Goal: Task Accomplishment & Management: Complete application form

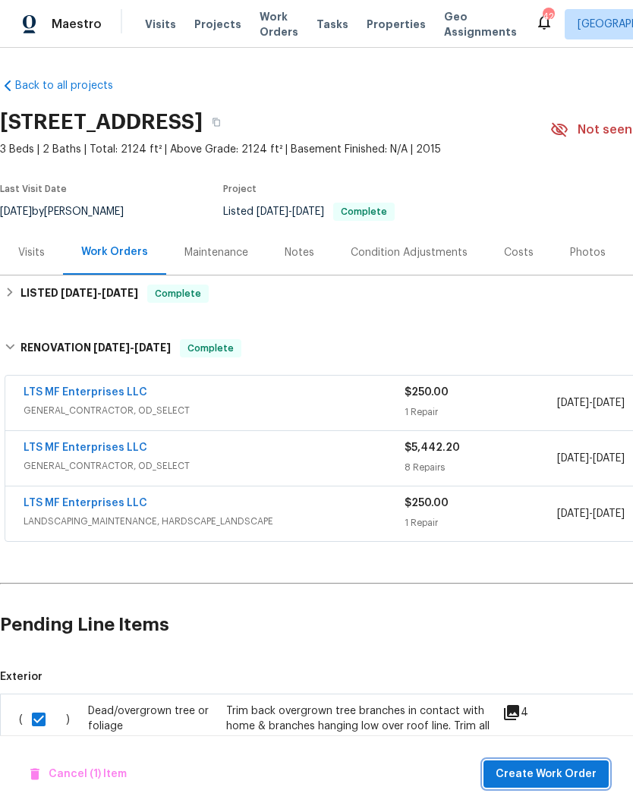
click at [566, 777] on span "Create Work Order" at bounding box center [546, 774] width 101 height 19
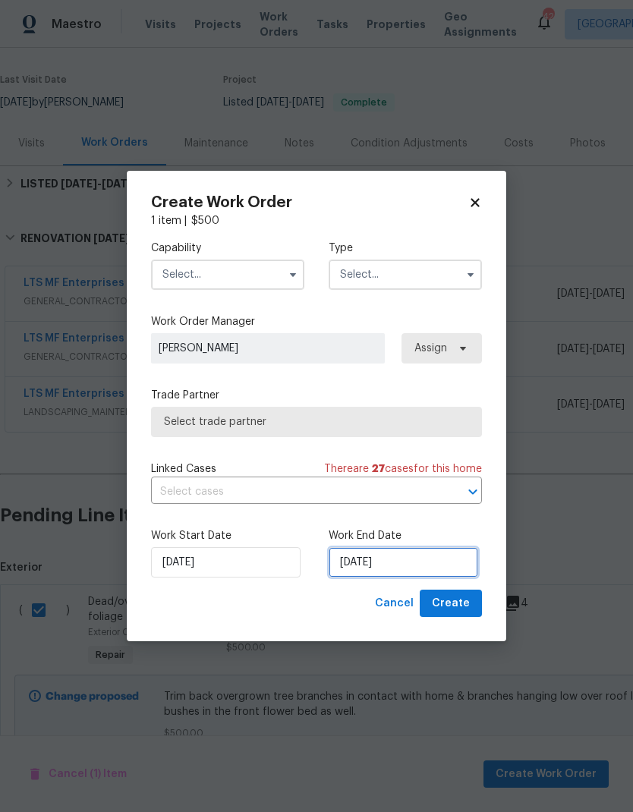
click at [394, 560] on input "[DATE]" at bounding box center [404, 562] width 150 height 30
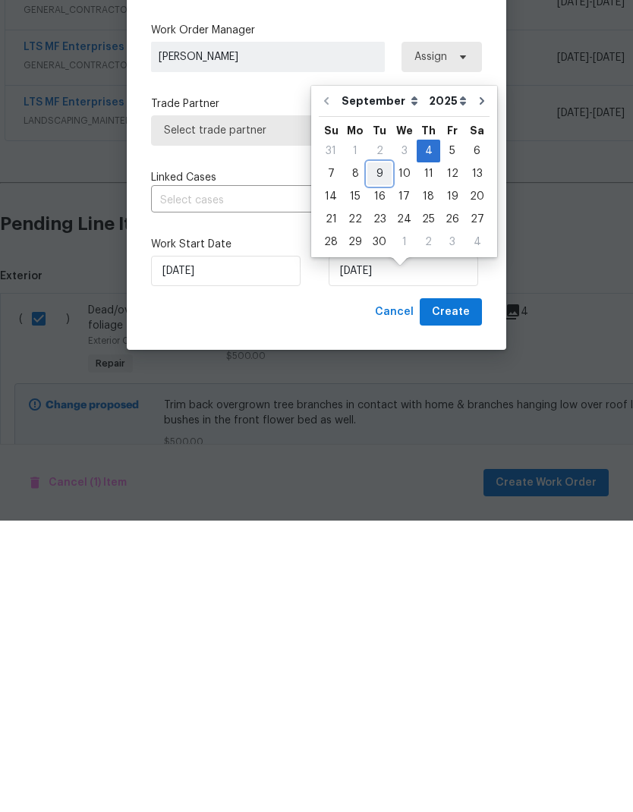
click at [376, 455] on div "9" at bounding box center [380, 465] width 24 height 21
type input "[DATE]"
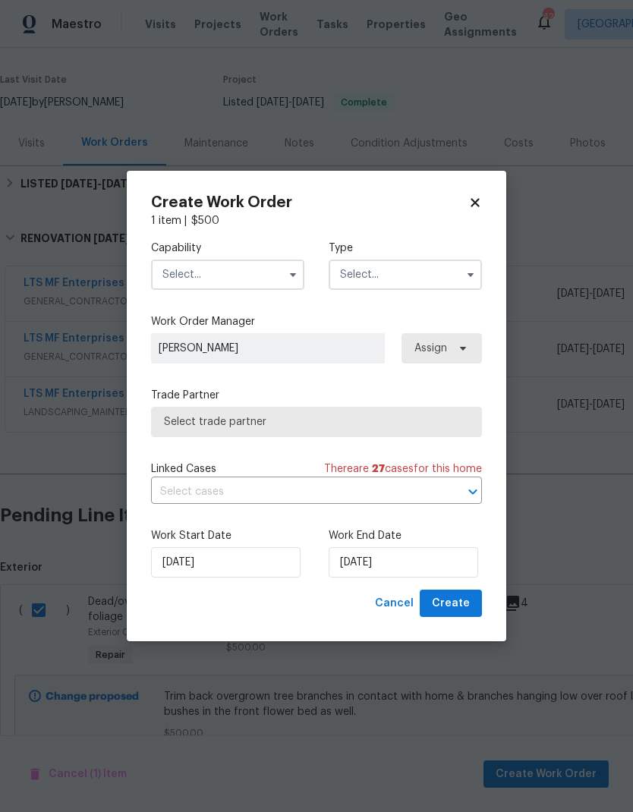
click at [229, 267] on input "text" at bounding box center [227, 275] width 153 height 30
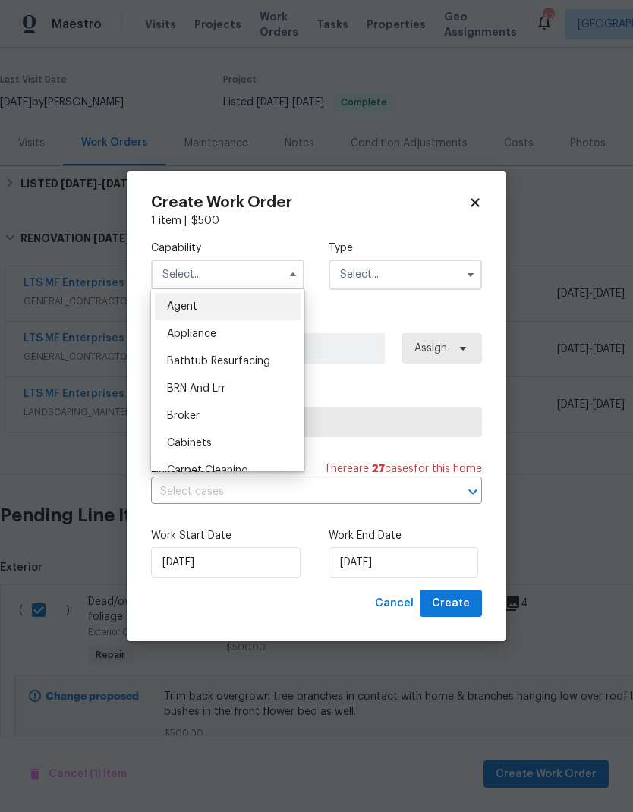
click at [218, 264] on input "text" at bounding box center [227, 275] width 153 height 30
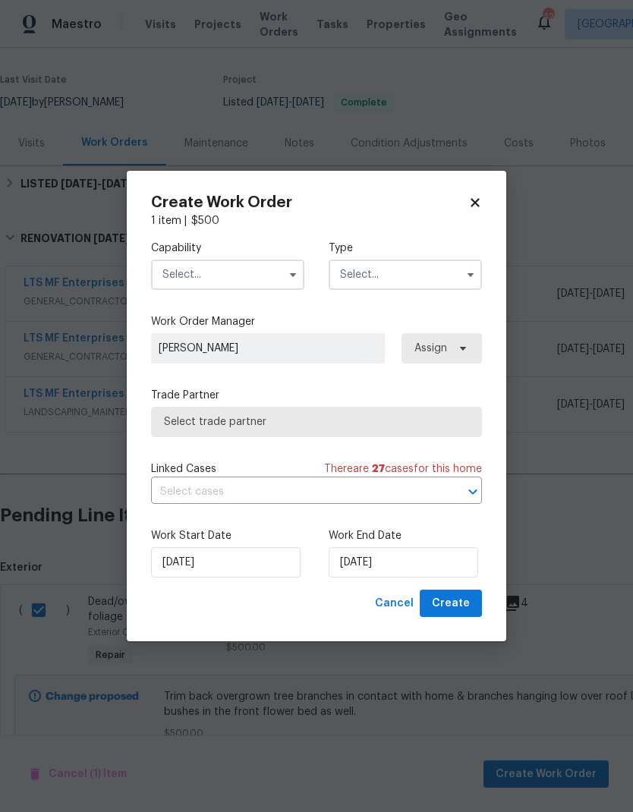
click at [231, 266] on input "text" at bounding box center [227, 275] width 153 height 30
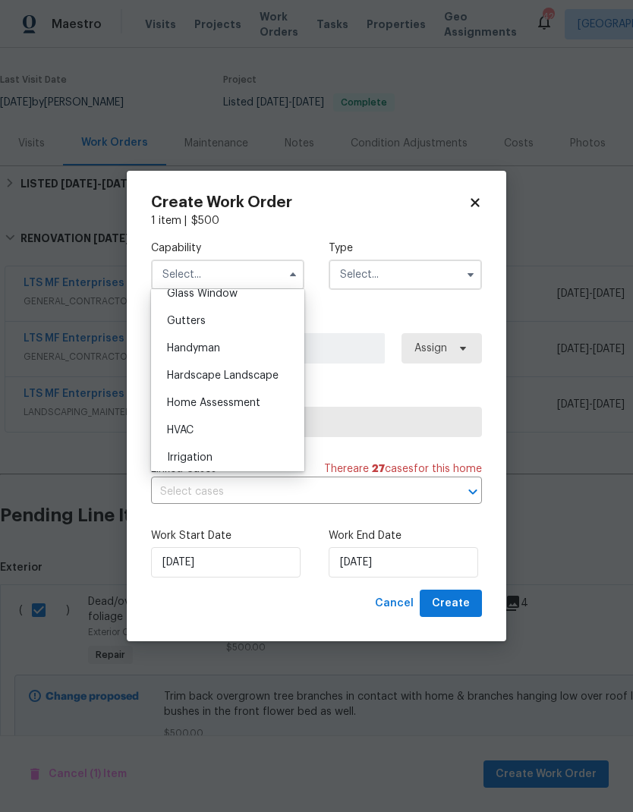
scroll to position [793, 0]
click at [269, 379] on span "Hardscape Landscape" at bounding box center [223, 376] width 112 height 11
type input "Hardscape Landscape"
click at [402, 279] on input "text" at bounding box center [405, 275] width 153 height 30
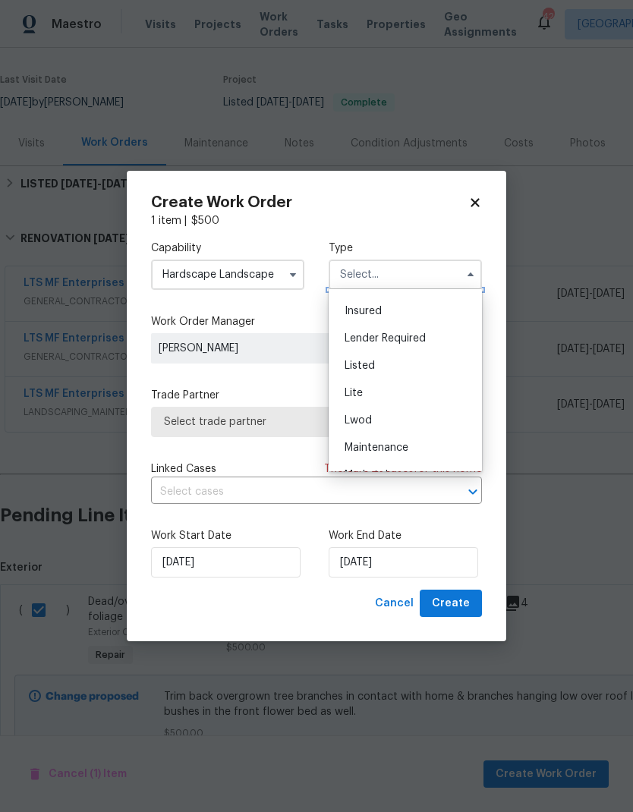
scroll to position [104, 0]
click at [391, 369] on div "Listed" at bounding box center [406, 366] width 146 height 27
type input "Listed"
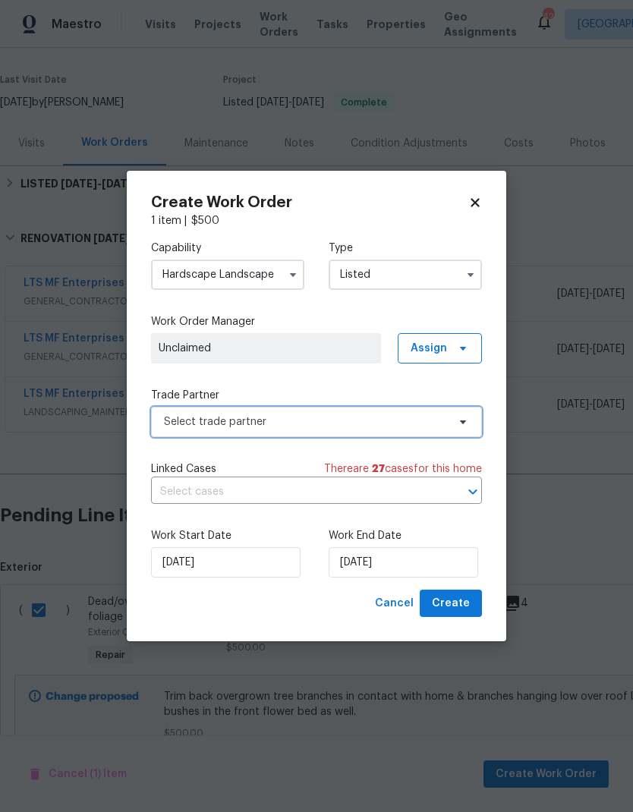
click at [394, 415] on span "Select trade partner" at bounding box center [305, 422] width 283 height 15
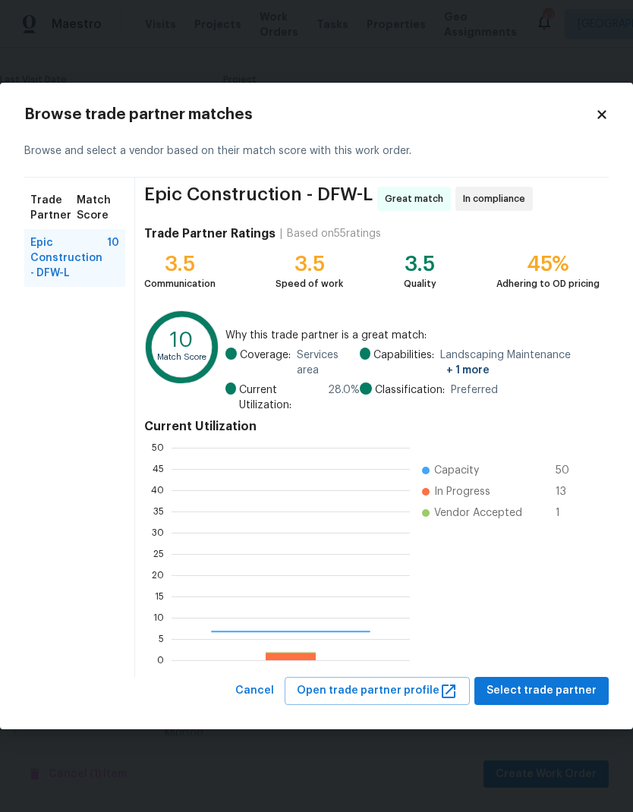
scroll to position [213, 238]
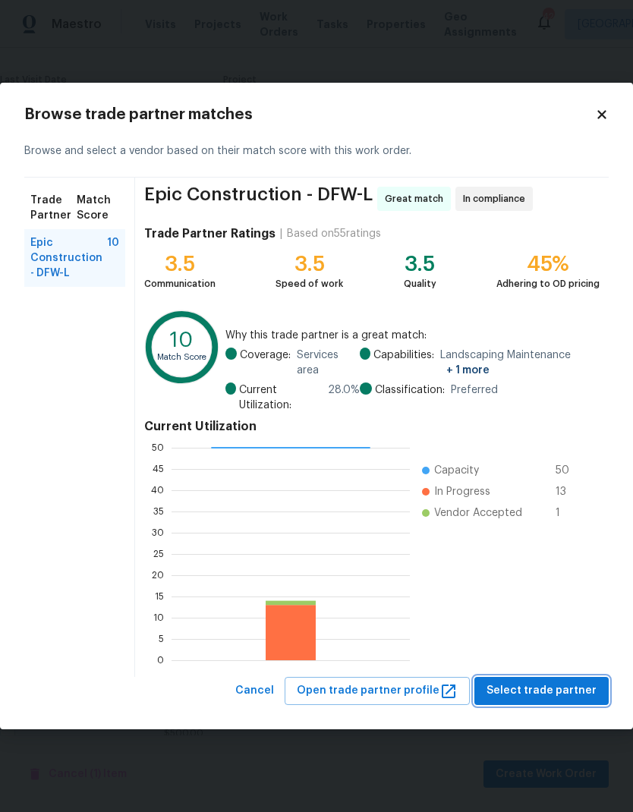
click at [573, 681] on button "Select trade partner" at bounding box center [542, 691] width 134 height 28
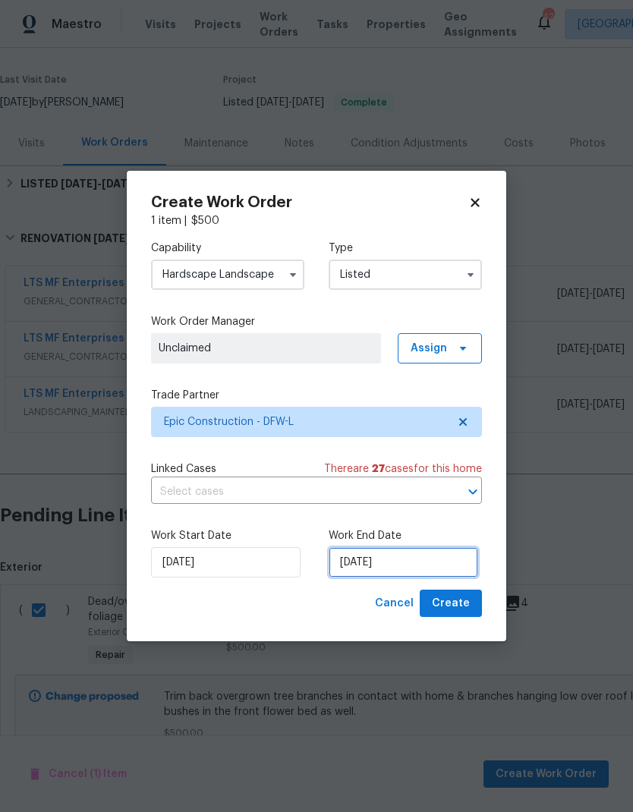
click at [398, 563] on input "[DATE]" at bounding box center [404, 562] width 150 height 30
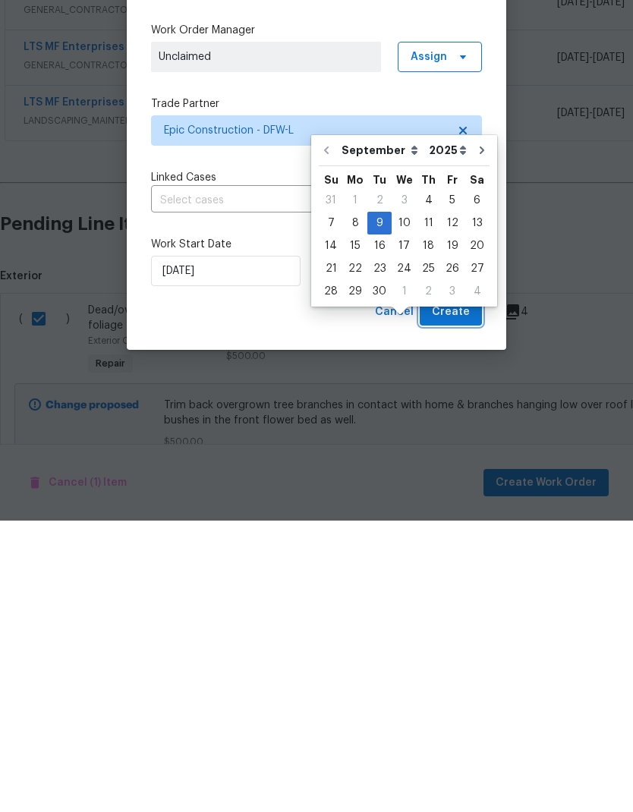
click at [456, 595] on span "Create" at bounding box center [451, 604] width 38 height 19
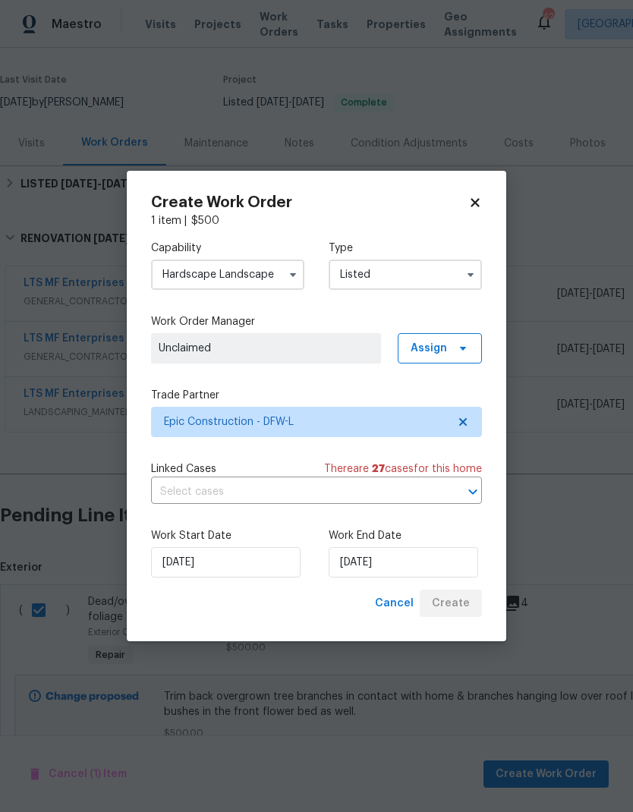
checkbox input "false"
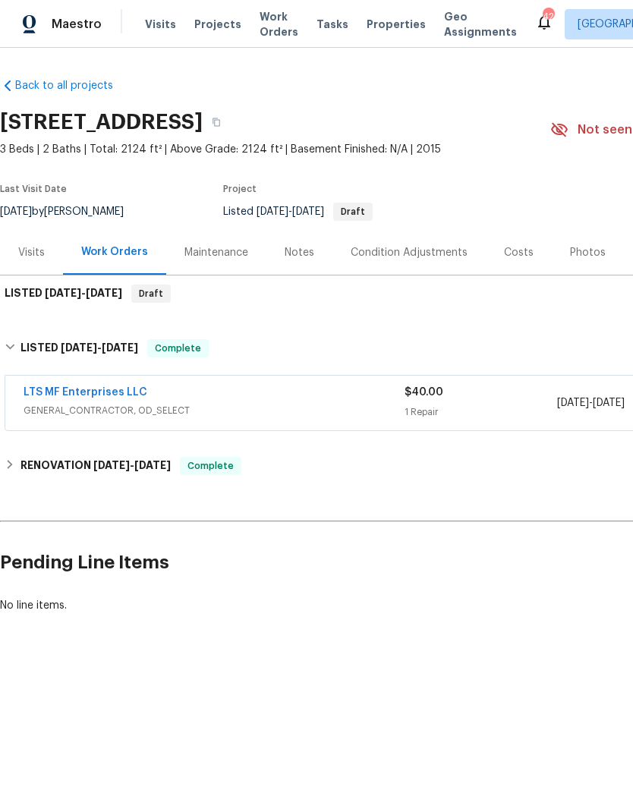
scroll to position [0, 0]
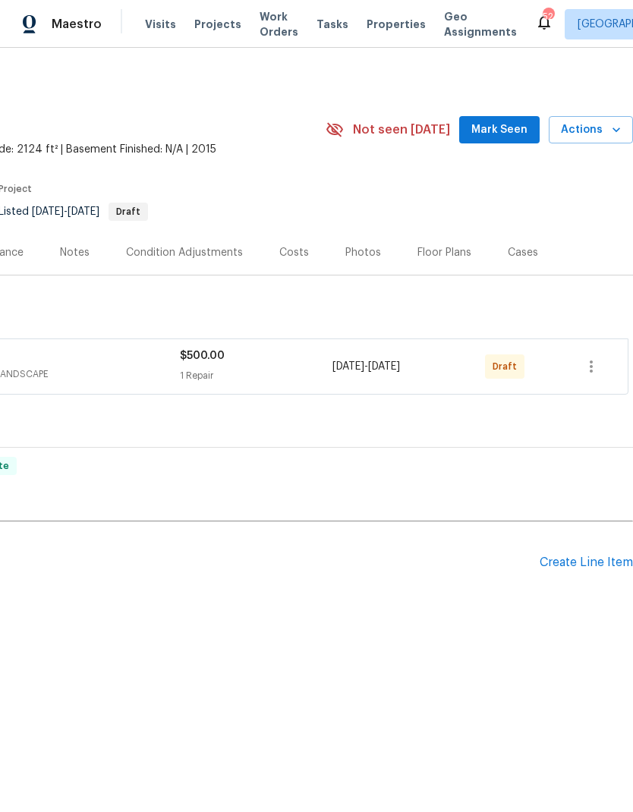
scroll to position [0, 225]
click at [596, 367] on icon "button" at bounding box center [591, 367] width 18 height 18
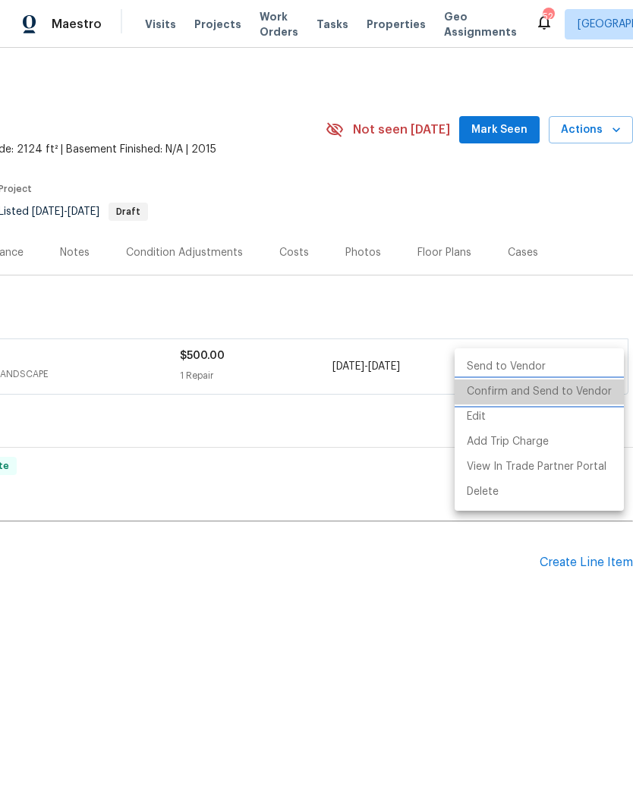
click at [572, 392] on li "Confirm and Send to Vendor" at bounding box center [539, 392] width 169 height 25
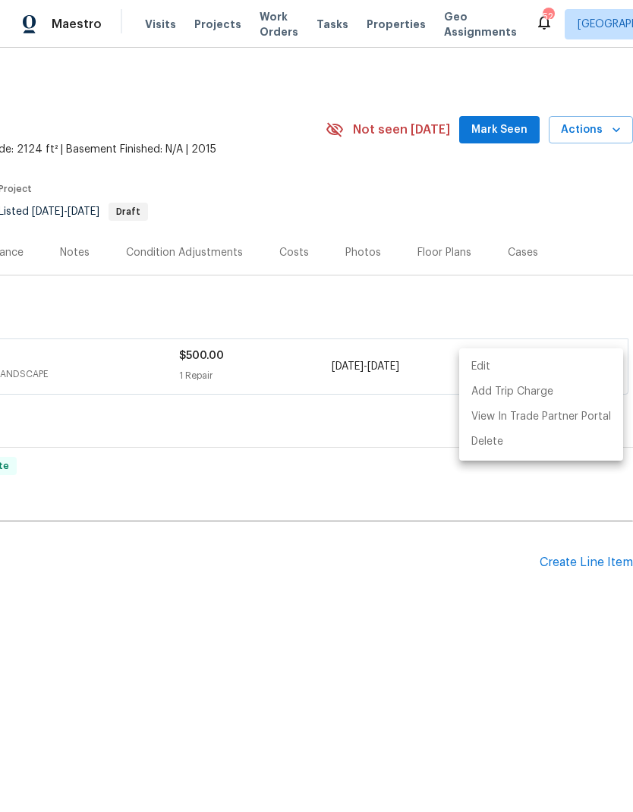
click at [340, 700] on div at bounding box center [316, 406] width 633 height 812
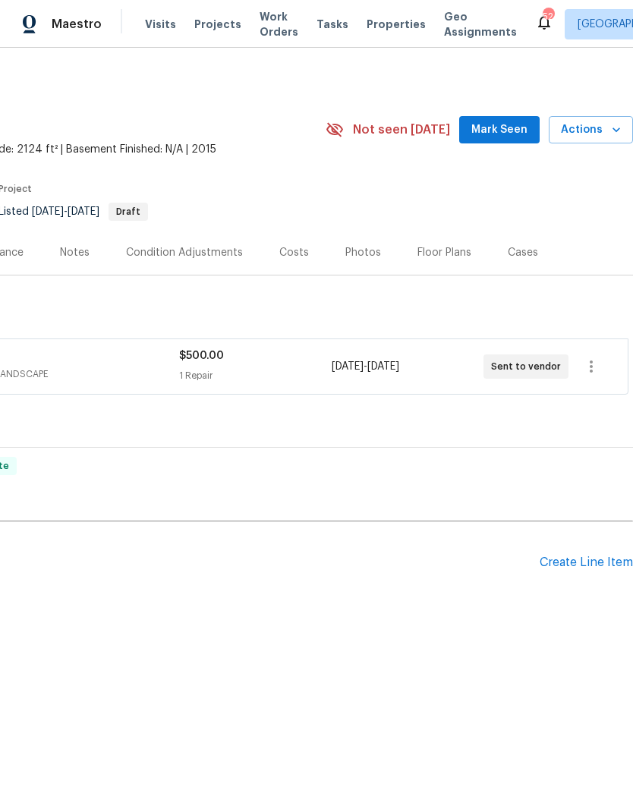
click at [584, 562] on div "Create Line Item" at bounding box center [586, 563] width 93 height 14
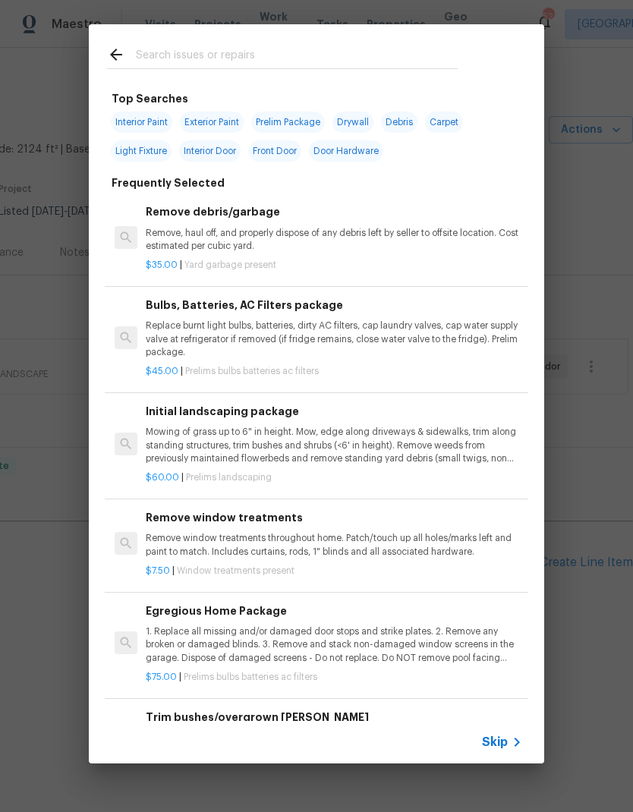
click at [216, 46] on input "text" at bounding box center [297, 57] width 322 height 23
click at [213, 43] on div at bounding box center [282, 54] width 387 height 60
click at [208, 55] on input "text" at bounding box center [297, 57] width 322 height 23
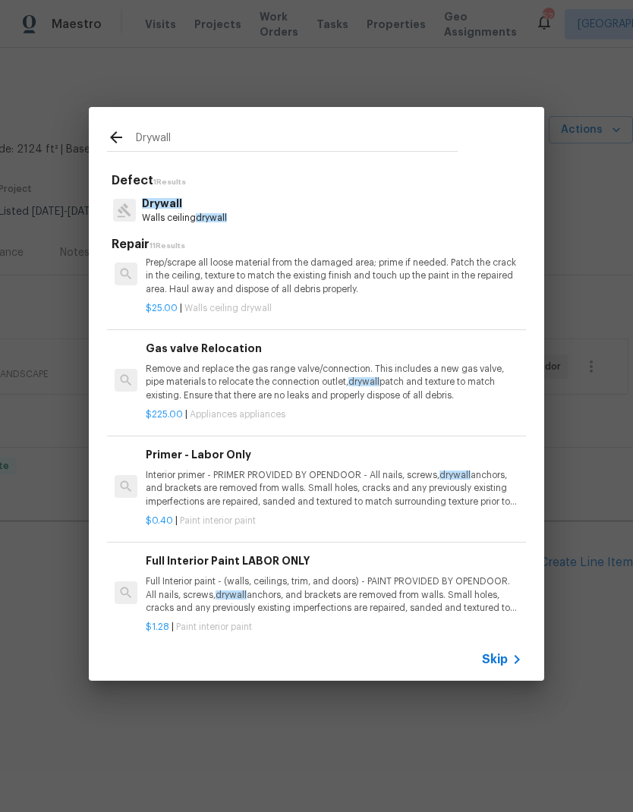
scroll to position [791, -1]
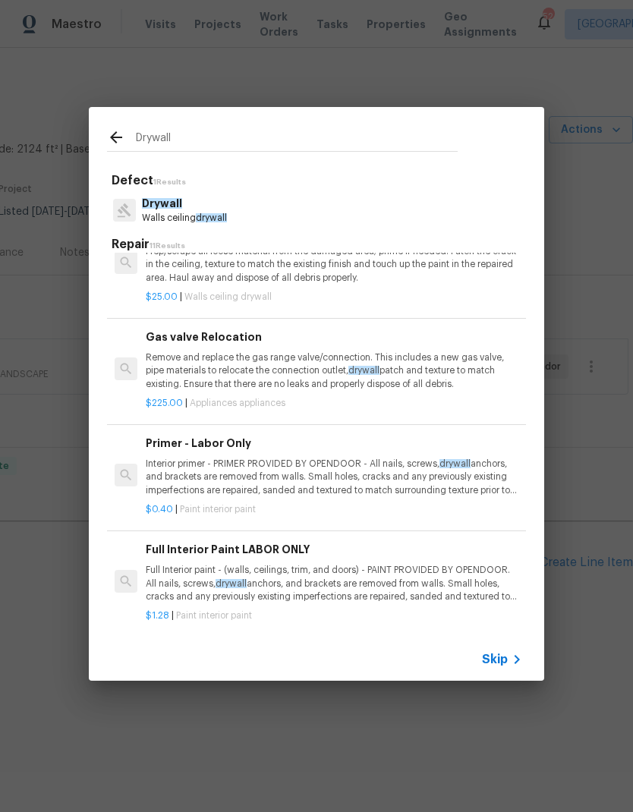
type input "Drywall"
click at [596, 441] on div "Drywall Defect 1 Results Drywall Walls ceiling drywall Repair 11 Results Instal…" at bounding box center [316, 394] width 633 height 788
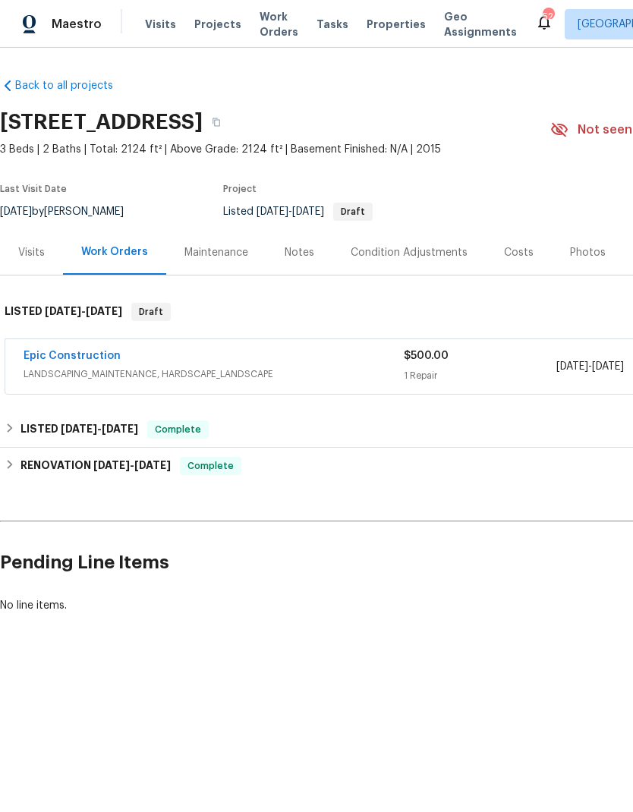
scroll to position [0, 0]
click at [89, 356] on link "Epic Construction" at bounding box center [72, 356] width 97 height 11
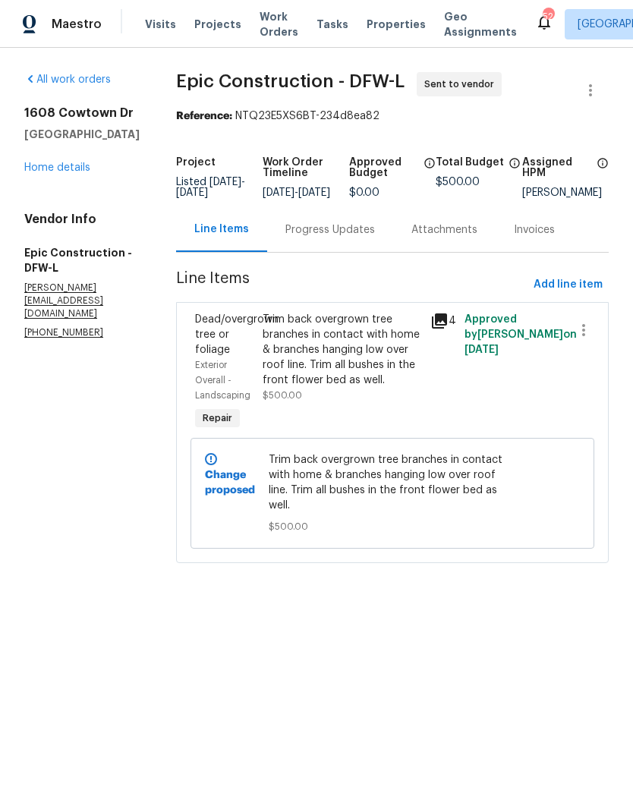
click at [62, 173] on link "Home details" at bounding box center [57, 167] width 66 height 11
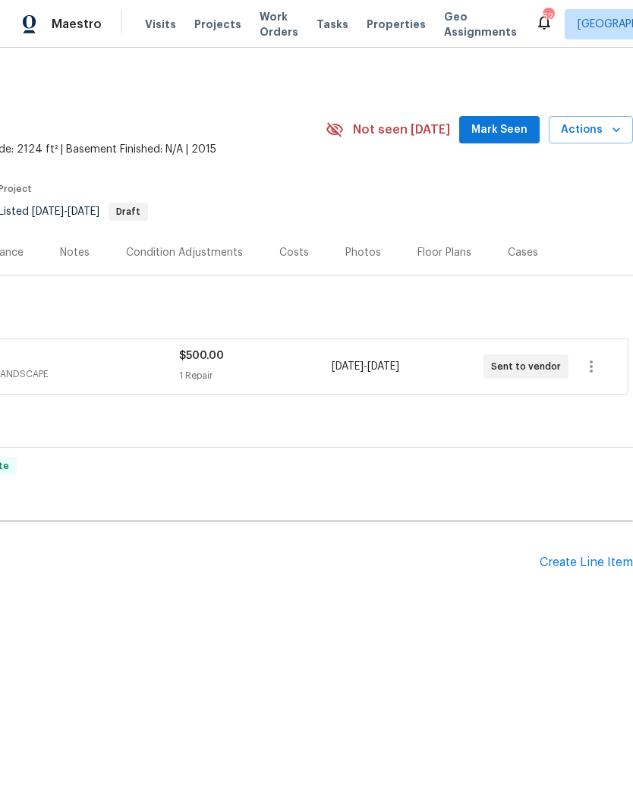
scroll to position [0, 225]
click at [579, 568] on div "Create Line Item" at bounding box center [586, 563] width 93 height 14
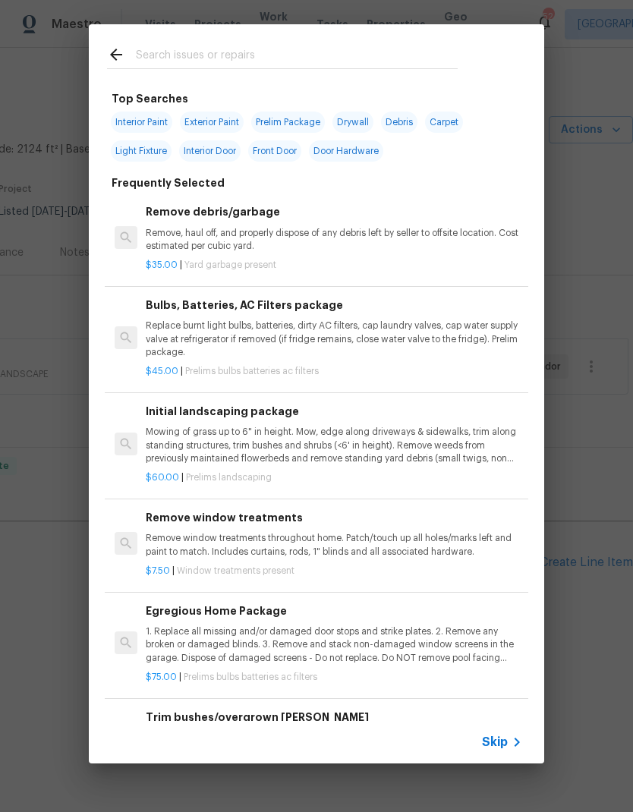
click at [207, 46] on input "text" at bounding box center [297, 57] width 322 height 23
type input "Drywall"
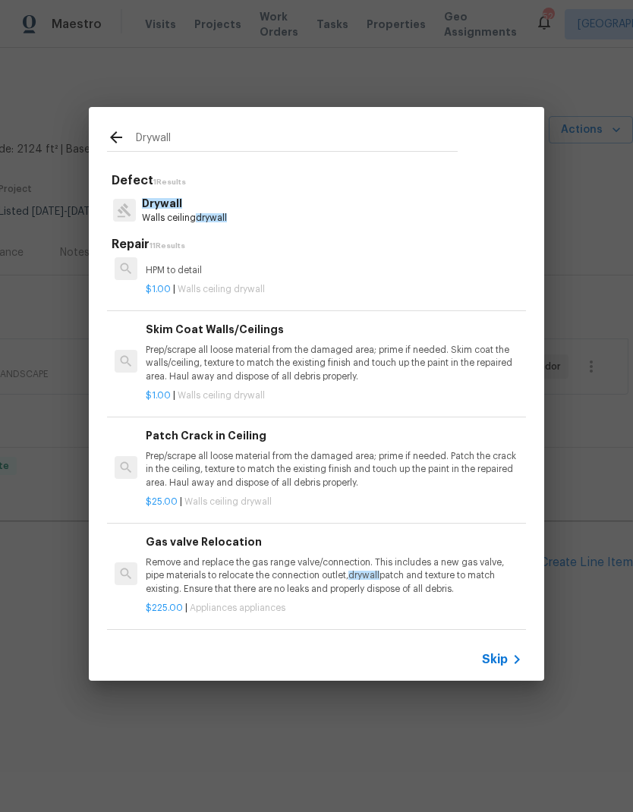
scroll to position [556, 0]
click at [317, 462] on p "Prep/scrape all loose material from the damaged area; prime if needed. Patch th…" at bounding box center [334, 469] width 377 height 39
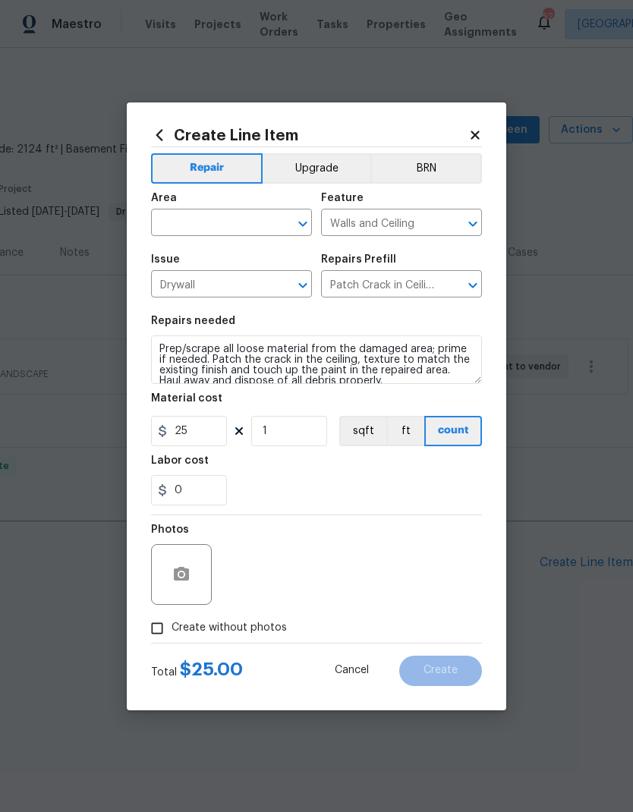
click at [203, 218] on input "text" at bounding box center [210, 225] width 118 height 24
click at [249, 286] on li "Interior Overall" at bounding box center [231, 282] width 161 height 25
type input "Interior Overall"
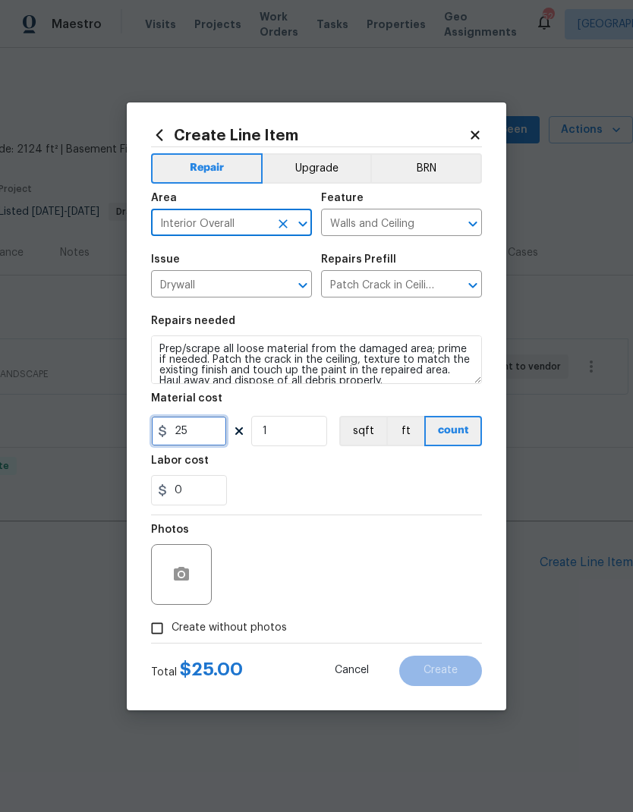
click at [203, 435] on input "25" at bounding box center [189, 431] width 76 height 30
type input "200"
click at [406, 469] on div "Labor cost" at bounding box center [316, 466] width 331 height 20
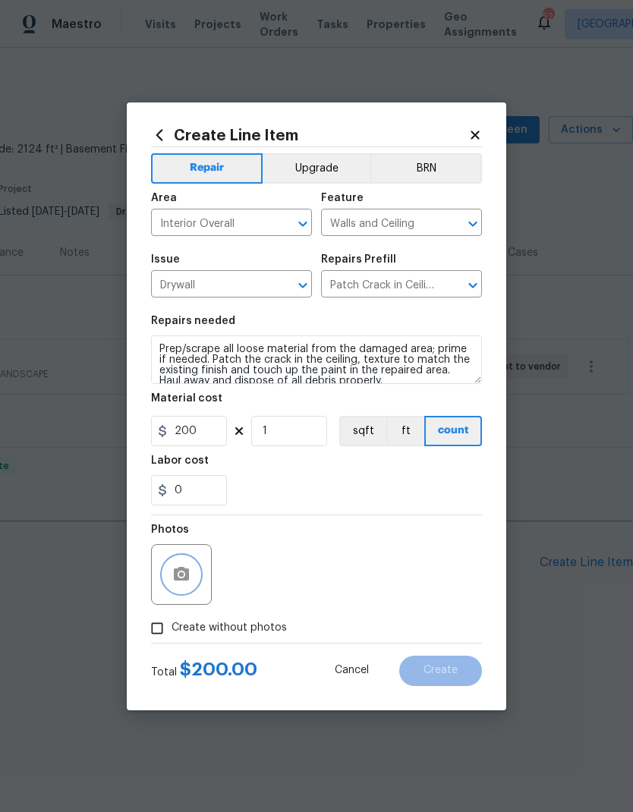
click at [184, 563] on button "button" at bounding box center [181, 575] width 36 height 36
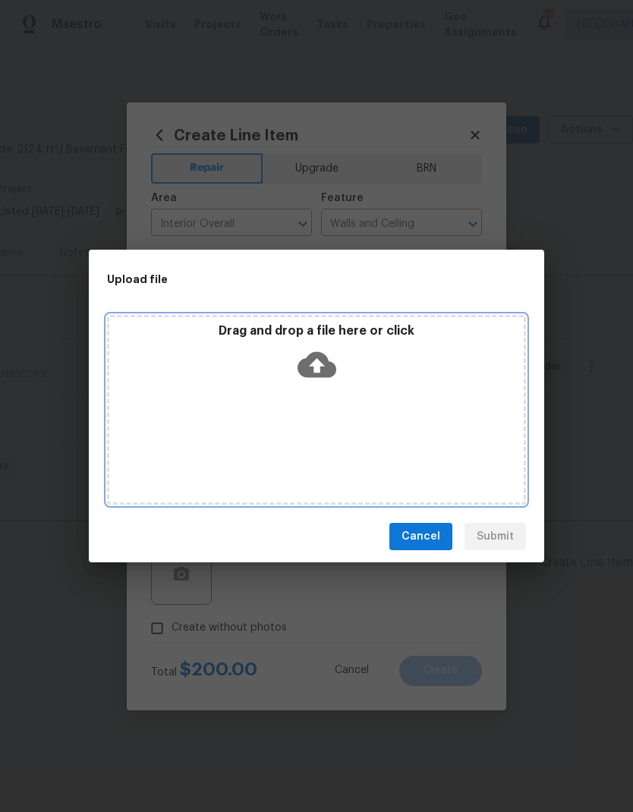
click at [321, 356] on icon at bounding box center [317, 365] width 39 height 26
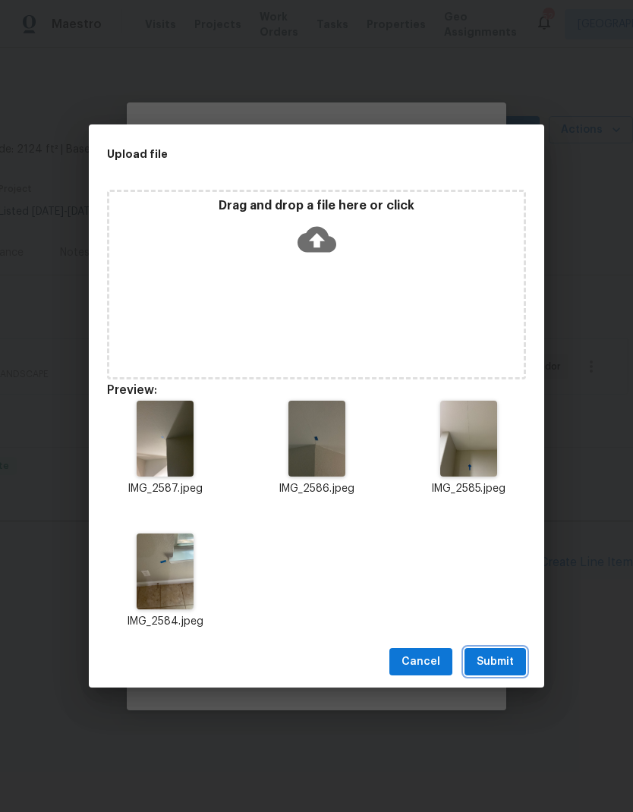
click at [508, 658] on span "Submit" at bounding box center [495, 662] width 37 height 19
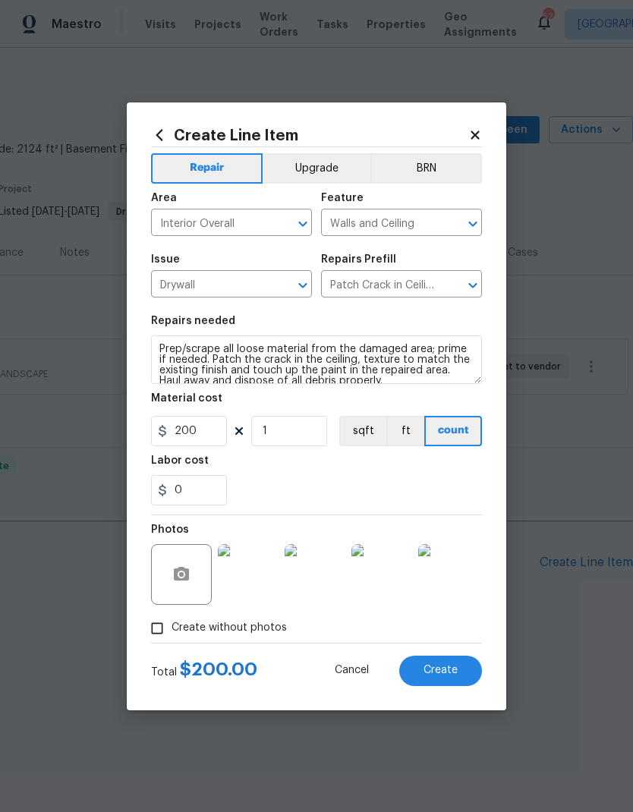
click at [446, 678] on button "Create" at bounding box center [440, 671] width 83 height 30
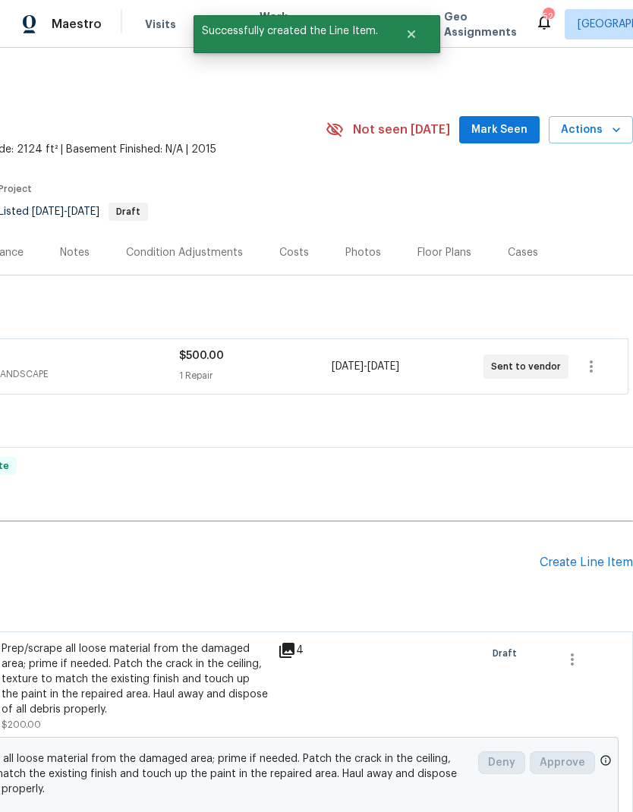
click at [586, 563] on div "Create Line Item" at bounding box center [586, 563] width 93 height 14
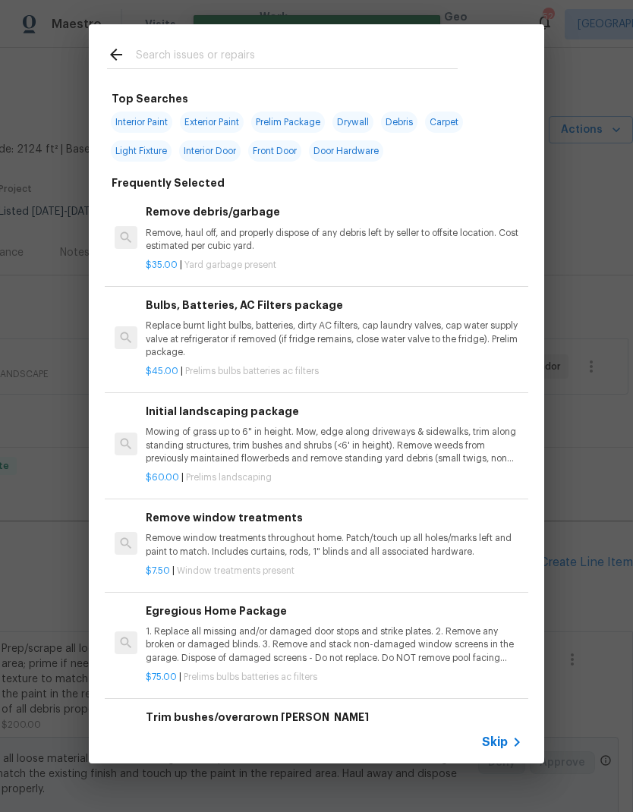
click at [223, 68] on input "text" at bounding box center [297, 57] width 322 height 23
click at [223, 67] on input "text" at bounding box center [297, 57] width 322 height 23
type input "Mortar"
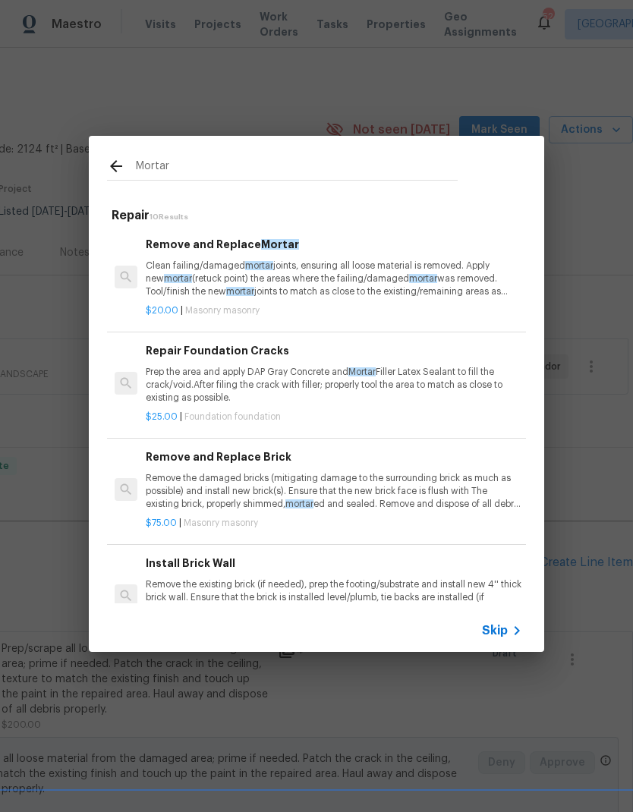
click at [323, 274] on p "Clean failing/damaged mortar joints, ensuring all loose material is removed. Ap…" at bounding box center [334, 279] width 377 height 39
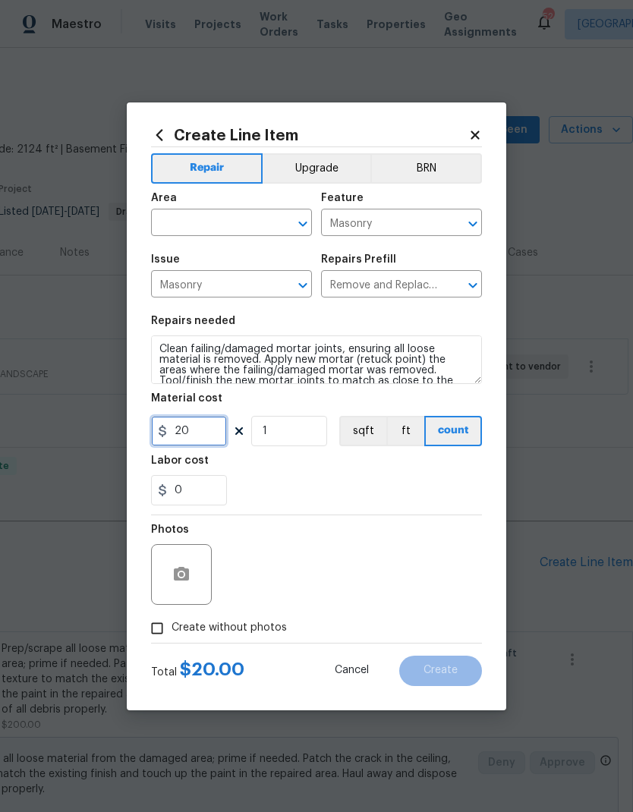
click at [205, 437] on input "20" at bounding box center [189, 431] width 76 height 30
type input "50"
click at [225, 228] on input "text" at bounding box center [210, 225] width 118 height 24
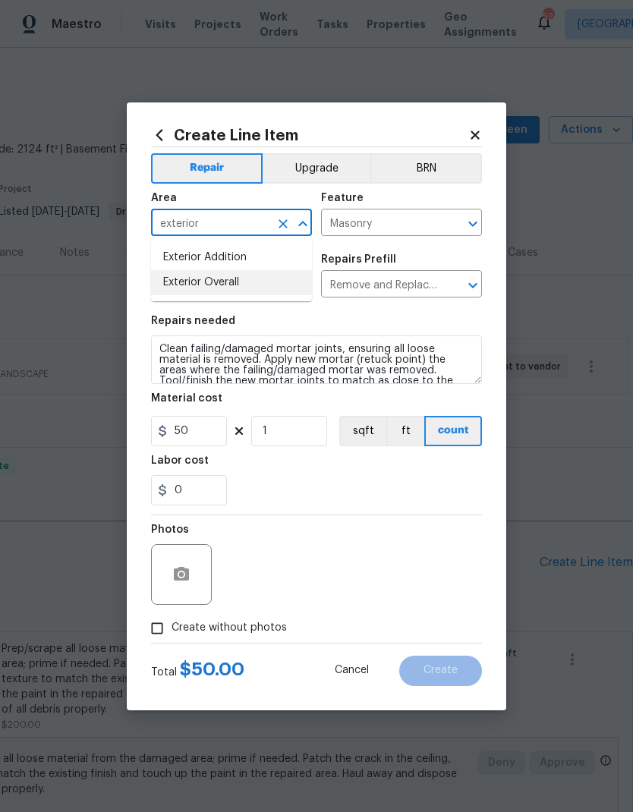
click at [254, 285] on li "Exterior Overall" at bounding box center [231, 282] width 161 height 25
type input "Exterior Overall"
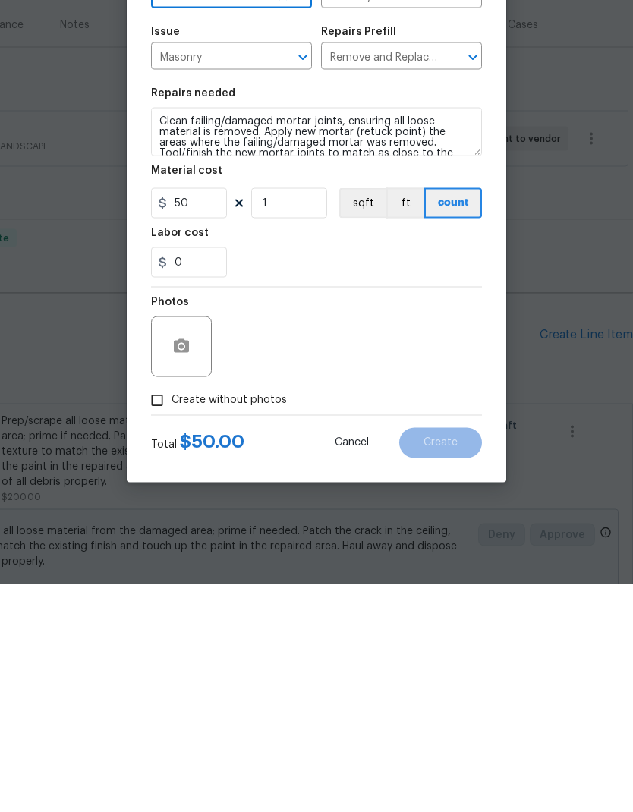
click at [159, 614] on input "Create without photos" at bounding box center [157, 628] width 29 height 29
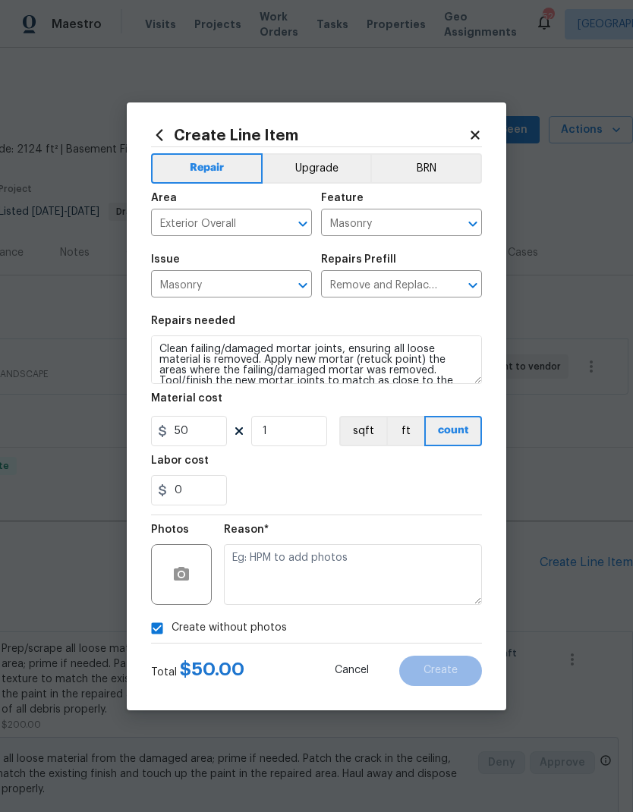
click at [150, 638] on input "Create without photos" at bounding box center [157, 628] width 29 height 29
checkbox input "false"
click at [192, 572] on button "button" at bounding box center [181, 575] width 36 height 36
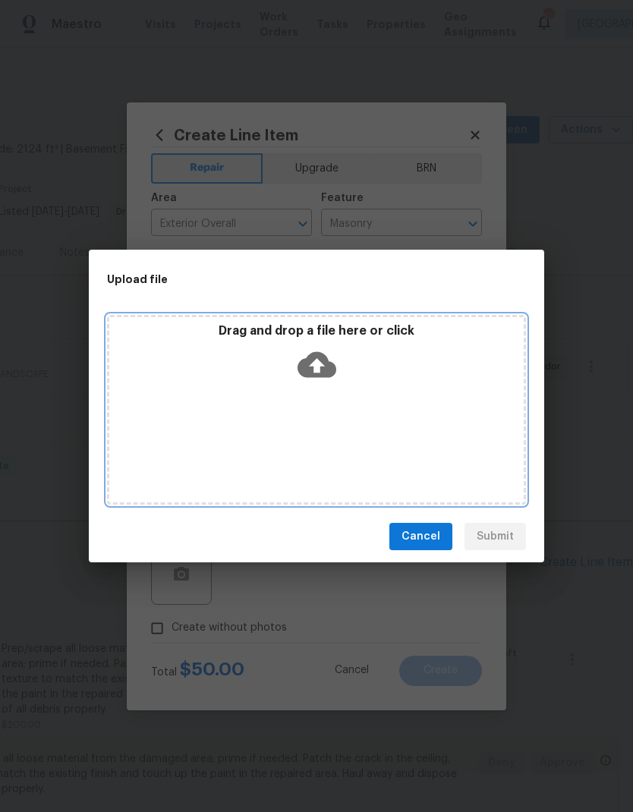
click at [318, 353] on icon at bounding box center [317, 365] width 39 height 26
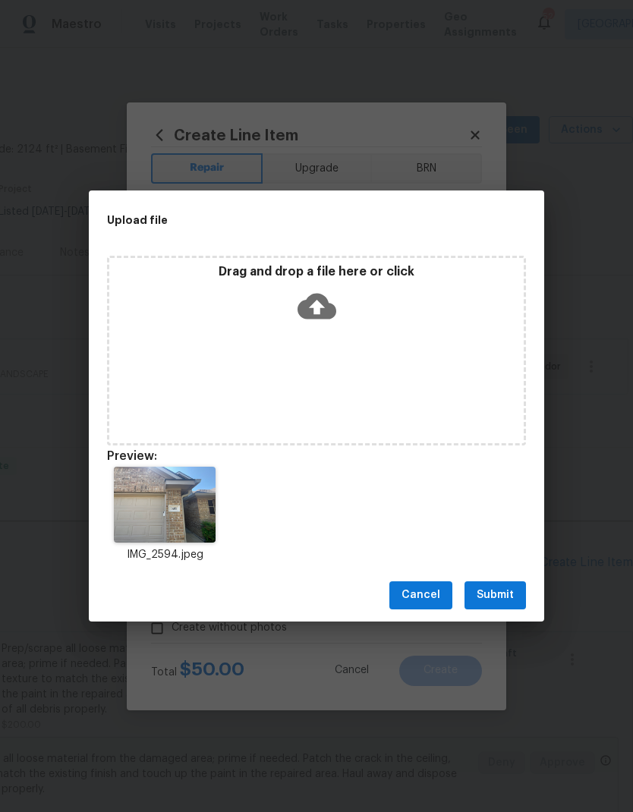
click at [502, 596] on span "Submit" at bounding box center [495, 595] width 37 height 19
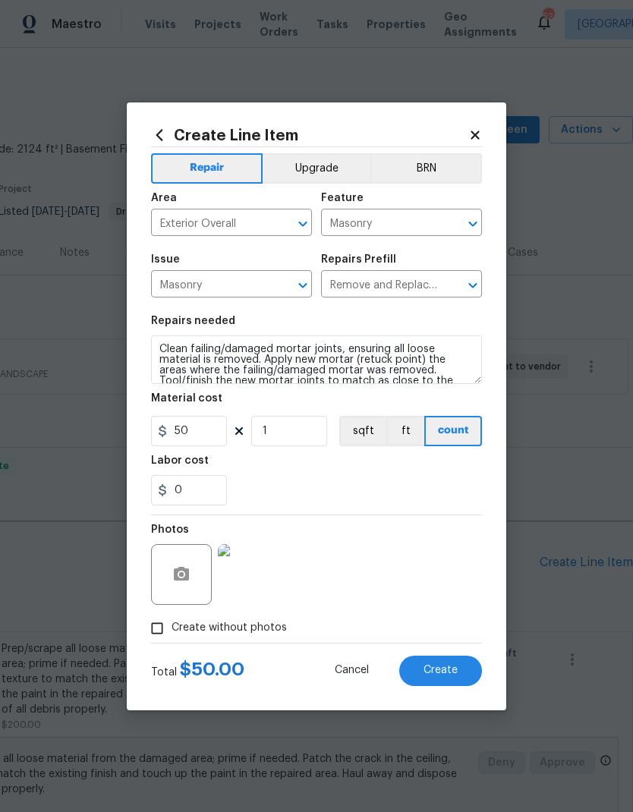
click at [446, 669] on span "Create" at bounding box center [441, 670] width 34 height 11
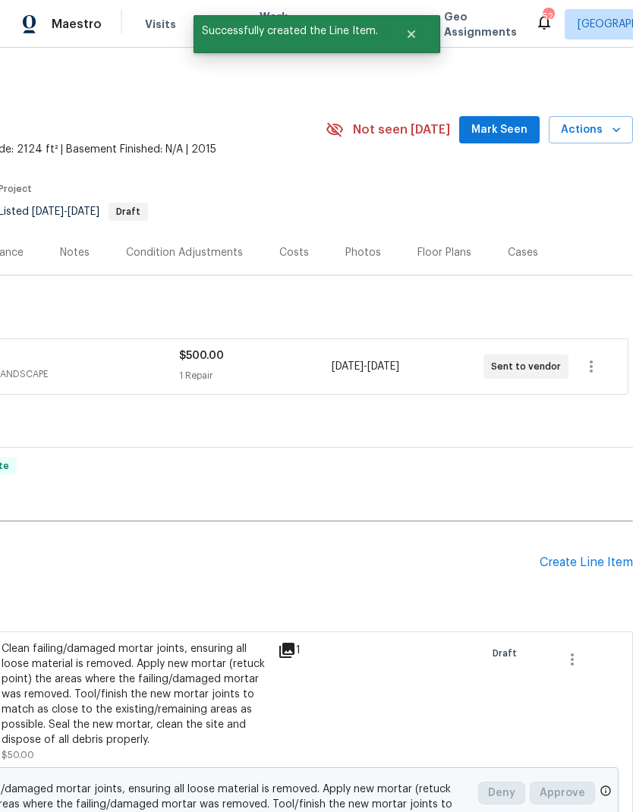
click at [595, 528] on div "Pending Line Items Create Line Item" at bounding box center [204, 563] width 858 height 71
click at [590, 556] on div "Create Line Item" at bounding box center [586, 563] width 93 height 14
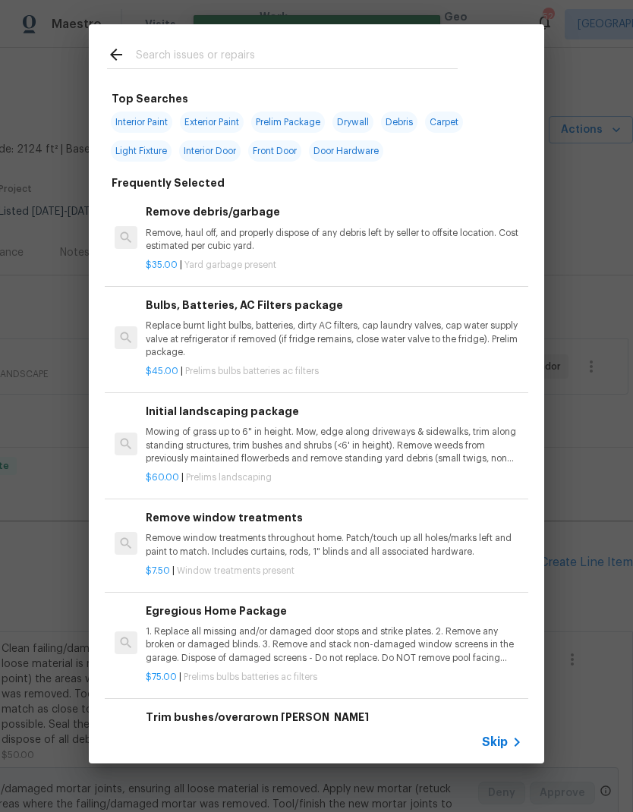
click at [229, 57] on input "text" at bounding box center [297, 57] width 322 height 23
type input "Paint"
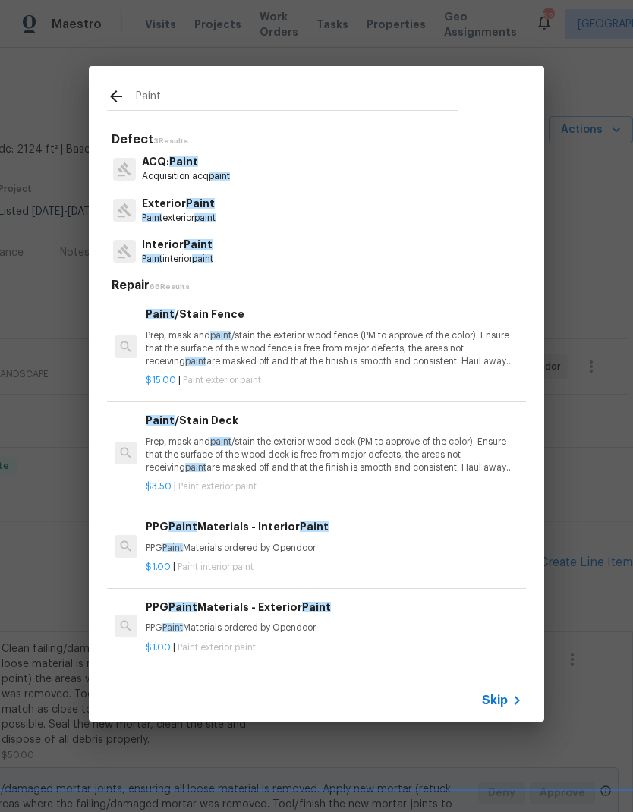
click at [213, 248] on p "Interior Paint" at bounding box center [177, 245] width 71 height 16
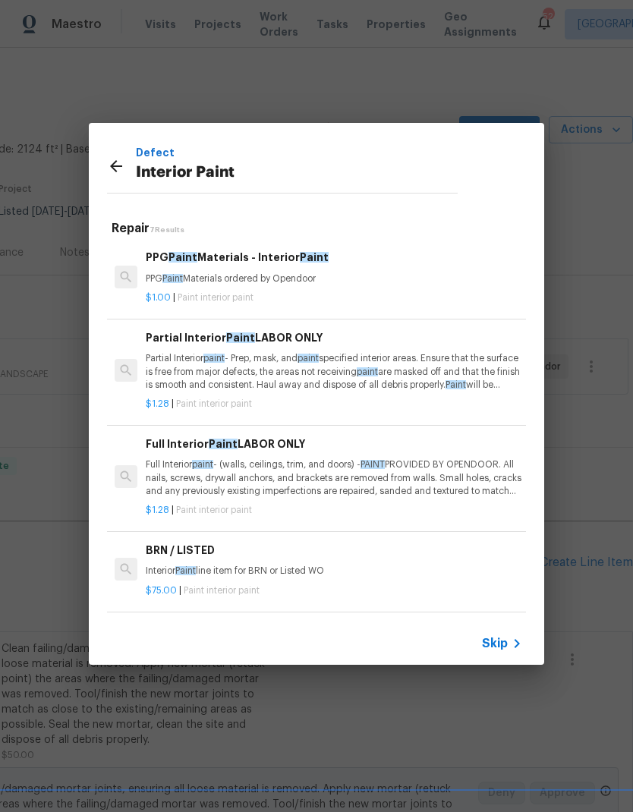
click at [390, 362] on p "Partial Interior paint - Prep, mask, and paint specified interior areas. Ensure…" at bounding box center [334, 371] width 377 height 39
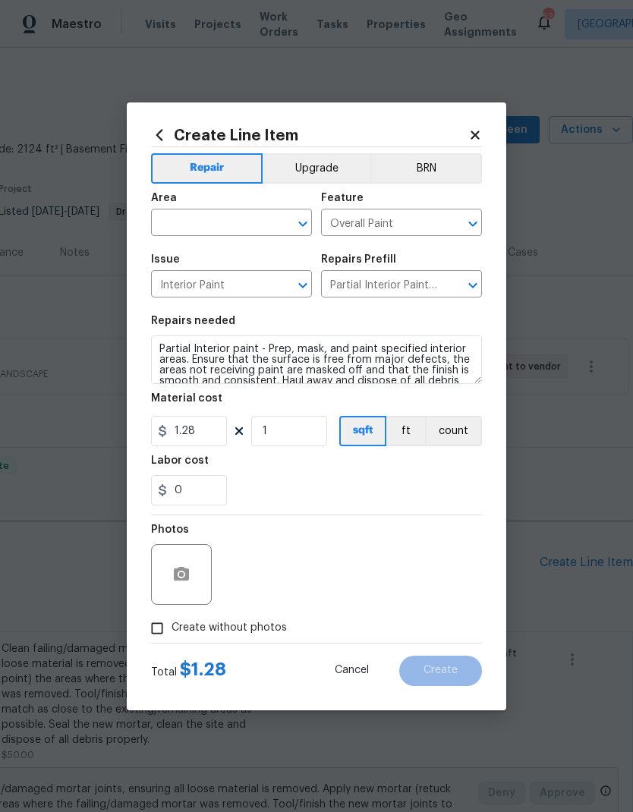
click at [230, 217] on input "text" at bounding box center [210, 225] width 118 height 24
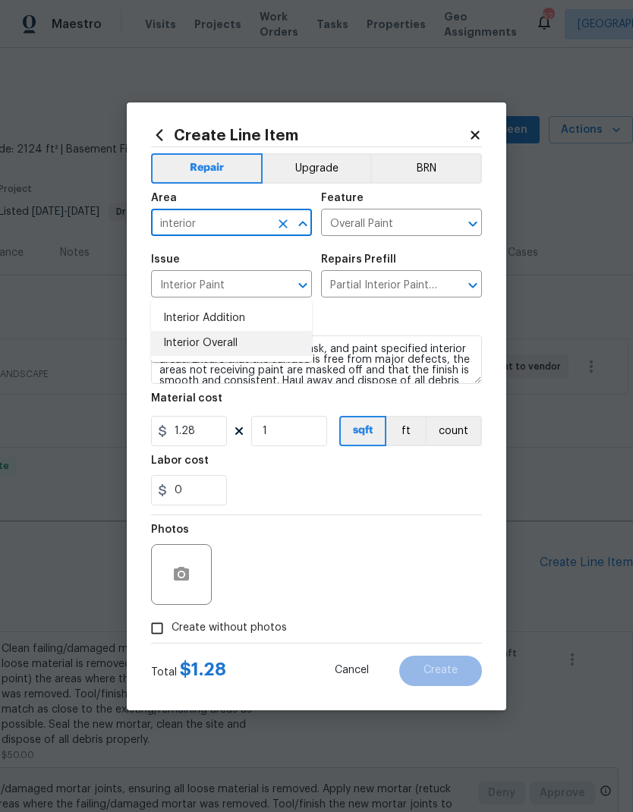
click at [256, 331] on li "Interior Overall" at bounding box center [231, 343] width 161 height 25
type input "Interior Overall"
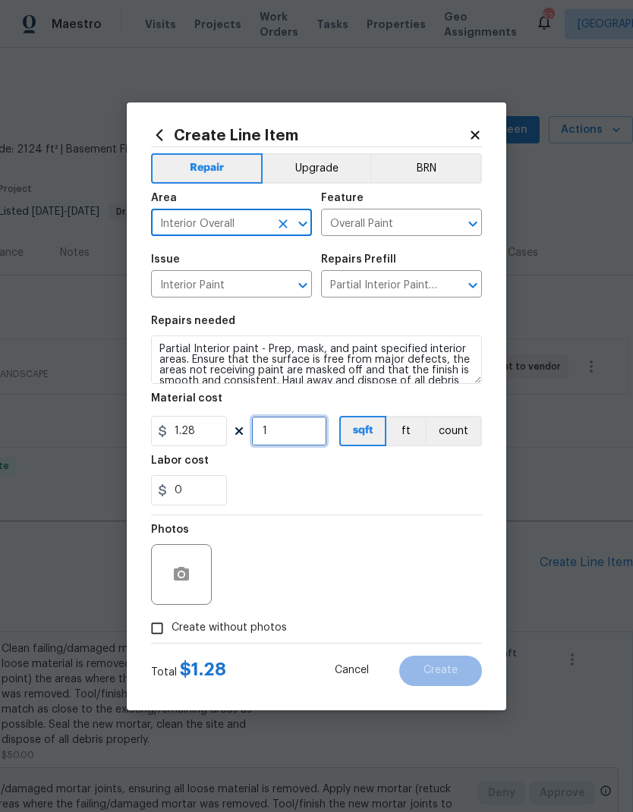
click at [303, 438] on input "1" at bounding box center [289, 431] width 76 height 30
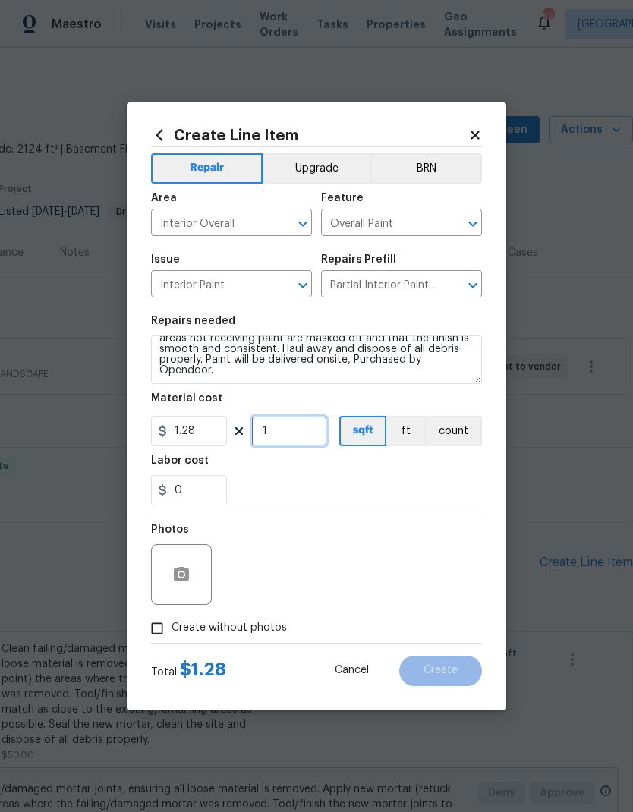
scroll to position [32, 0]
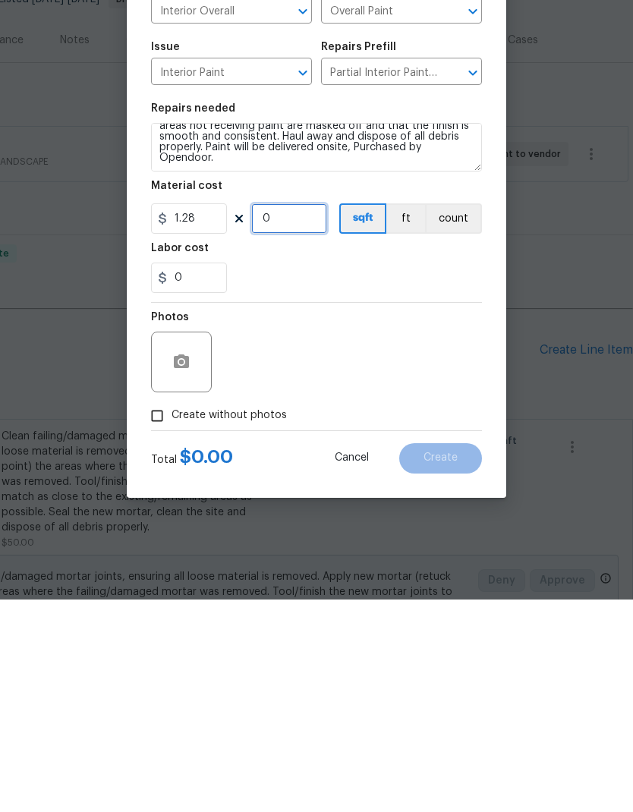
type input "0"
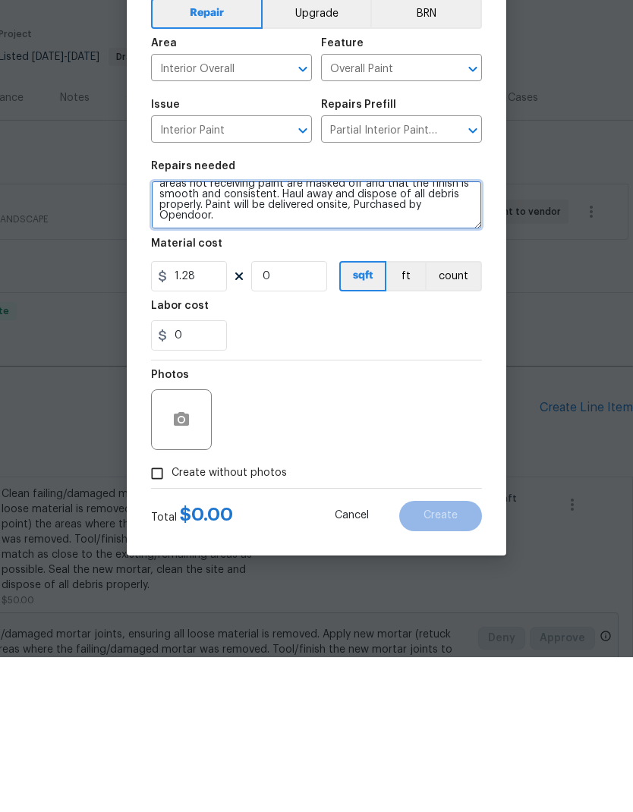
click at [266, 336] on textarea "Partial Interior paint - Prep, mask, and paint specified interior areas. Ensure…" at bounding box center [316, 360] width 331 height 49
type textarea "Partial Interior paint - Prep, mask, and paint specified interior areas. Ensure…"
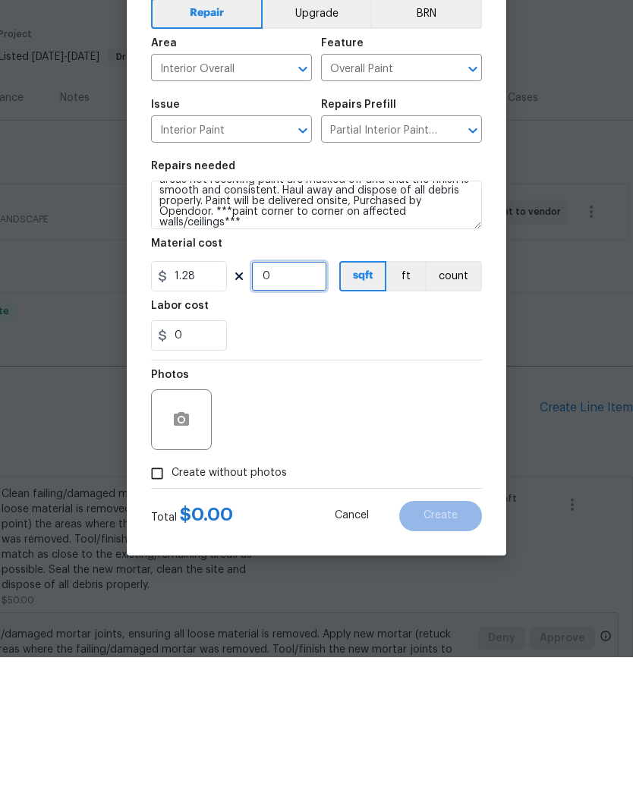
click at [289, 416] on input "0" at bounding box center [289, 431] width 76 height 30
click at [380, 516] on div "Photos" at bounding box center [316, 565] width 331 height 99
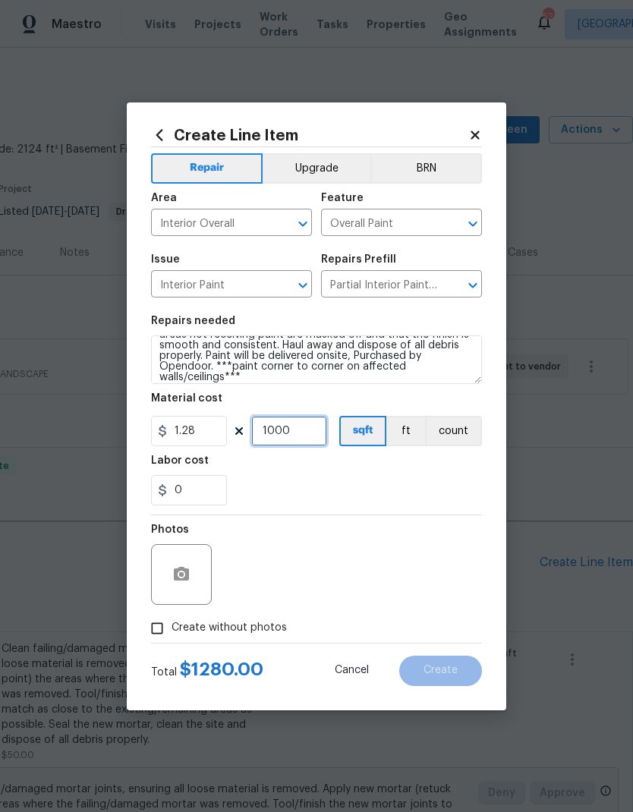
click at [314, 435] on input "1000" at bounding box center [289, 431] width 76 height 30
type input "800"
click at [390, 469] on div "Labor cost" at bounding box center [316, 466] width 331 height 20
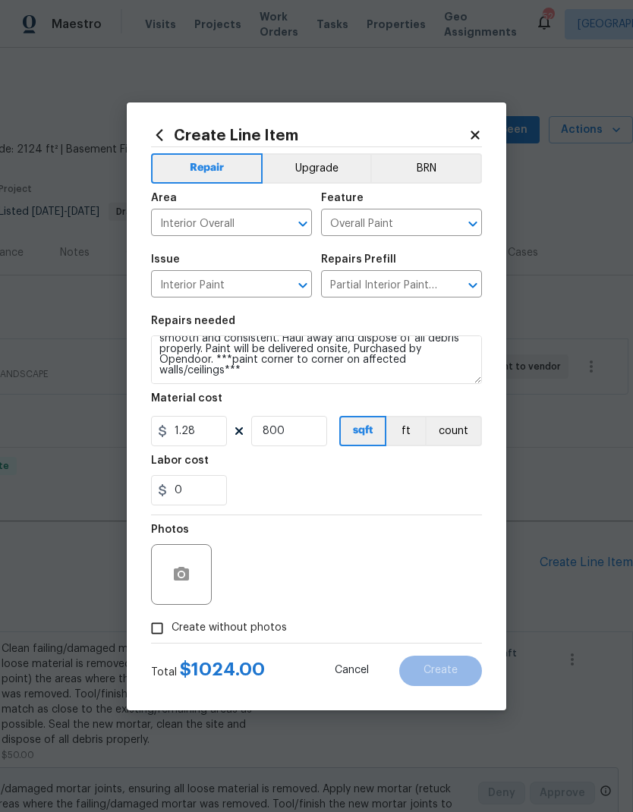
scroll to position [43, 0]
click at [179, 576] on circle "button" at bounding box center [181, 574] width 5 height 5
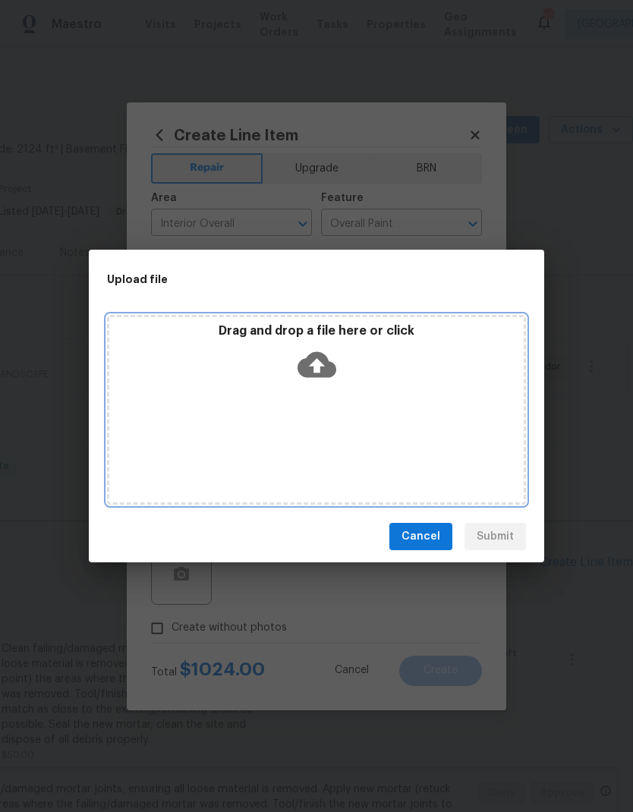
click at [330, 366] on icon at bounding box center [317, 365] width 39 height 26
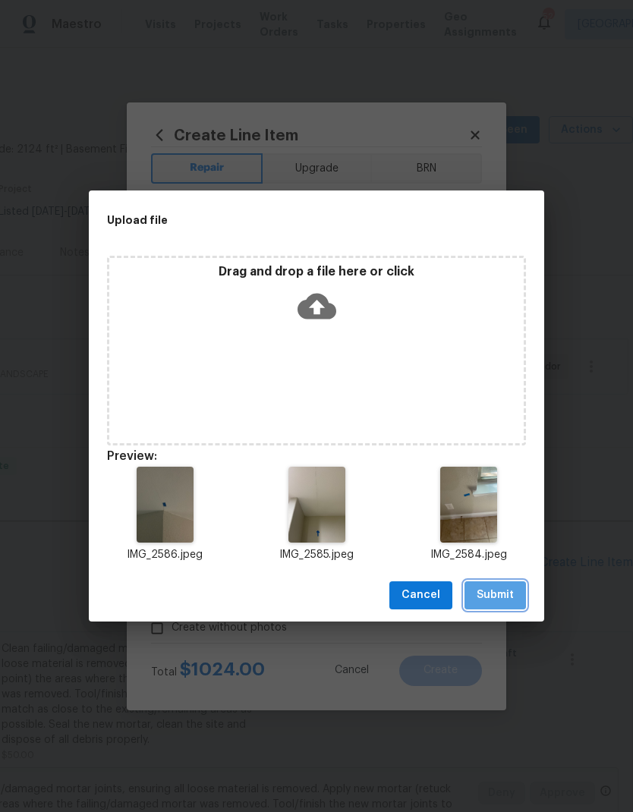
click at [504, 587] on span "Submit" at bounding box center [495, 595] width 37 height 19
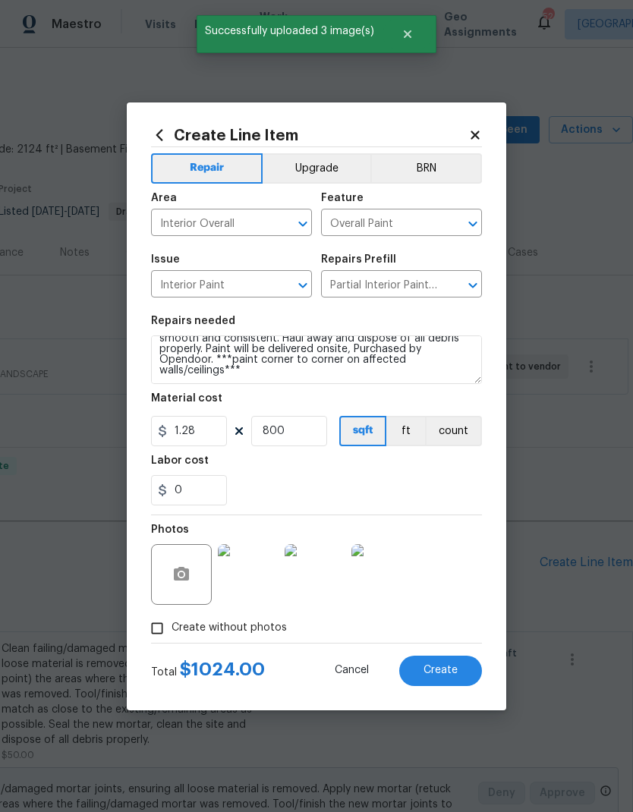
click at [450, 664] on button "Create" at bounding box center [440, 671] width 83 height 30
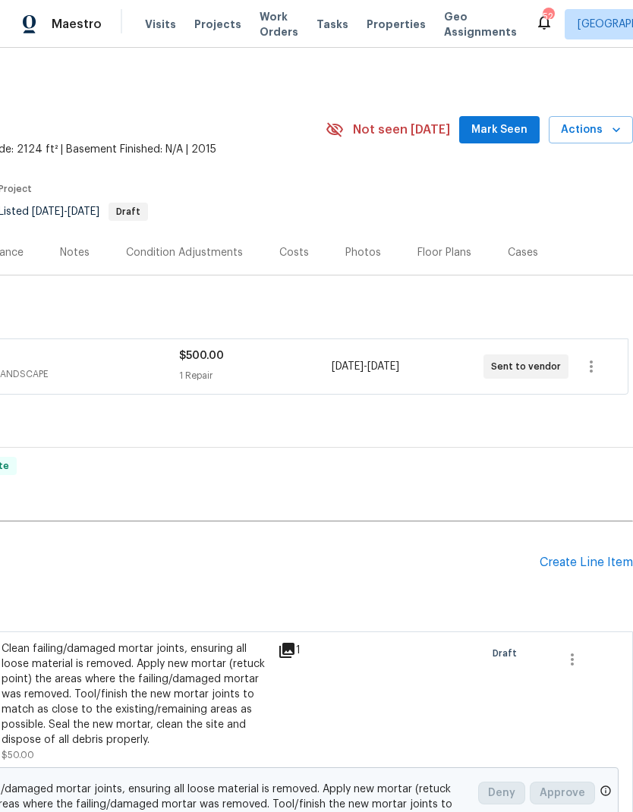
scroll to position [0, 225]
click at [572, 556] on div "Create Line Item" at bounding box center [586, 563] width 93 height 14
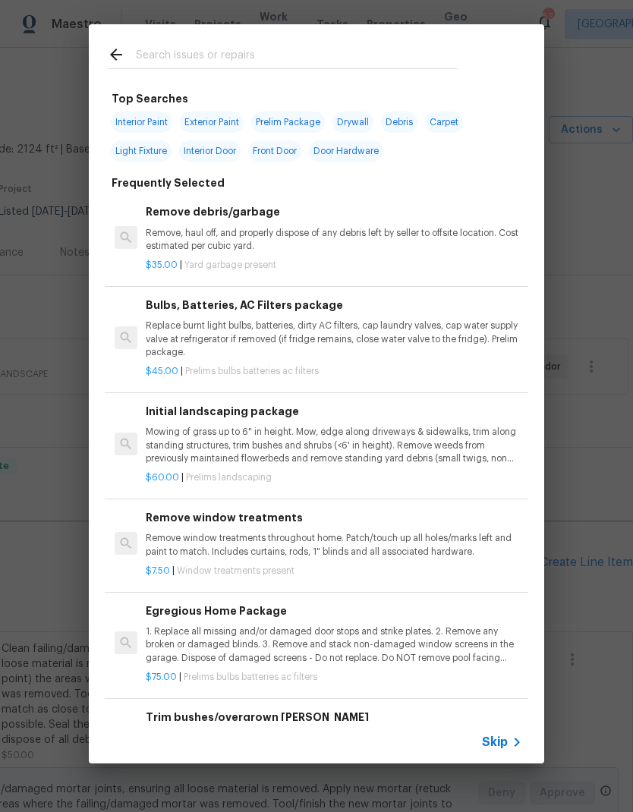
click at [236, 55] on input "text" at bounding box center [297, 57] width 322 height 23
type input "L"
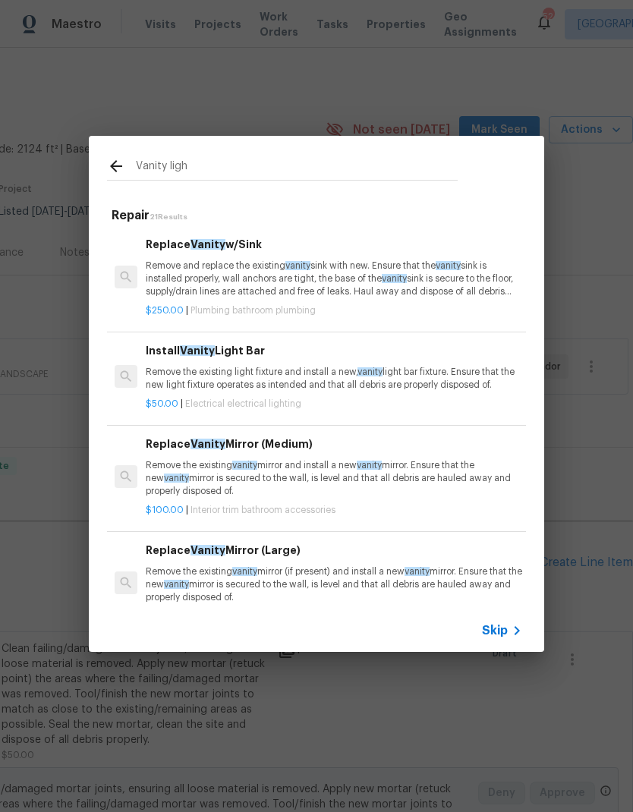
type input "Vanity light"
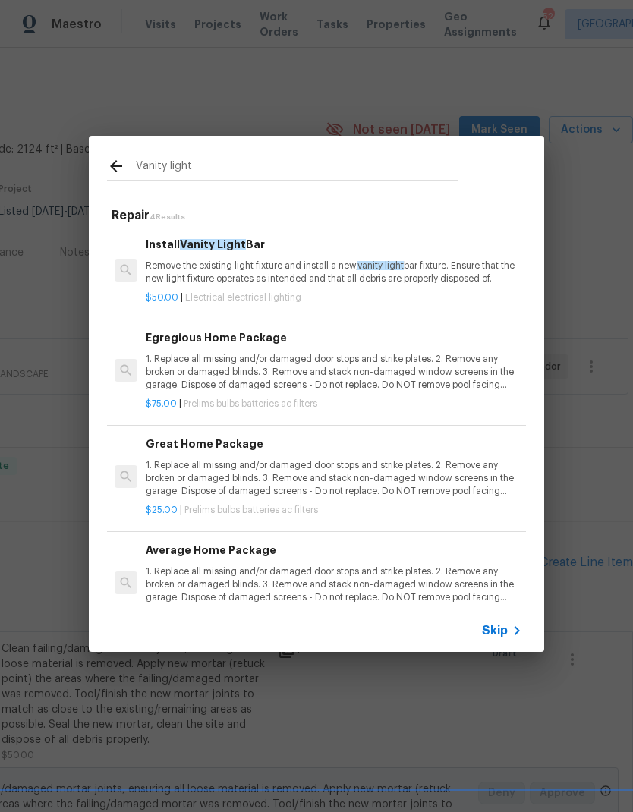
click at [294, 261] on p "Remove the existing light fixture and install a new, vanity light bar fixture. …" at bounding box center [334, 273] width 377 height 26
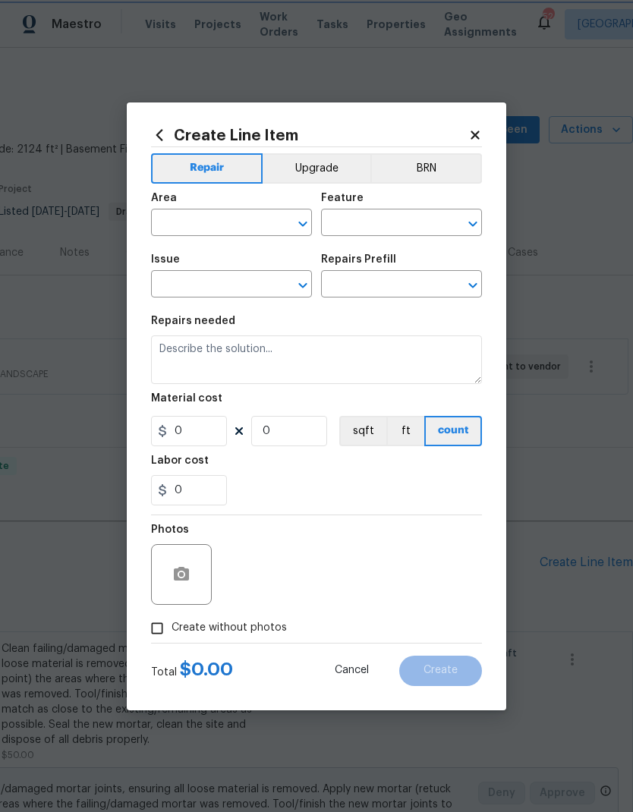
type input "Electrical Lighting"
type textarea "Remove the existing light fixture and install a new, vanity light bar fixture. …"
type input "1"
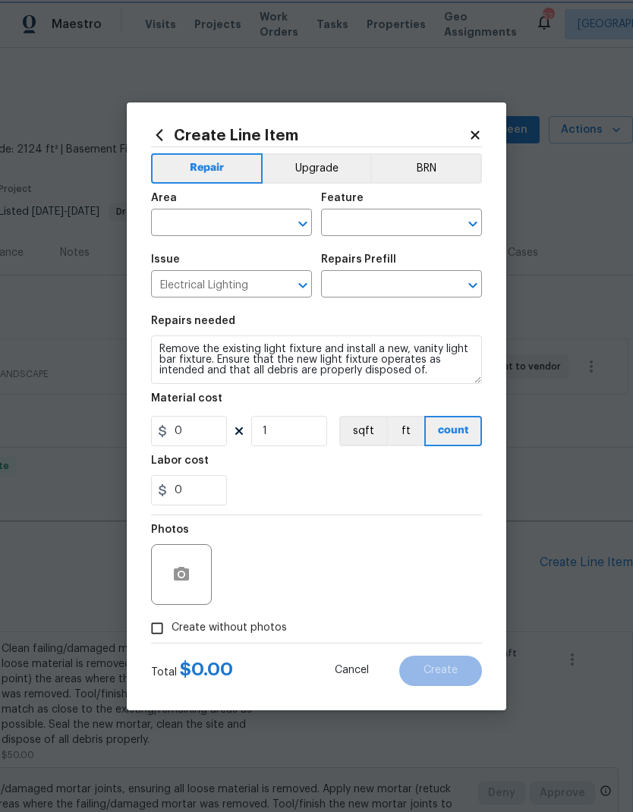
type input "Install Vanity Light Bar $50.00"
type input "50"
click at [296, 433] on input "1" at bounding box center [289, 431] width 76 height 30
type input "2"
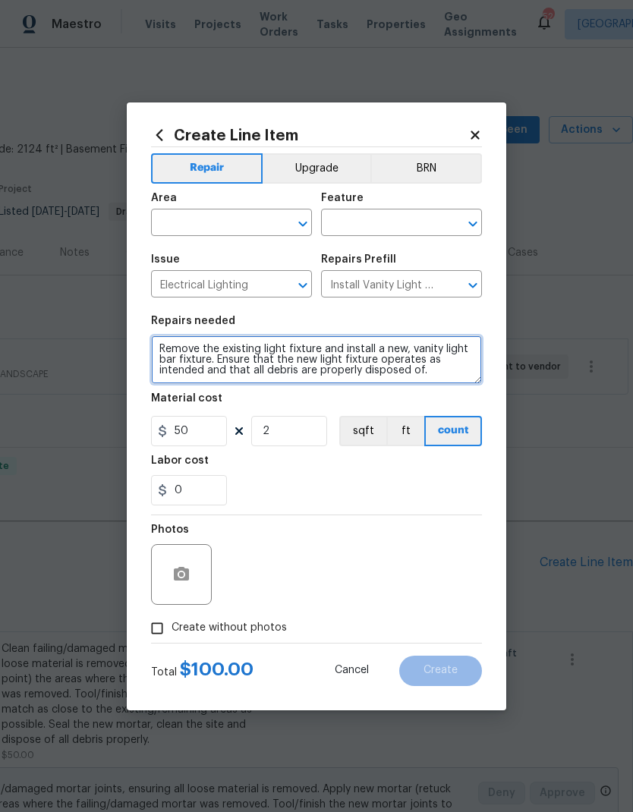
click at [166, 351] on textarea "Remove the existing light fixture and install a new, vanity light bar fixture. …" at bounding box center [316, 360] width 331 height 49
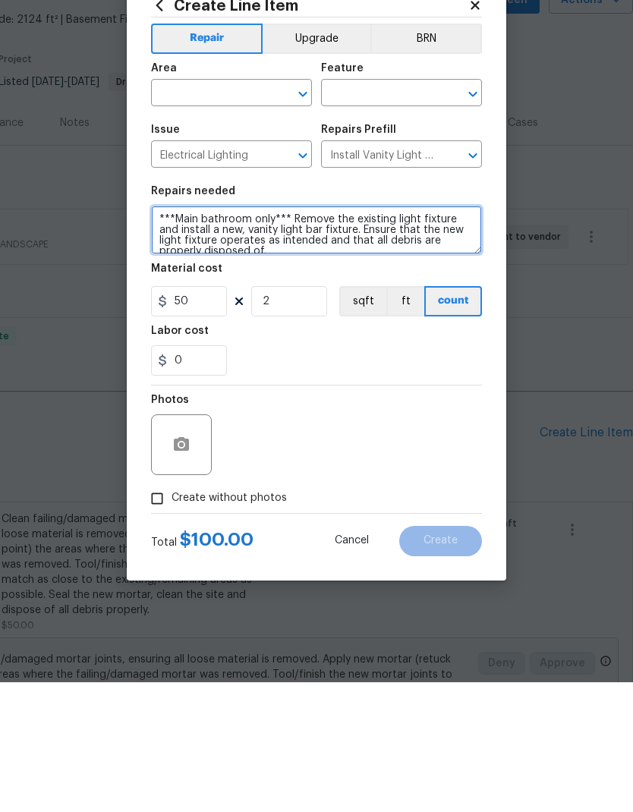
type textarea "***Main bathroom only*** Remove the existing light fixture and install a new, v…"
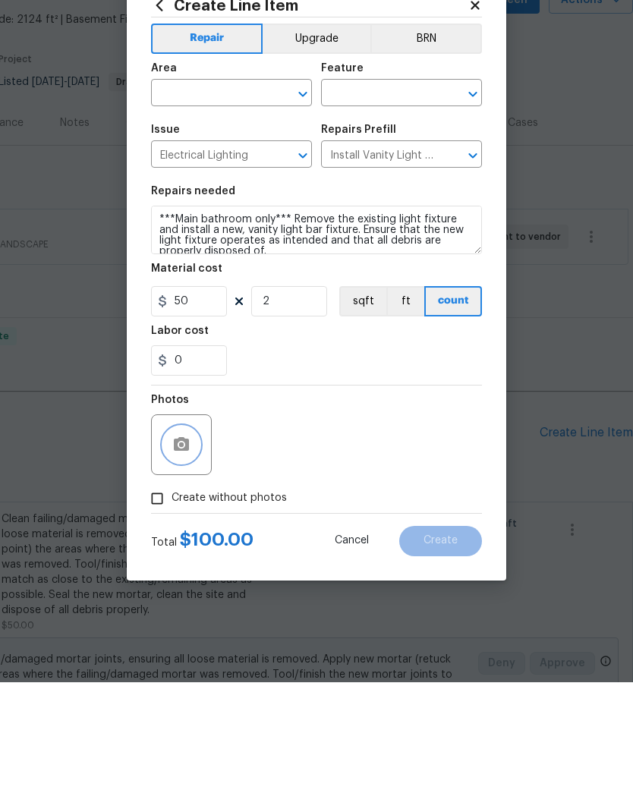
click at [187, 567] on icon "button" at bounding box center [181, 574] width 15 height 14
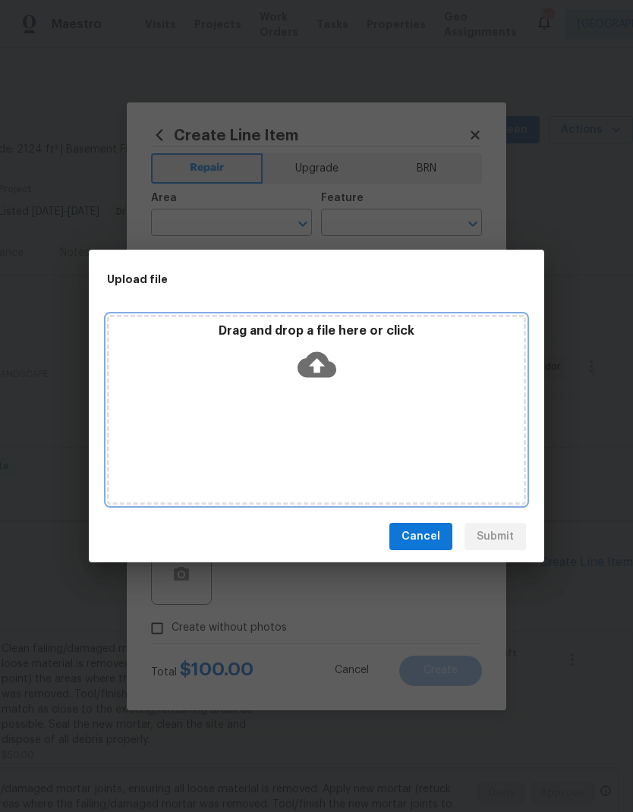
click at [333, 361] on icon at bounding box center [317, 364] width 39 height 39
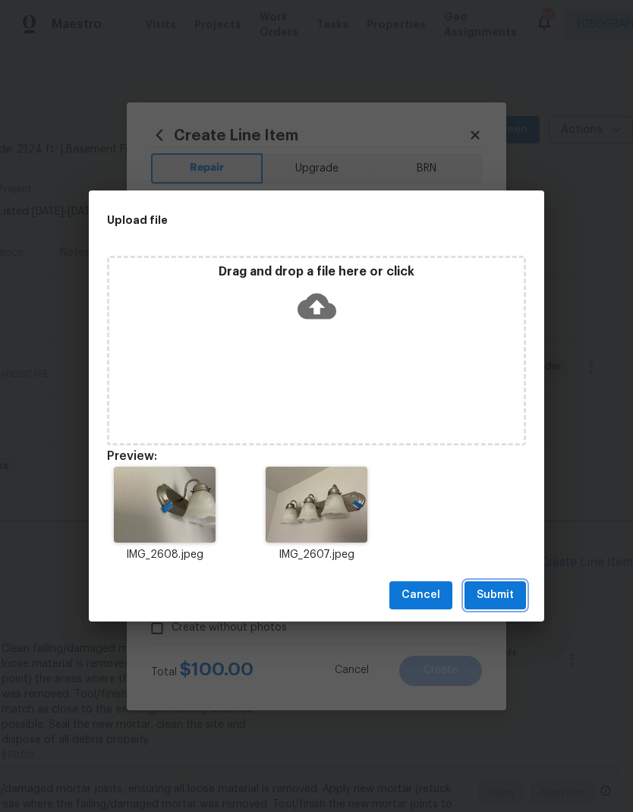
click at [494, 602] on span "Submit" at bounding box center [495, 595] width 37 height 19
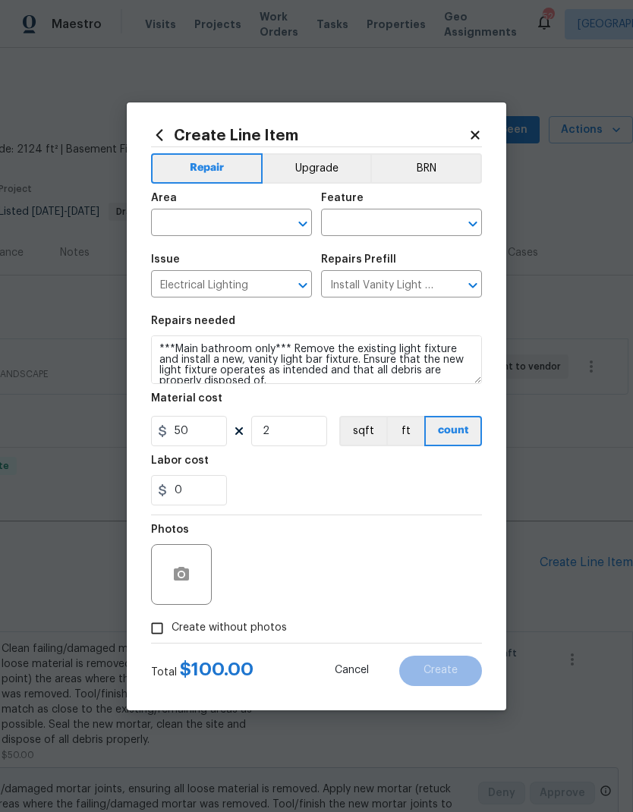
click at [216, 213] on input "text" at bounding box center [210, 225] width 118 height 24
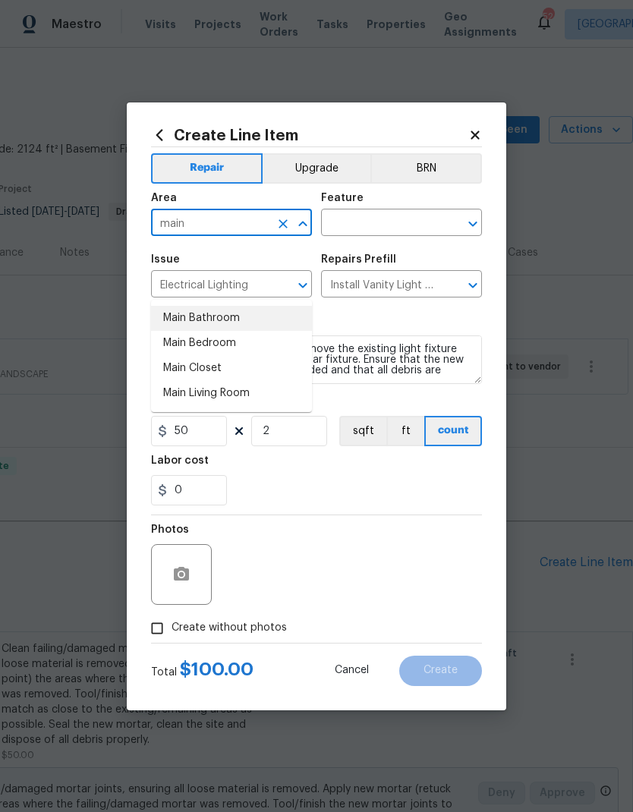
click at [245, 306] on li "Main Bathroom" at bounding box center [231, 318] width 161 height 25
type input "Main Bathroom"
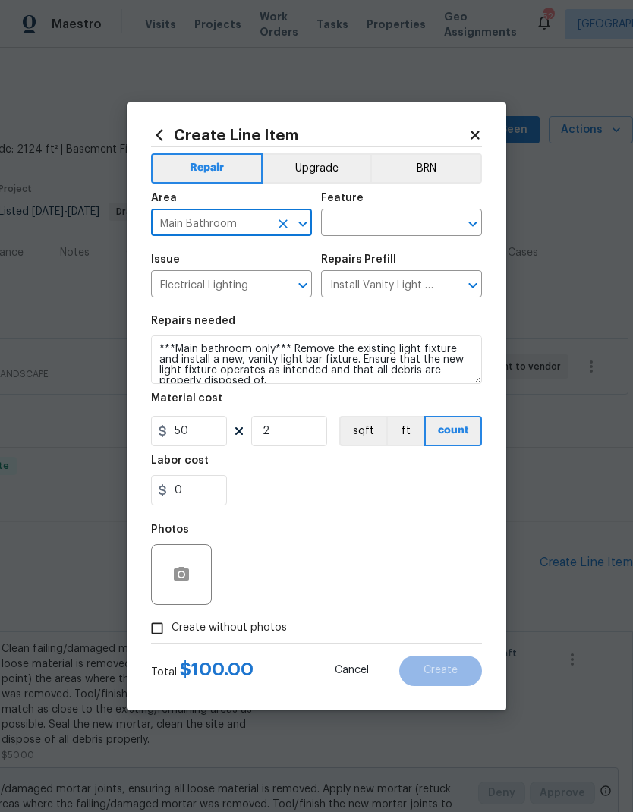
click at [411, 226] on input "text" at bounding box center [380, 225] width 118 height 24
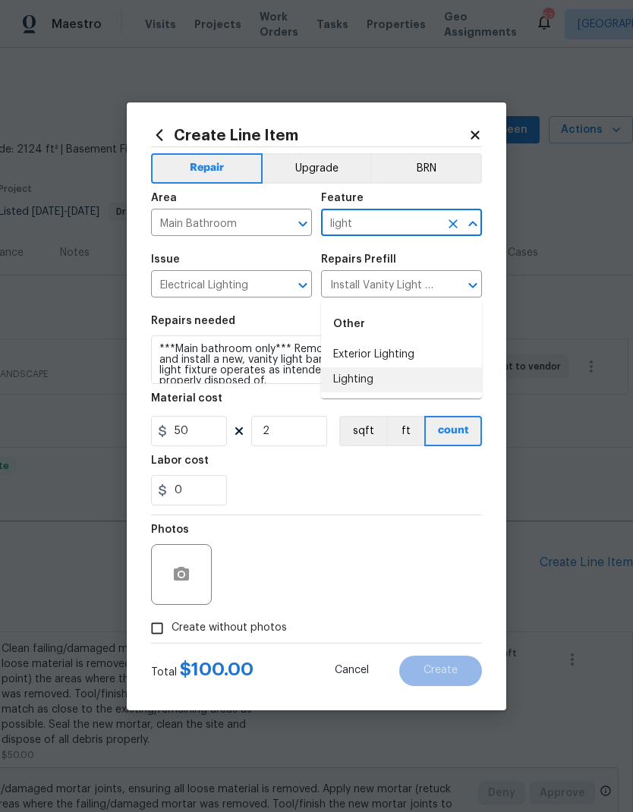
click at [380, 368] on li "Lighting" at bounding box center [401, 380] width 161 height 25
type input "Lighting"
click at [372, 482] on div "0" at bounding box center [316, 490] width 331 height 30
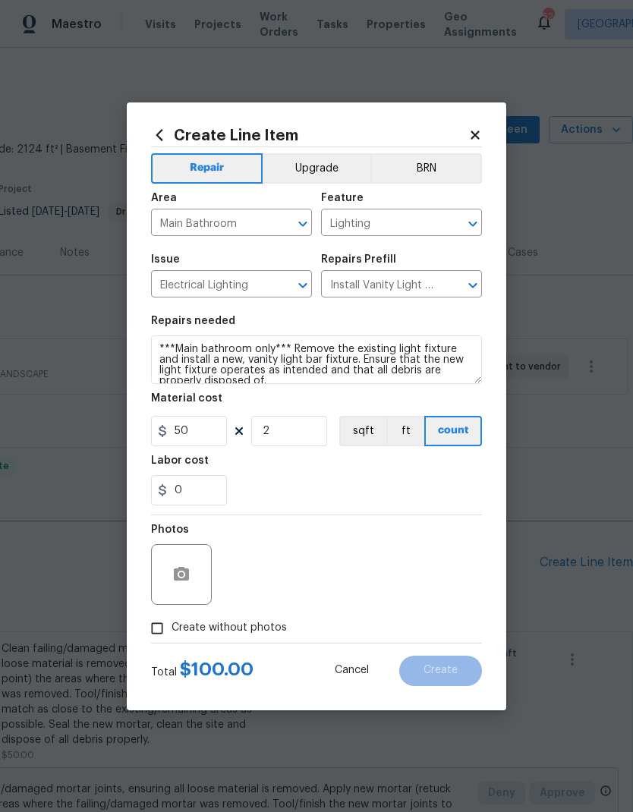
click at [161, 629] on input "Create without photos" at bounding box center [157, 628] width 29 height 29
click at [152, 625] on input "Create without photos" at bounding box center [157, 628] width 29 height 29
checkbox input "false"
click at [188, 555] on div at bounding box center [181, 574] width 61 height 61
click at [185, 569] on icon "button" at bounding box center [181, 574] width 15 height 14
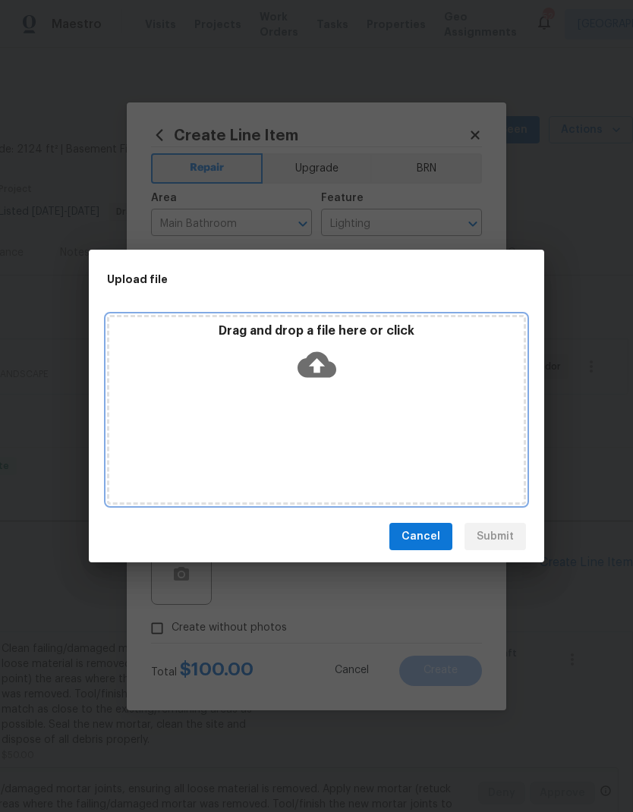
click at [326, 356] on icon at bounding box center [317, 365] width 39 height 26
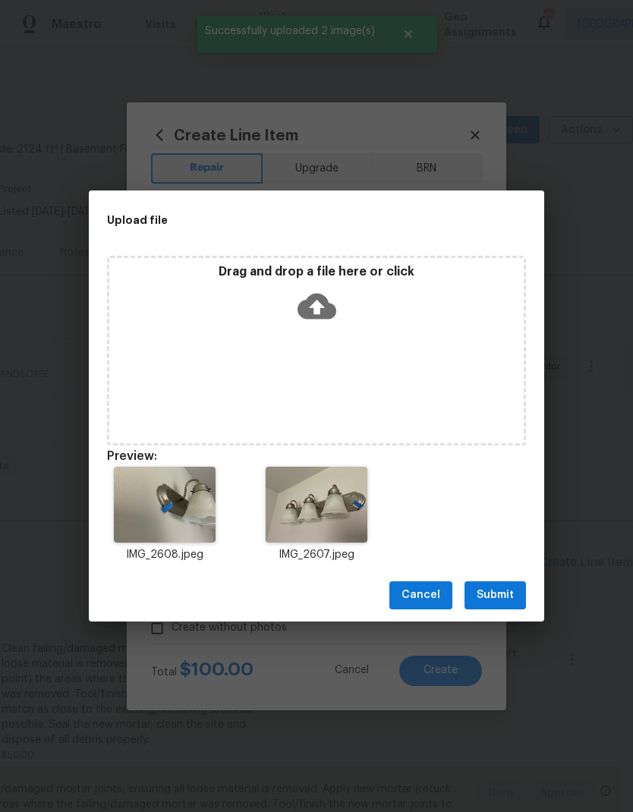
click at [495, 593] on span "Submit" at bounding box center [495, 595] width 37 height 19
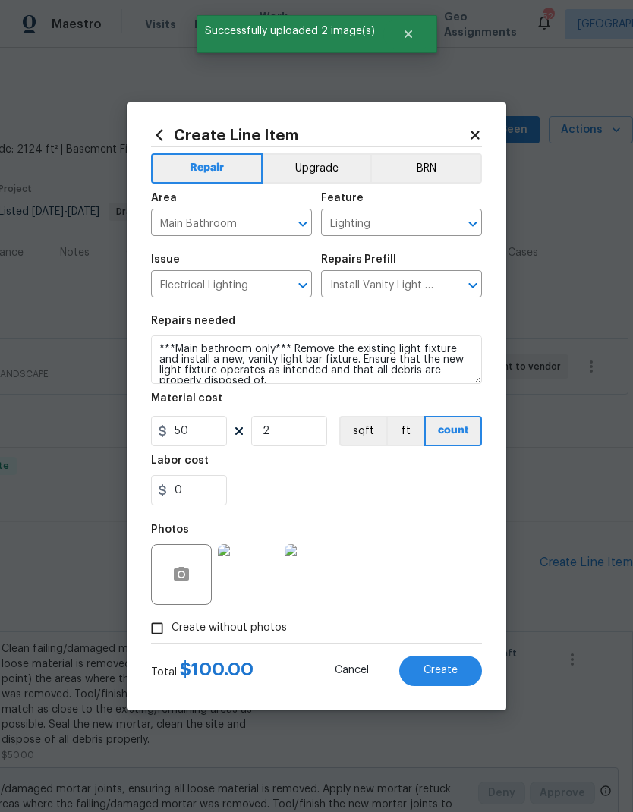
click at [429, 665] on button "Create" at bounding box center [440, 671] width 83 height 30
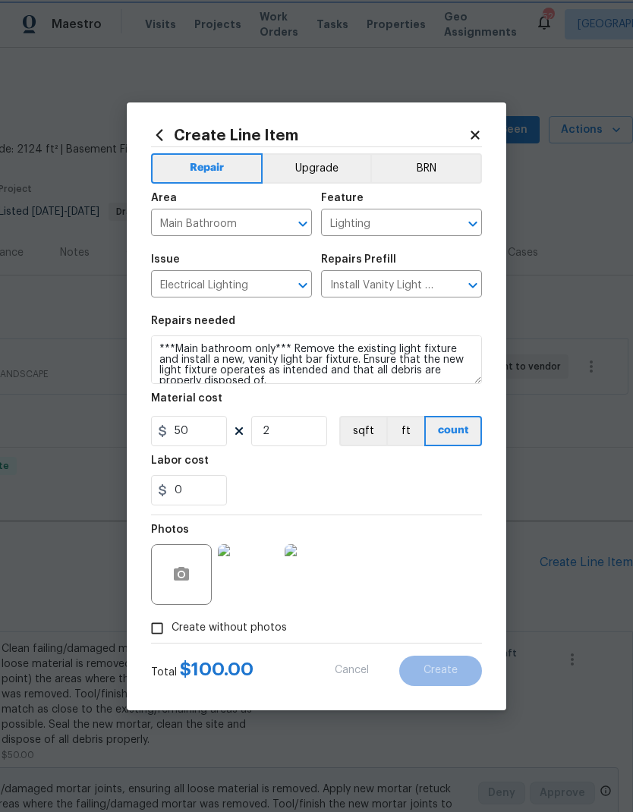
type input "0"
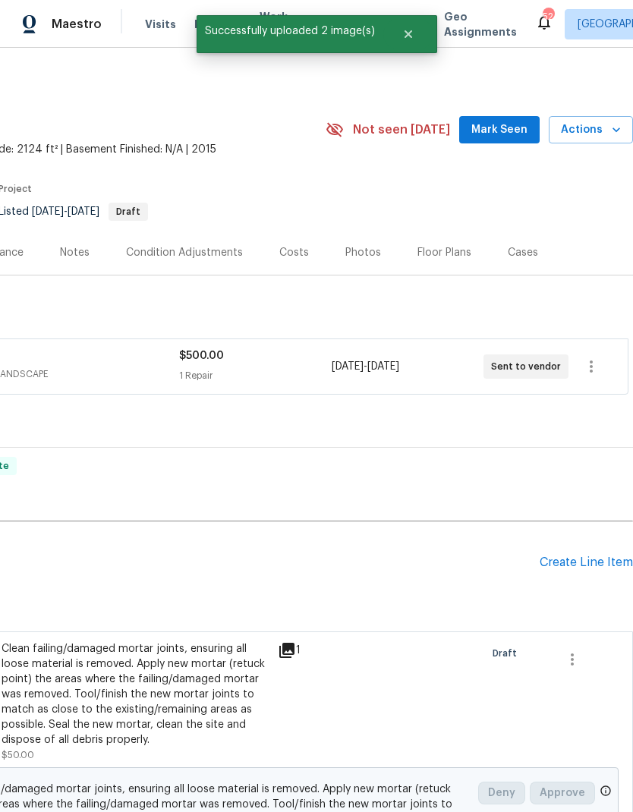
click at [586, 556] on div "Create Line Item" at bounding box center [586, 563] width 93 height 14
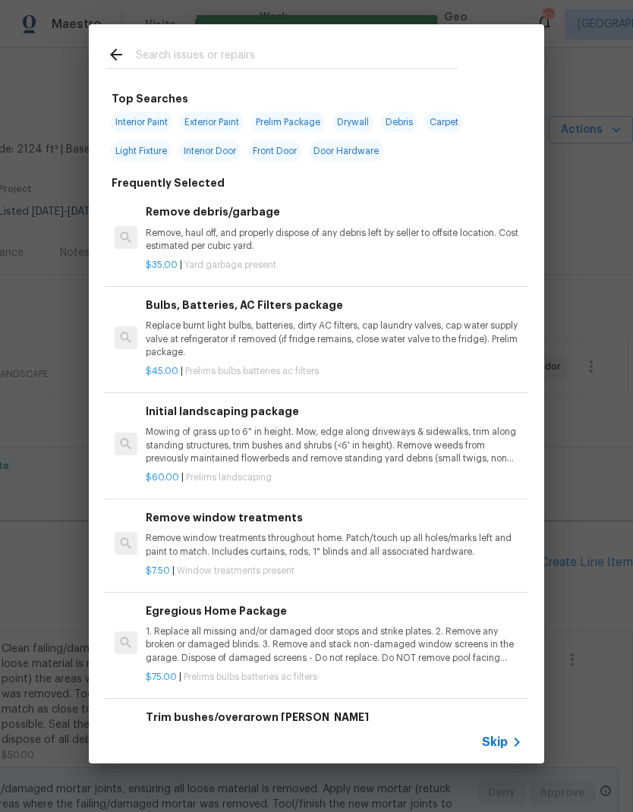
click at [231, 58] on input "text" at bounding box center [297, 57] width 322 height 23
type input "Wiling fan"
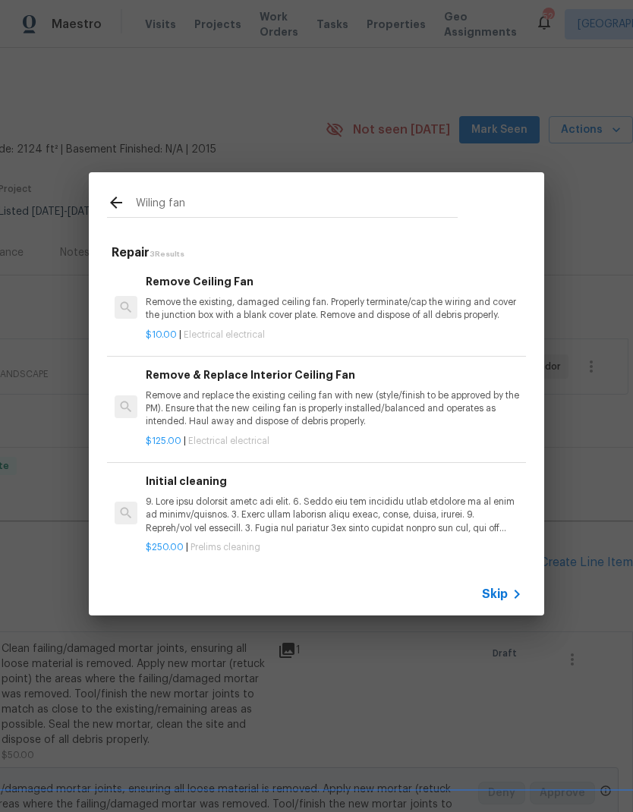
click at [361, 401] on p "Remove and replace the existing ceiling fan with new (style/finish to be approv…" at bounding box center [334, 409] width 377 height 39
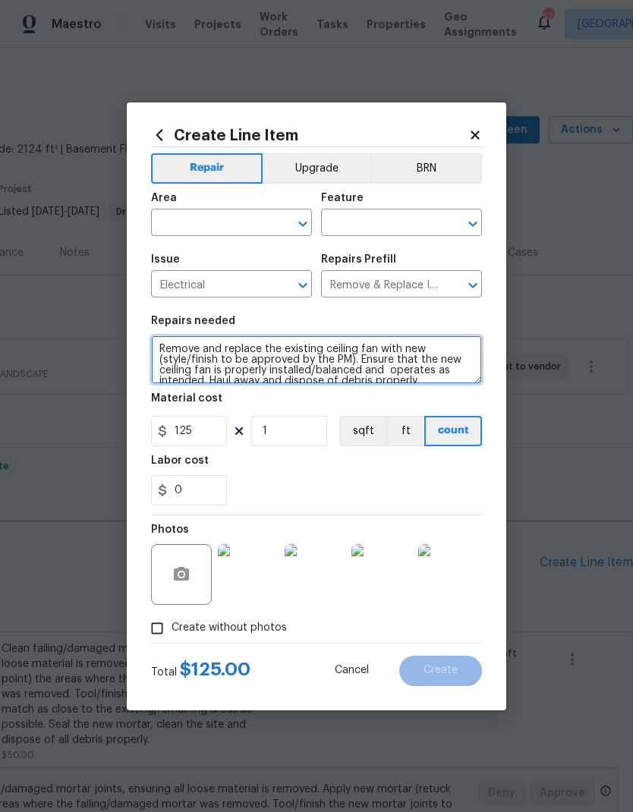
click at [158, 351] on textarea "Remove and replace the existing ceiling fan with new (style/finish to be approv…" at bounding box center [316, 360] width 331 height 49
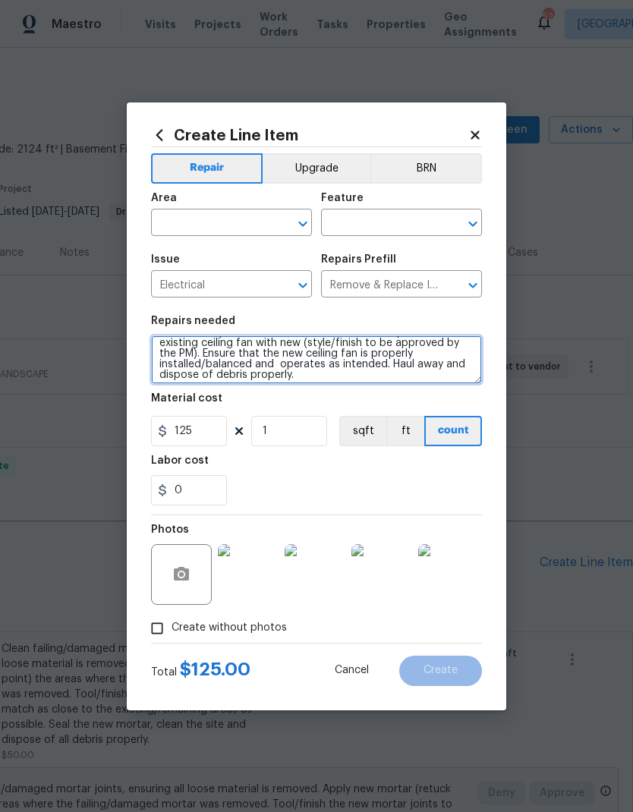
scroll to position [28, 0]
type textarea "***Ceiling fan in bonus room upstairs not functioning - diag issue and replace …"
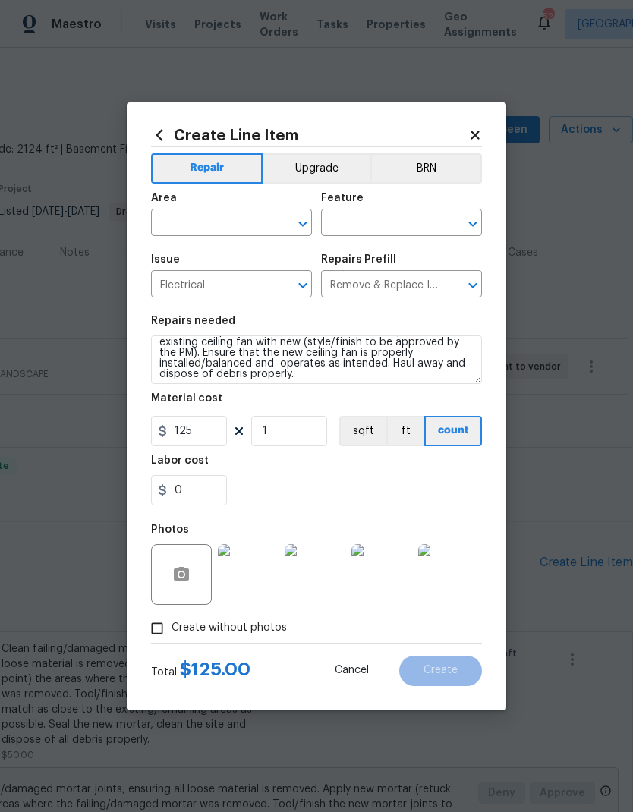
click at [244, 223] on input "text" at bounding box center [210, 225] width 118 height 24
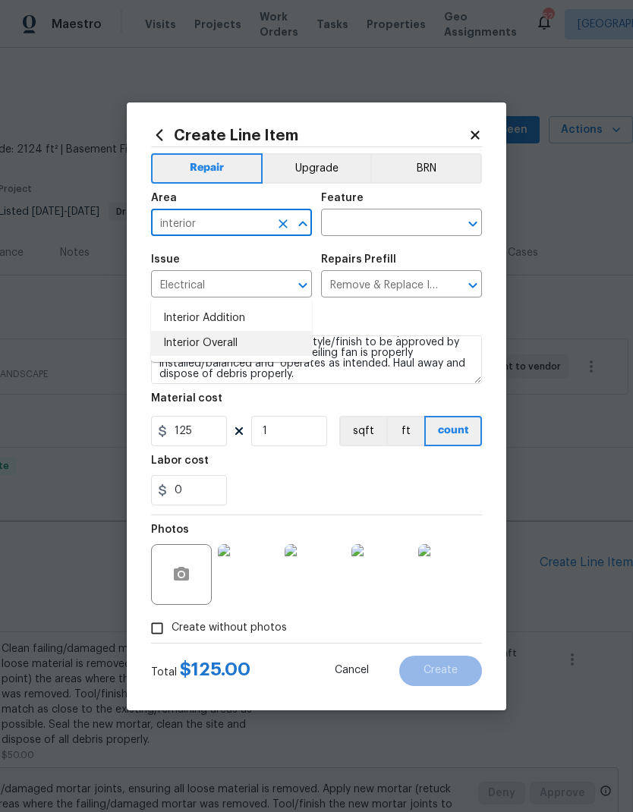
click at [253, 331] on li "Interior Overall" at bounding box center [231, 343] width 161 height 25
type input "Interior Overall"
click at [399, 225] on input "text" at bounding box center [380, 225] width 118 height 24
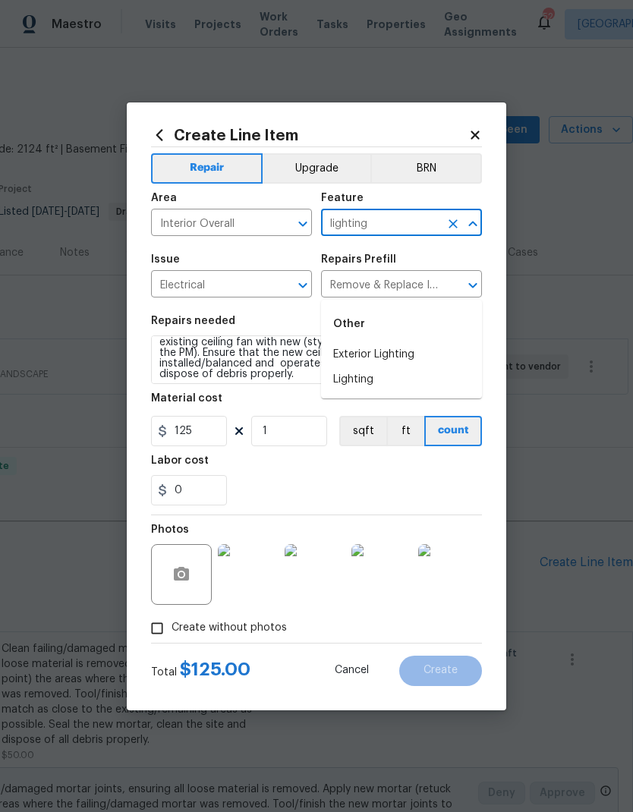
click at [389, 368] on li "Lighting" at bounding box center [401, 380] width 161 height 25
type input "Lighting"
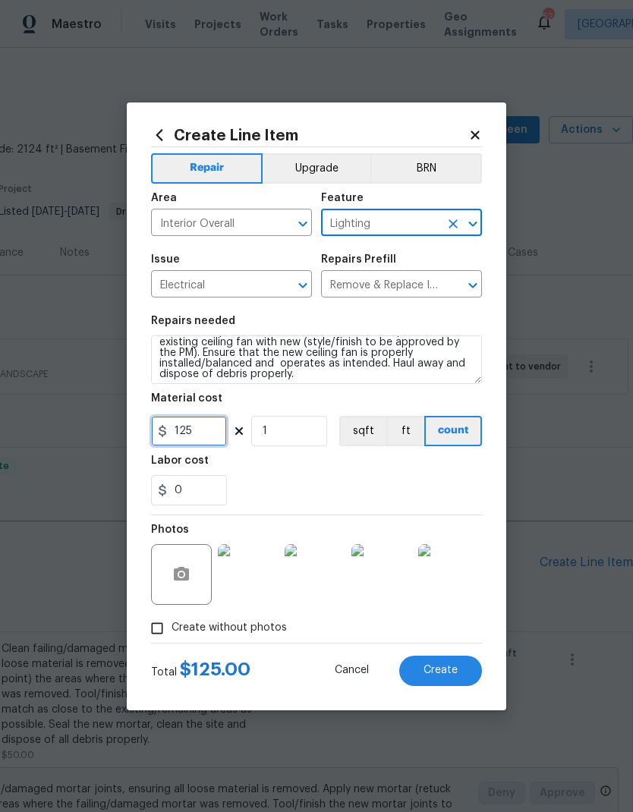
click at [205, 437] on input "125" at bounding box center [189, 431] width 76 height 30
click at [386, 478] on div "0" at bounding box center [316, 490] width 331 height 30
click at [196, 427] on input "26" at bounding box center [189, 431] width 76 height 30
type input "25"
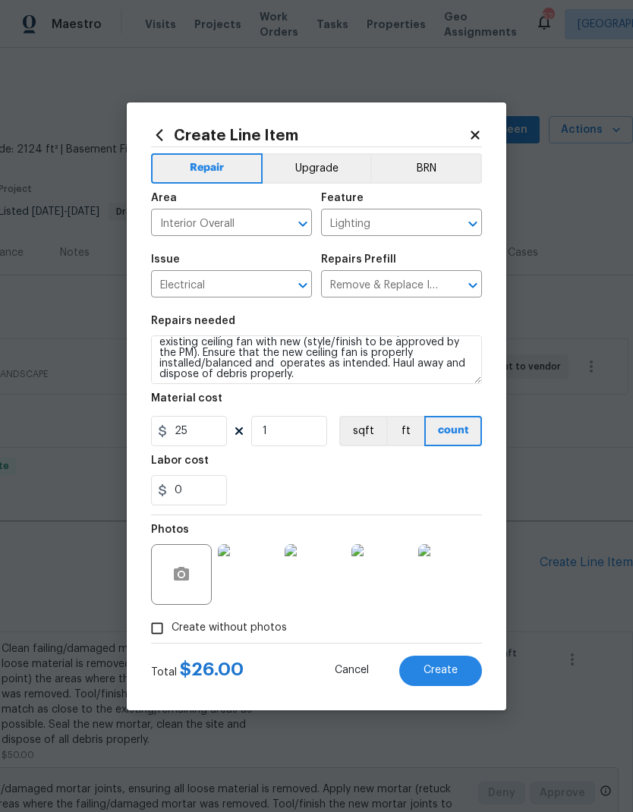
click at [336, 490] on div "0" at bounding box center [316, 490] width 331 height 30
click at [254, 575] on img at bounding box center [248, 574] width 61 height 61
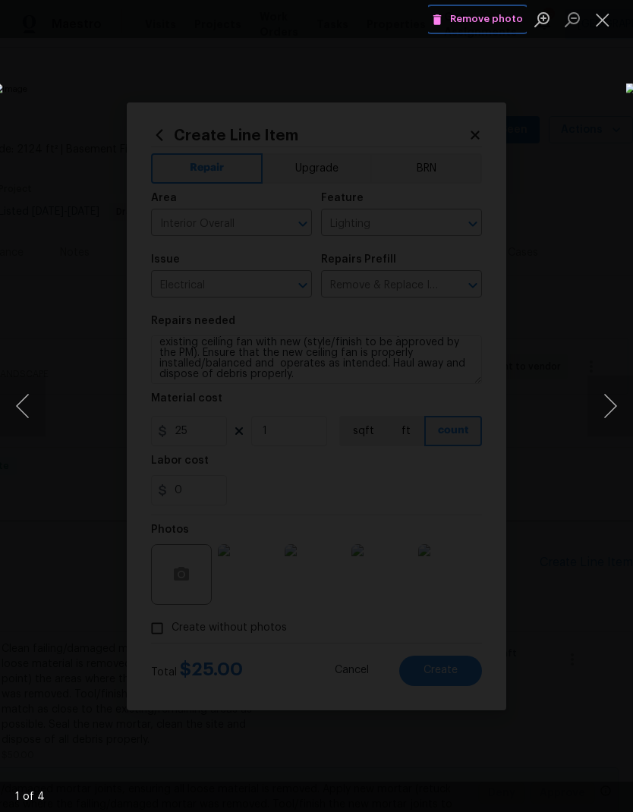
click at [492, 14] on span "Remove photo" at bounding box center [477, 19] width 91 height 17
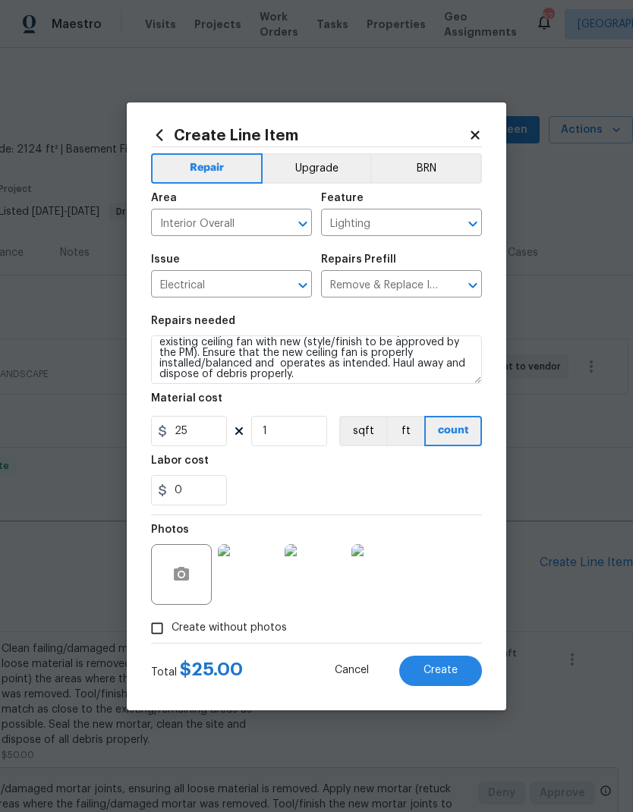
click at [253, 569] on img at bounding box center [248, 574] width 61 height 61
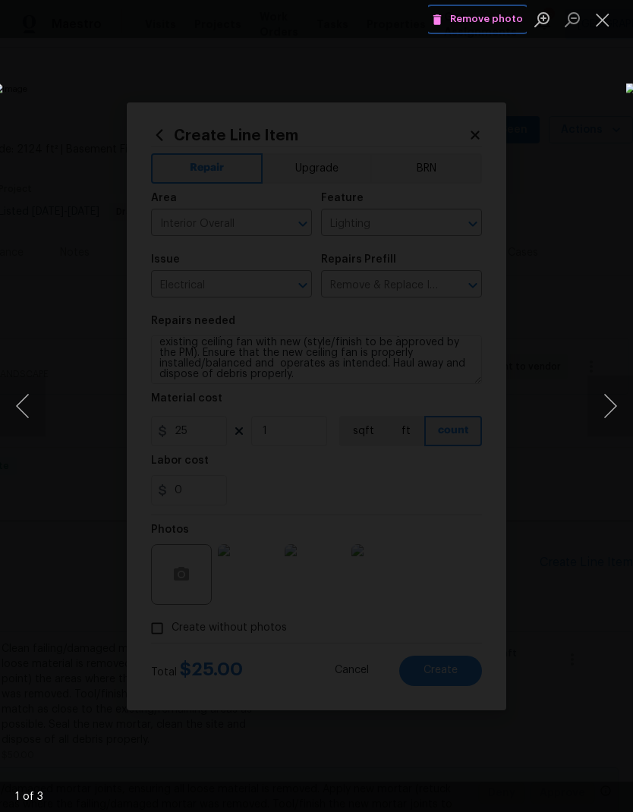
click at [494, 27] on span "Remove photo" at bounding box center [477, 19] width 91 height 17
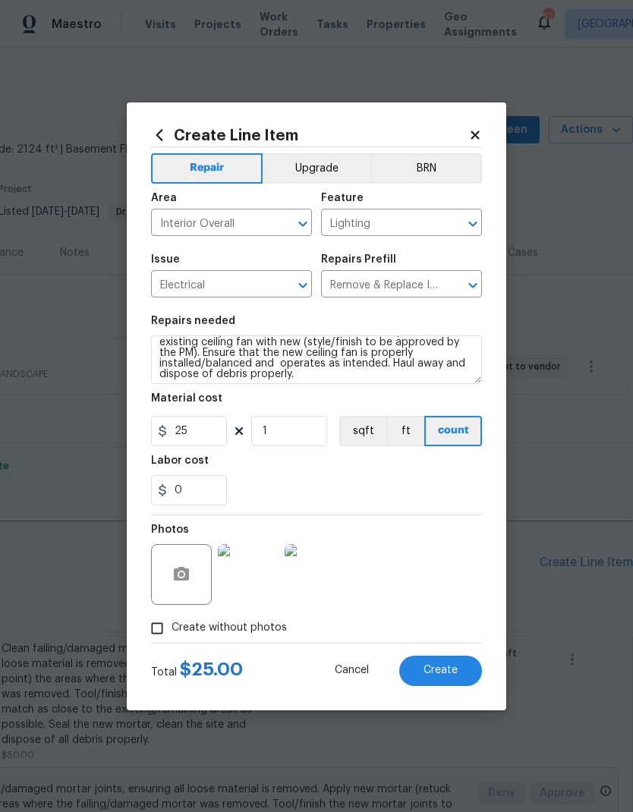
click at [253, 574] on img at bounding box center [248, 574] width 61 height 61
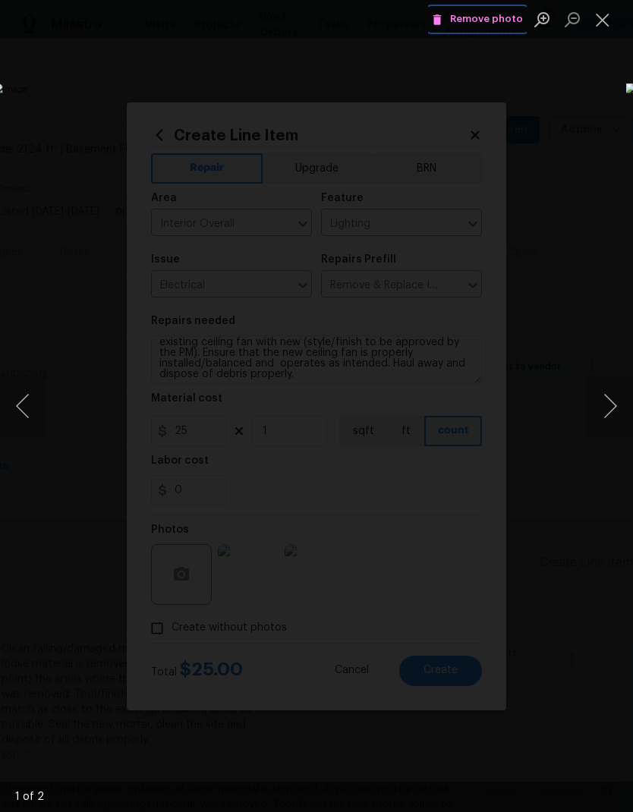
click at [492, 19] on span "Remove photo" at bounding box center [477, 19] width 91 height 17
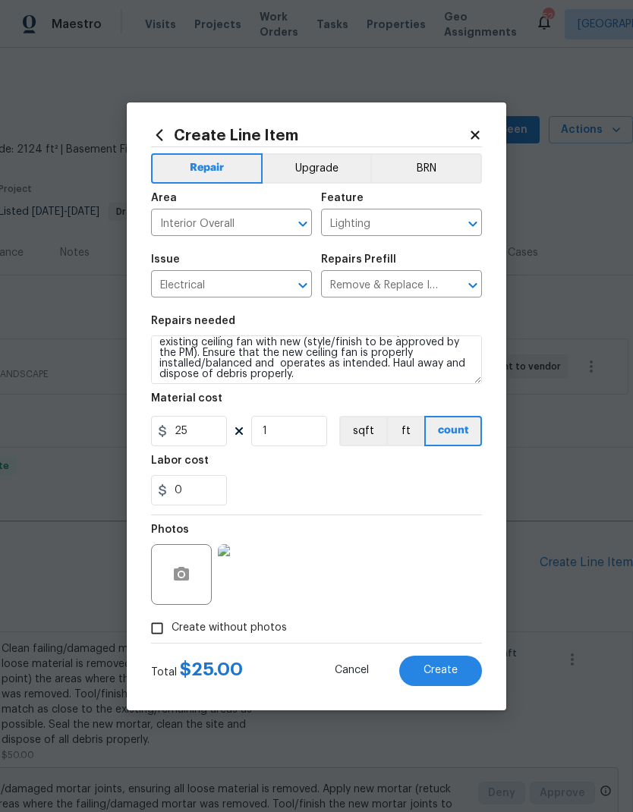
click at [241, 578] on img at bounding box center [248, 574] width 61 height 61
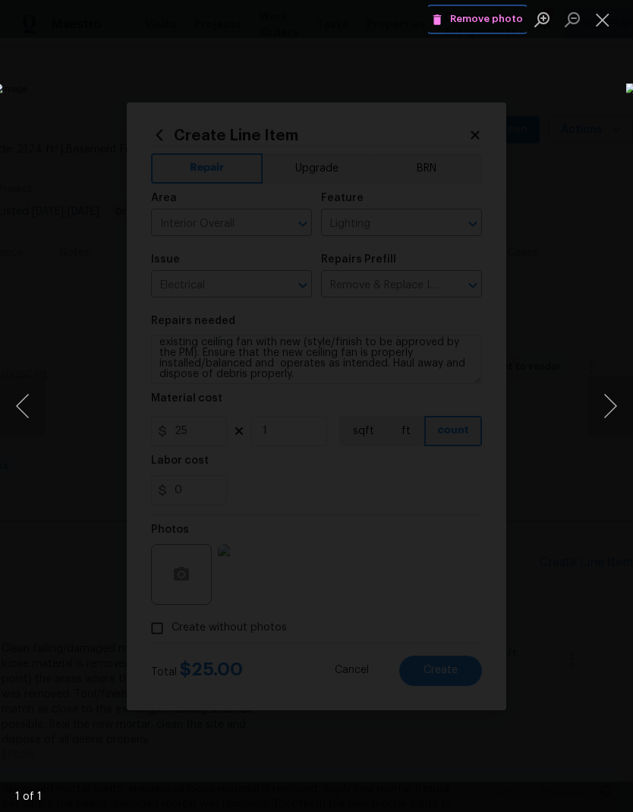
click at [483, 24] on span "Remove photo" at bounding box center [477, 19] width 91 height 17
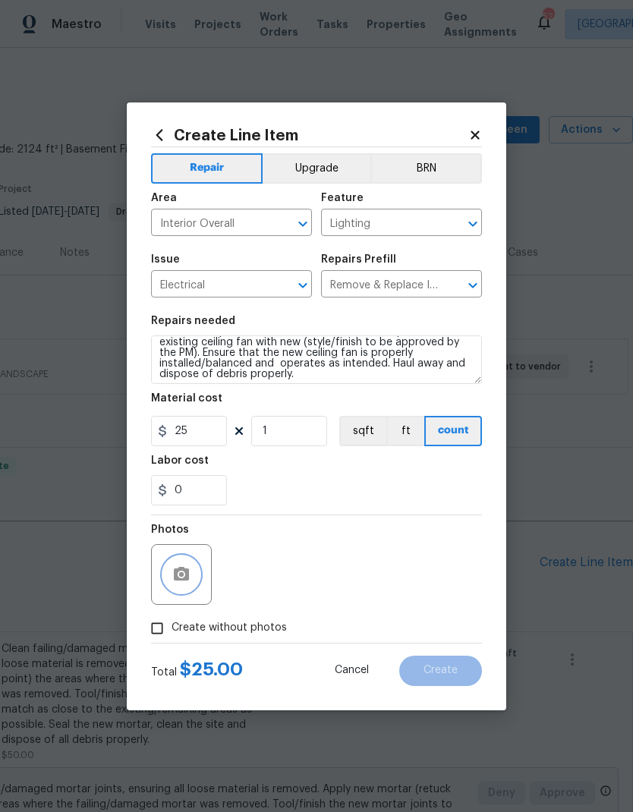
click at [189, 569] on icon "button" at bounding box center [181, 575] width 18 height 18
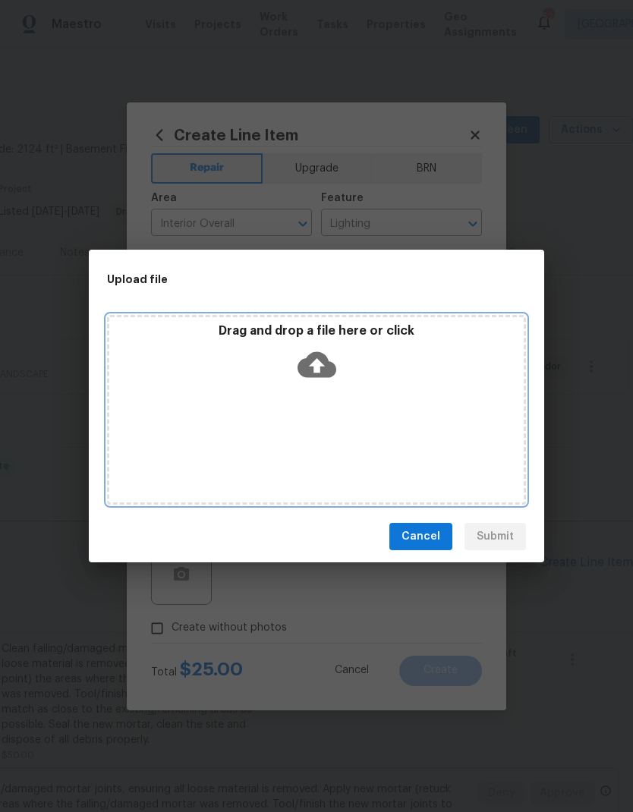
click at [317, 373] on icon at bounding box center [317, 364] width 39 height 39
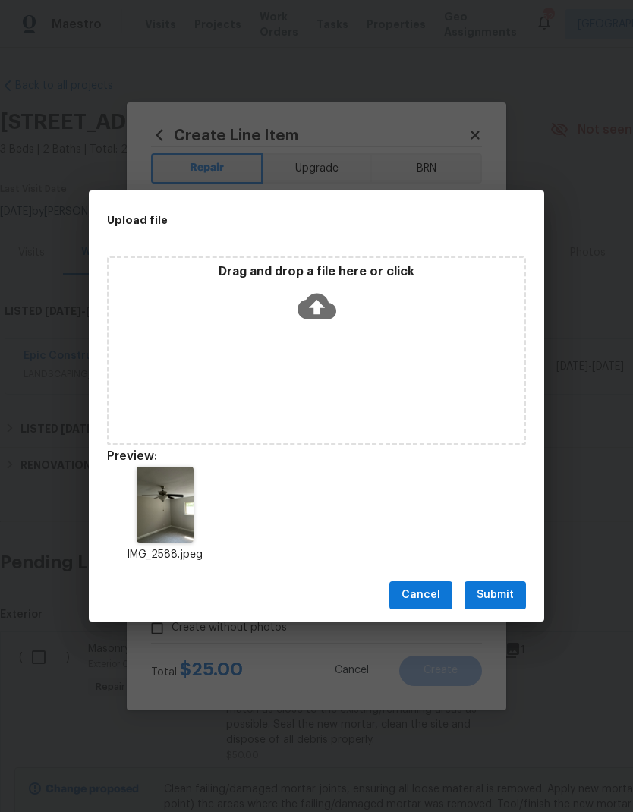
scroll to position [28, 0]
click at [516, 598] on button "Submit" at bounding box center [496, 596] width 62 height 28
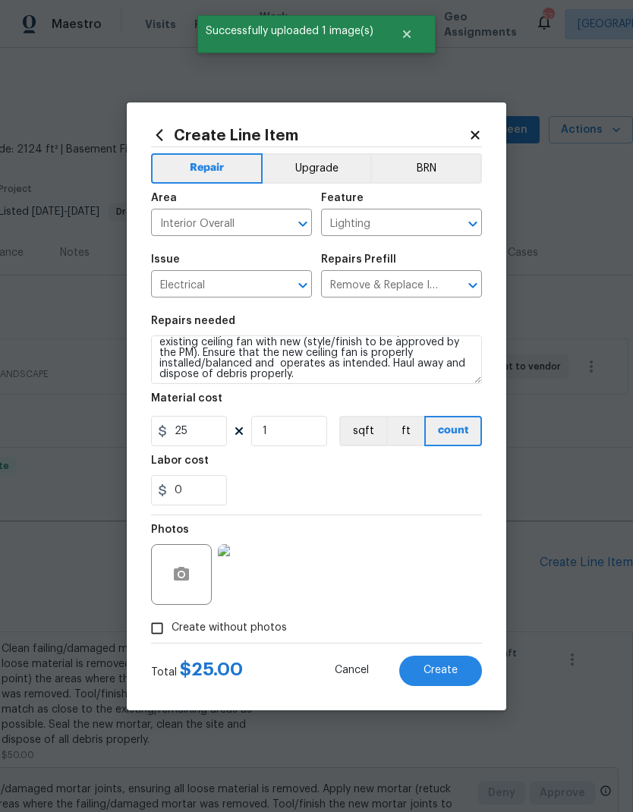
click at [436, 659] on button "Create" at bounding box center [440, 671] width 83 height 30
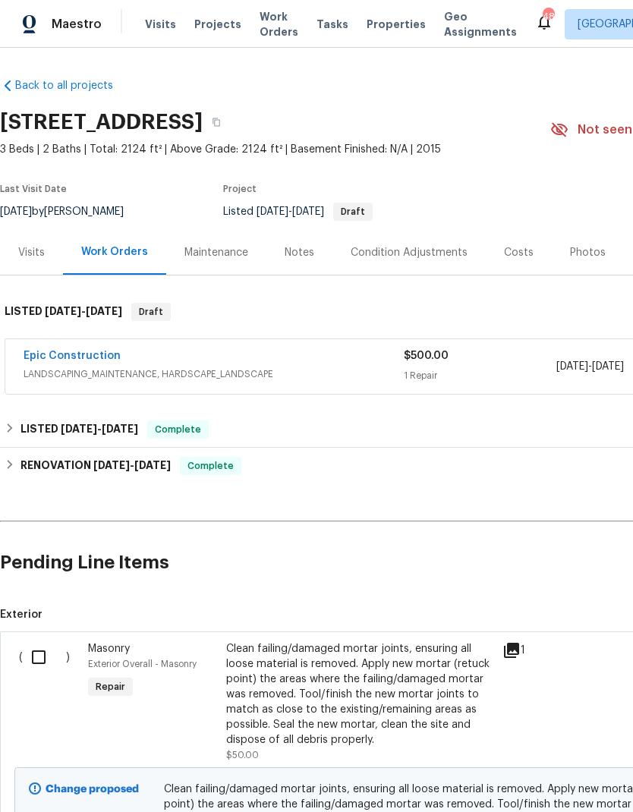
scroll to position [0, -1]
click at [39, 652] on input "checkbox" at bounding box center [44, 658] width 43 height 32
checkbox input "true"
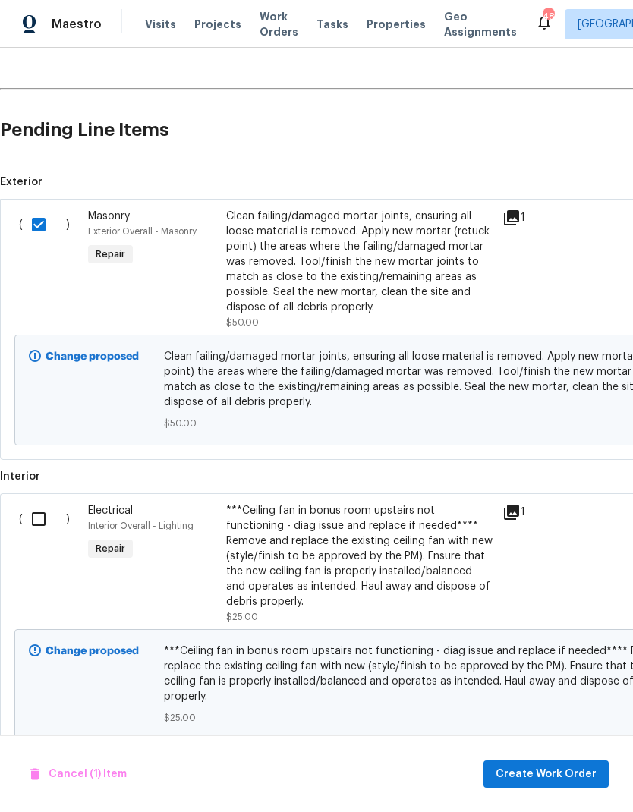
scroll to position [441, 0]
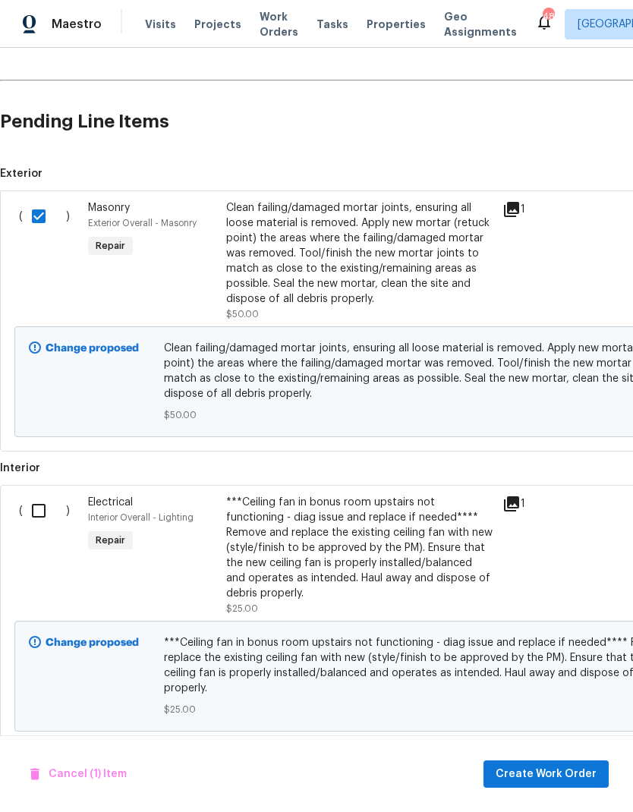
click at [45, 503] on input "checkbox" at bounding box center [44, 511] width 43 height 32
checkbox input "true"
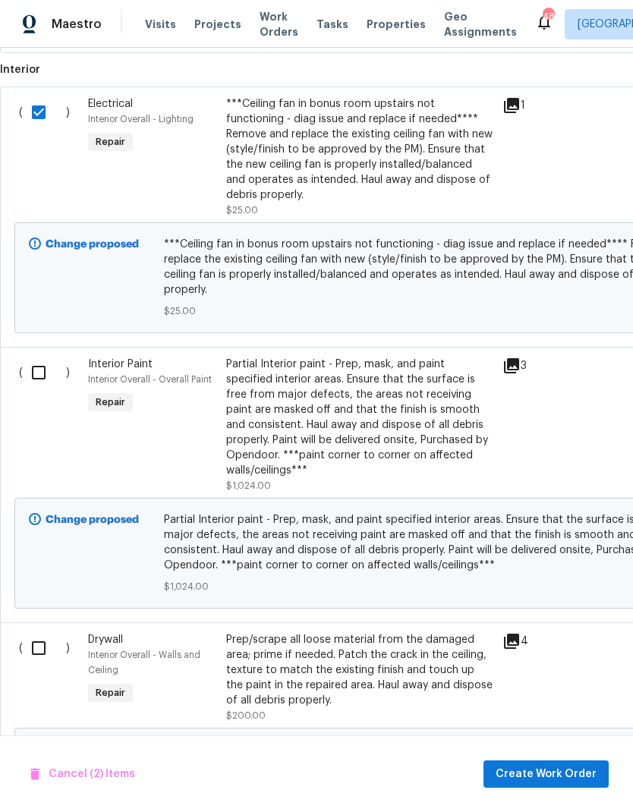
scroll to position [841, 0]
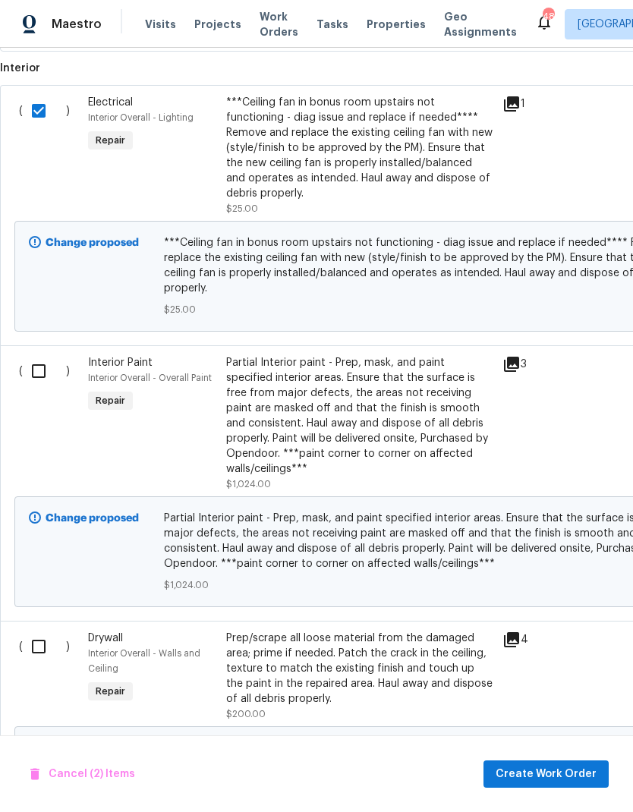
click at [38, 380] on input "checkbox" at bounding box center [44, 371] width 43 height 32
checkbox input "true"
click at [38, 656] on input "checkbox" at bounding box center [44, 647] width 43 height 32
checkbox input "true"
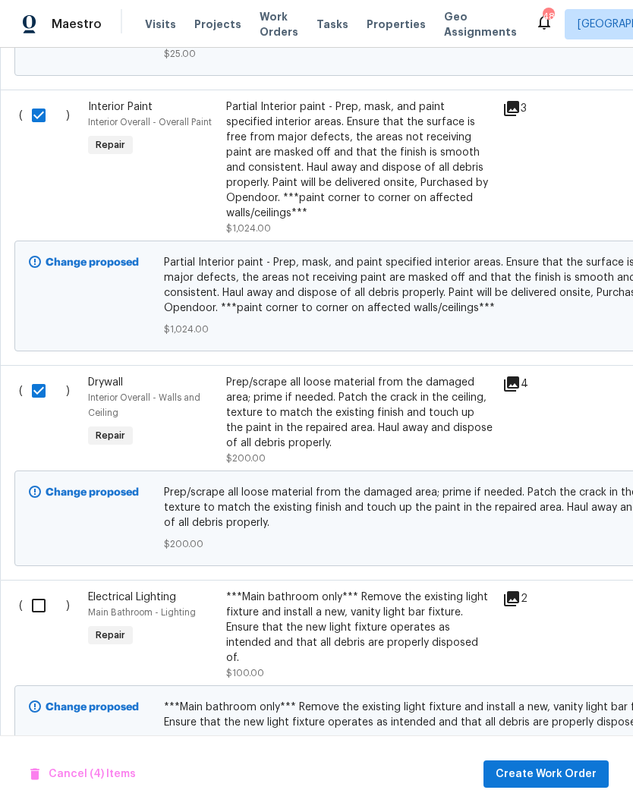
scroll to position [1096, 0]
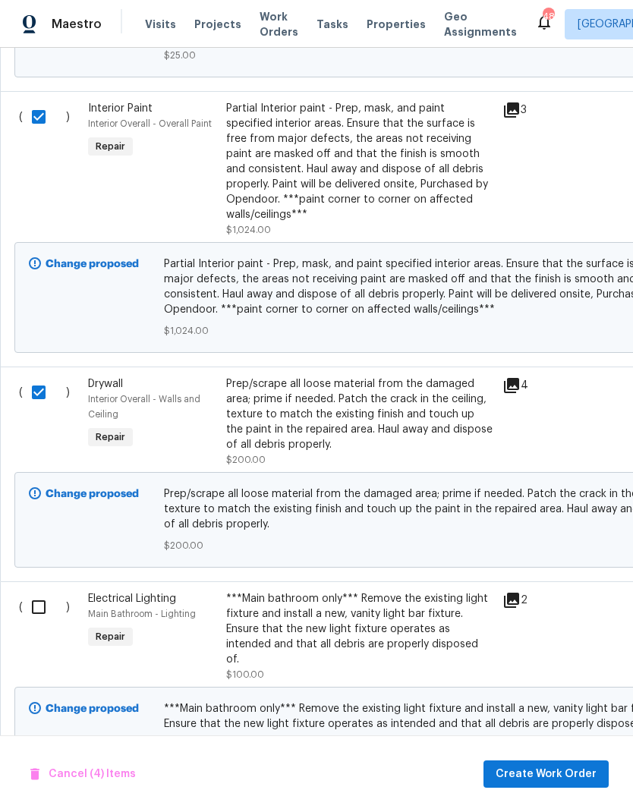
click at [43, 610] on input "checkbox" at bounding box center [44, 607] width 43 height 32
checkbox input "true"
click at [541, 778] on span "Create Work Order" at bounding box center [546, 774] width 101 height 19
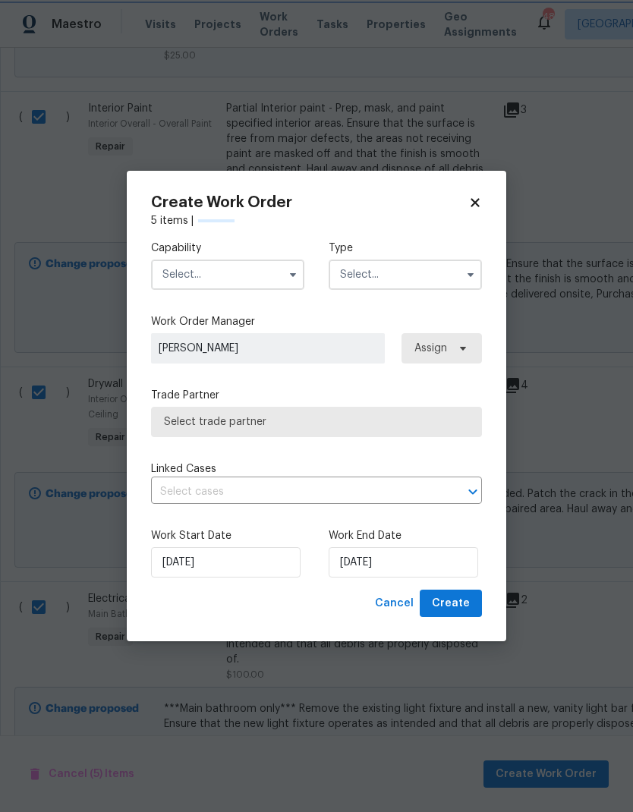
checkbox input "false"
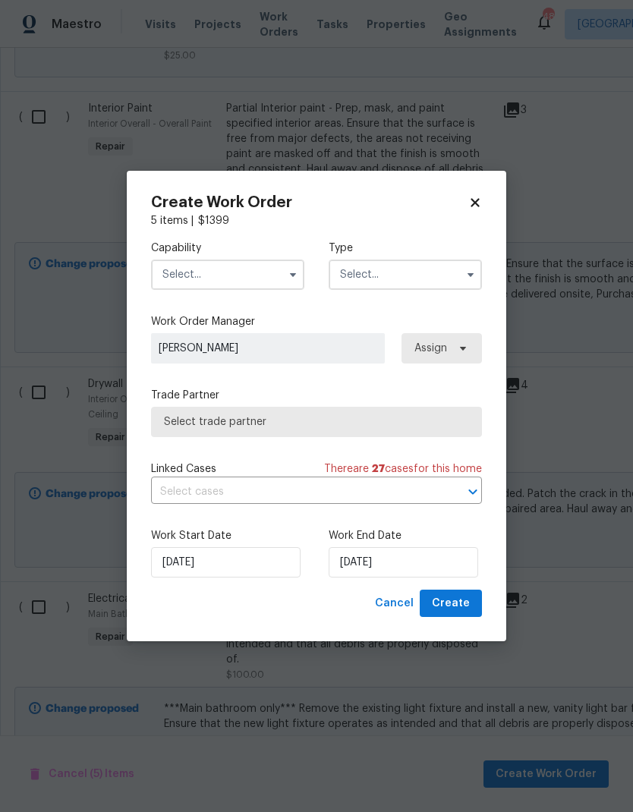
click at [221, 273] on input "text" at bounding box center [227, 275] width 153 height 30
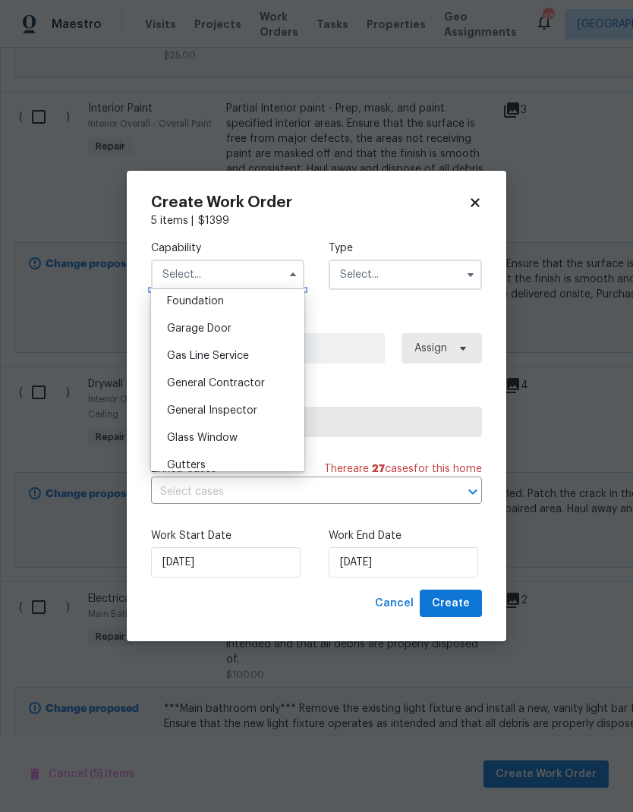
scroll to position [669, 0]
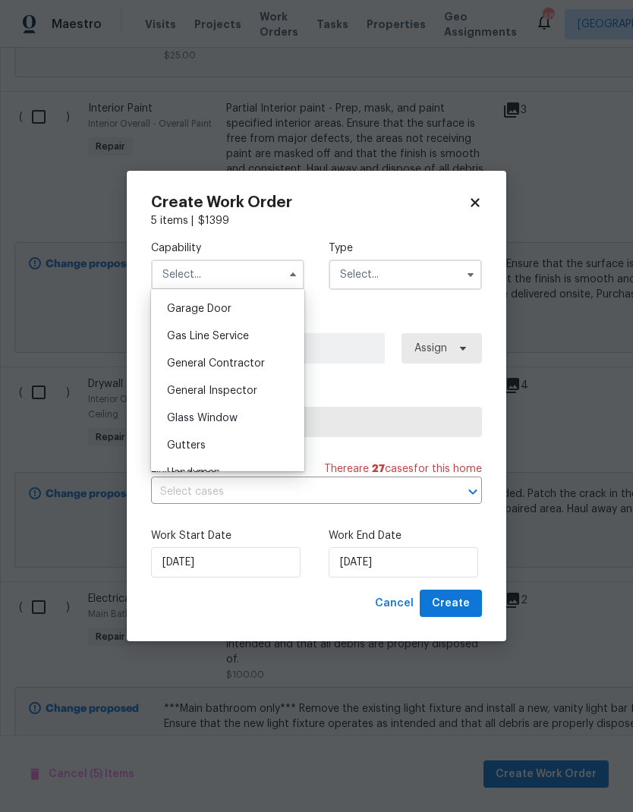
click at [251, 367] on span "General Contractor" at bounding box center [216, 363] width 98 height 11
type input "General Contractor"
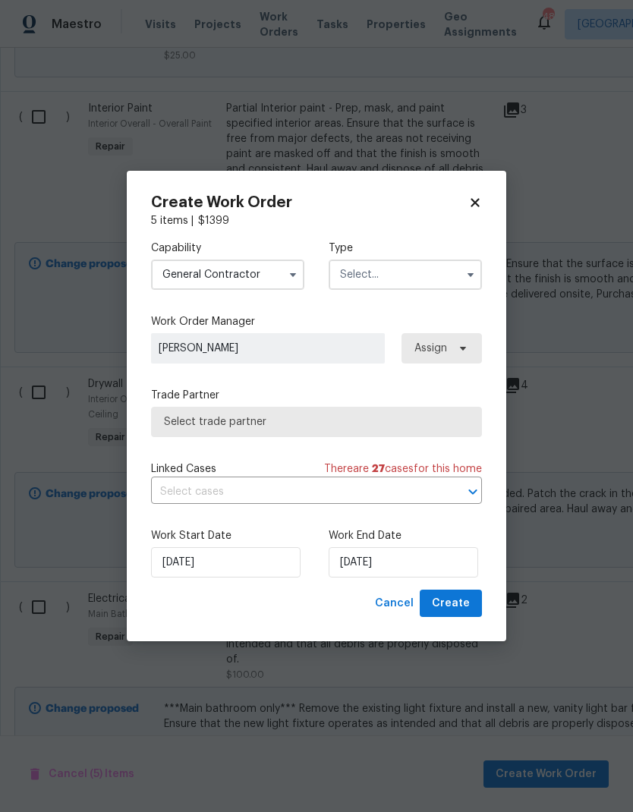
click at [395, 279] on input "text" at bounding box center [405, 275] width 153 height 30
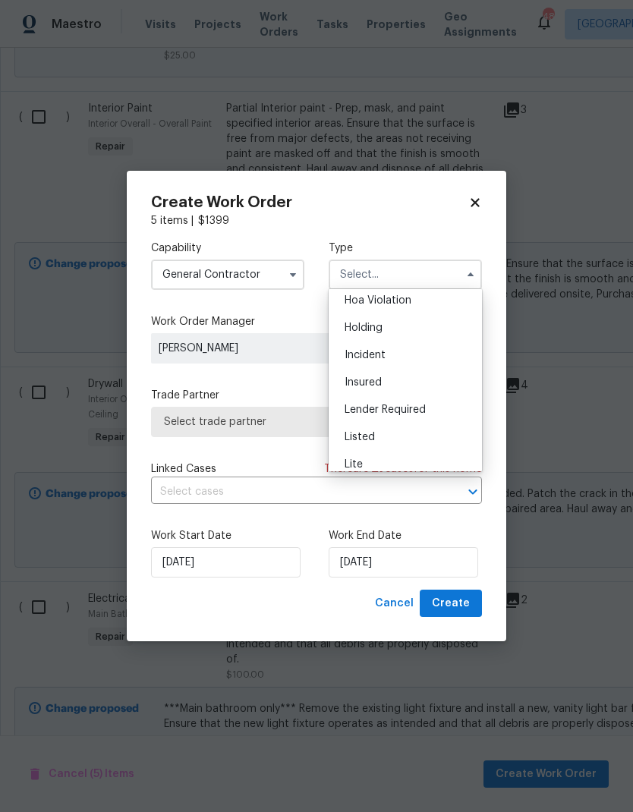
scroll to position [94, 0]
click at [411, 374] on div "Listed" at bounding box center [406, 376] width 146 height 27
type input "Listed"
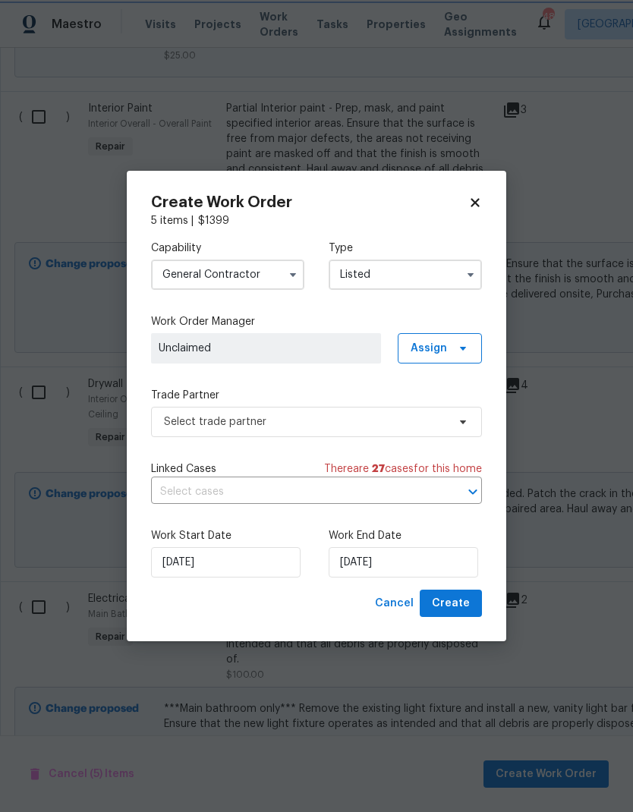
scroll to position [0, 0]
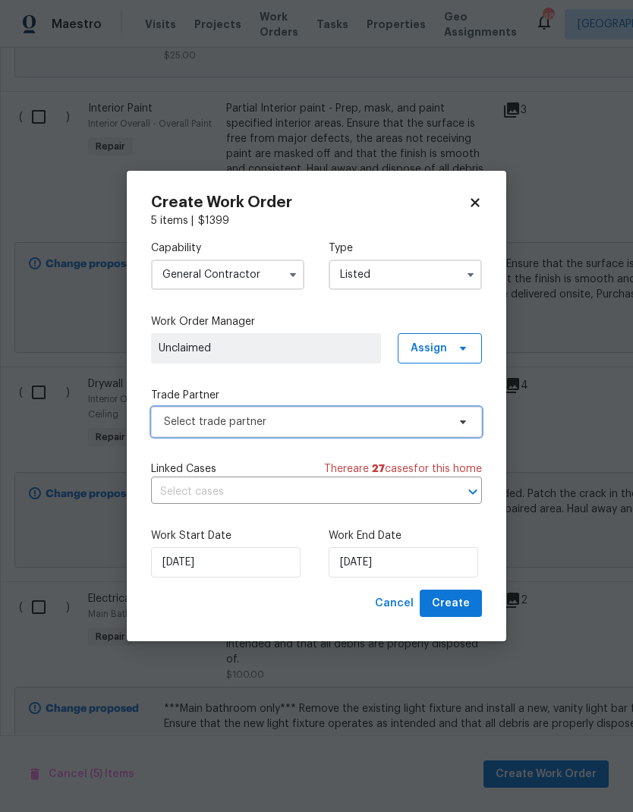
click at [407, 427] on span "Select trade partner" at bounding box center [305, 422] width 283 height 15
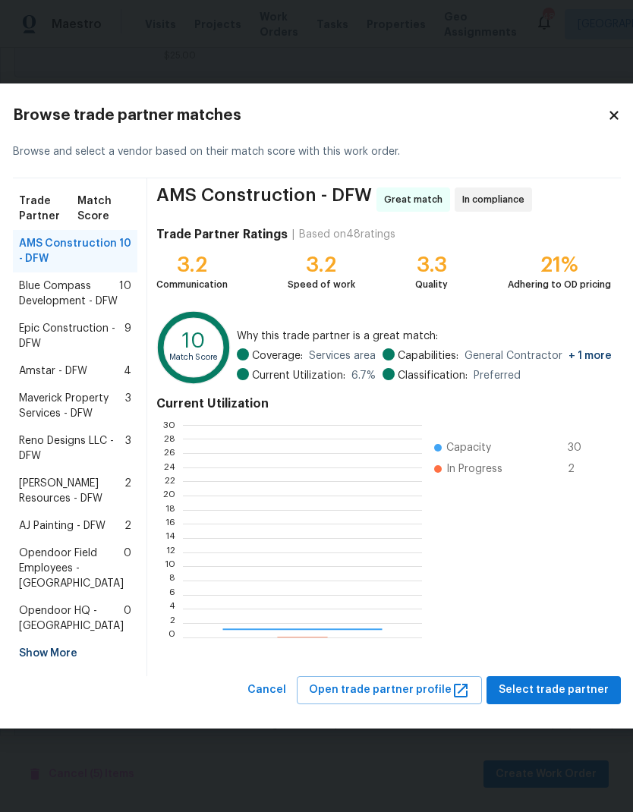
scroll to position [213, 238]
click at [102, 279] on span "Blue Compass Development - DFW" at bounding box center [69, 294] width 100 height 30
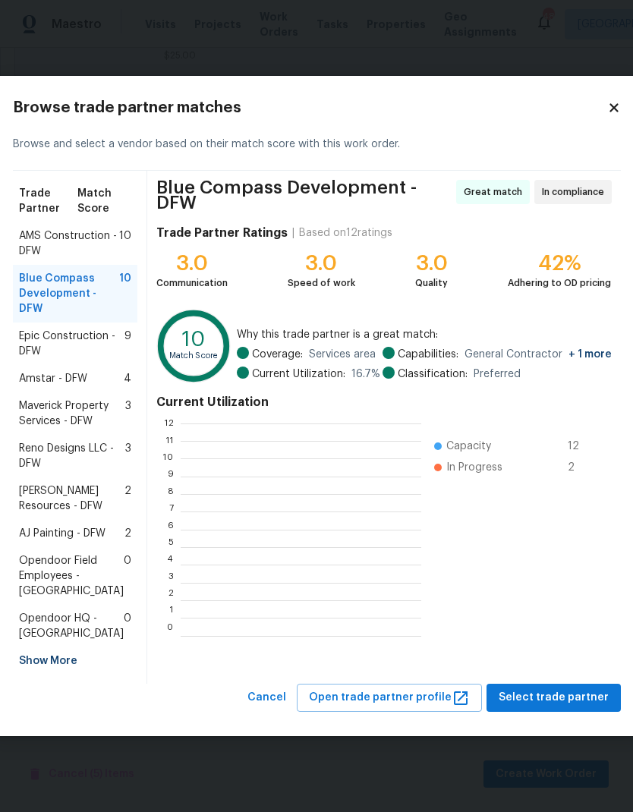
scroll to position [213, 241]
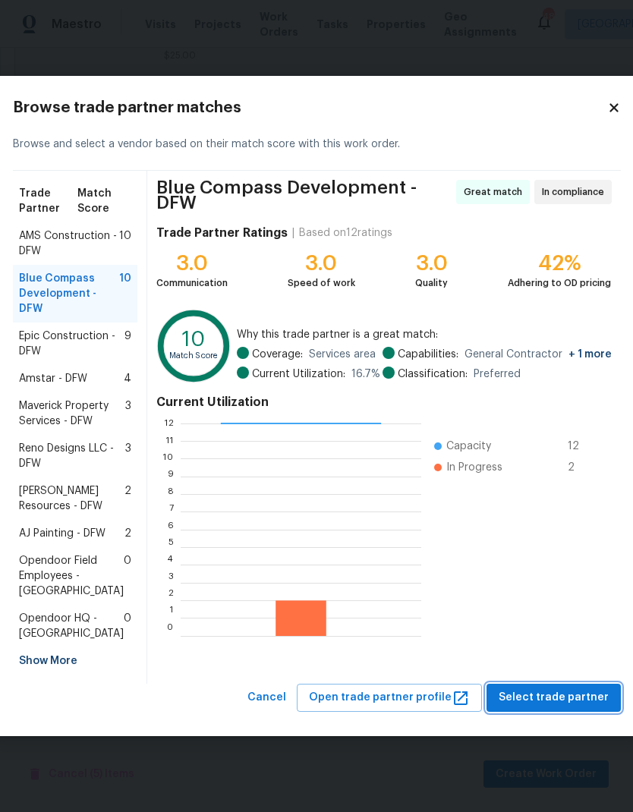
click at [575, 708] on span "Select trade partner" at bounding box center [554, 698] width 110 height 19
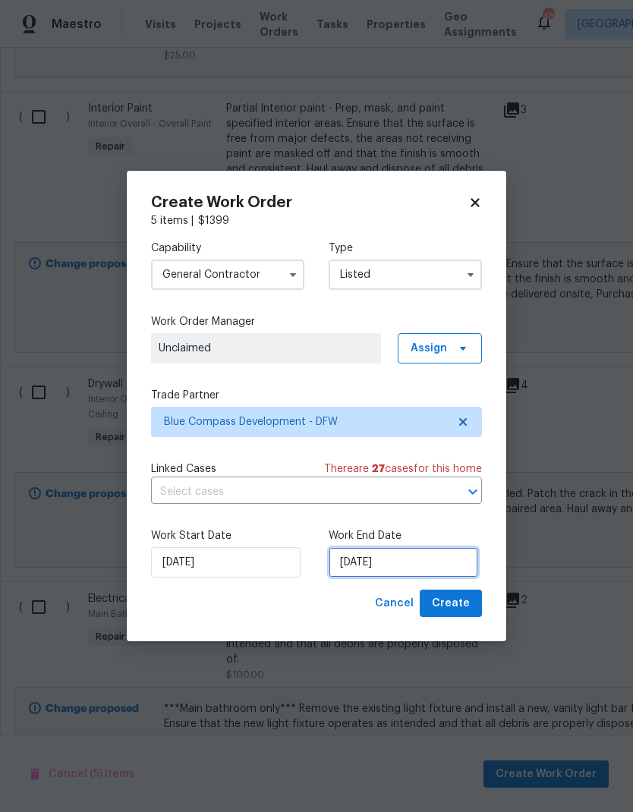
click at [394, 563] on input "9/4/2025" at bounding box center [404, 562] width 150 height 30
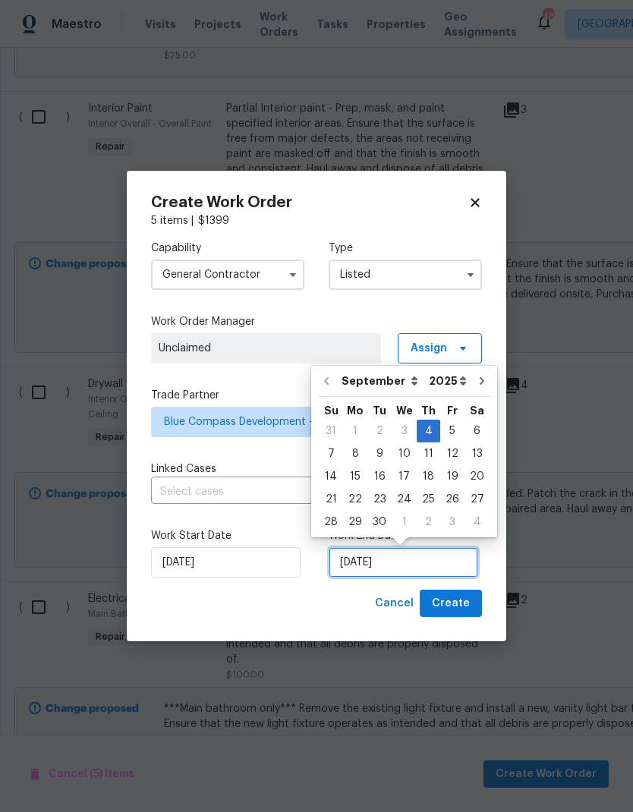
scroll to position [11, 0]
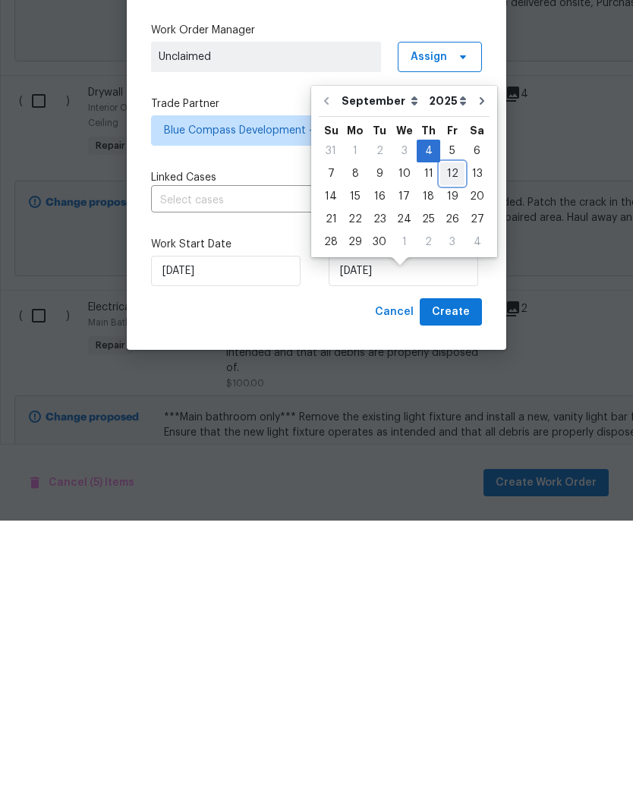
click at [453, 455] on div "12" at bounding box center [452, 465] width 24 height 21
type input "9/12/2025"
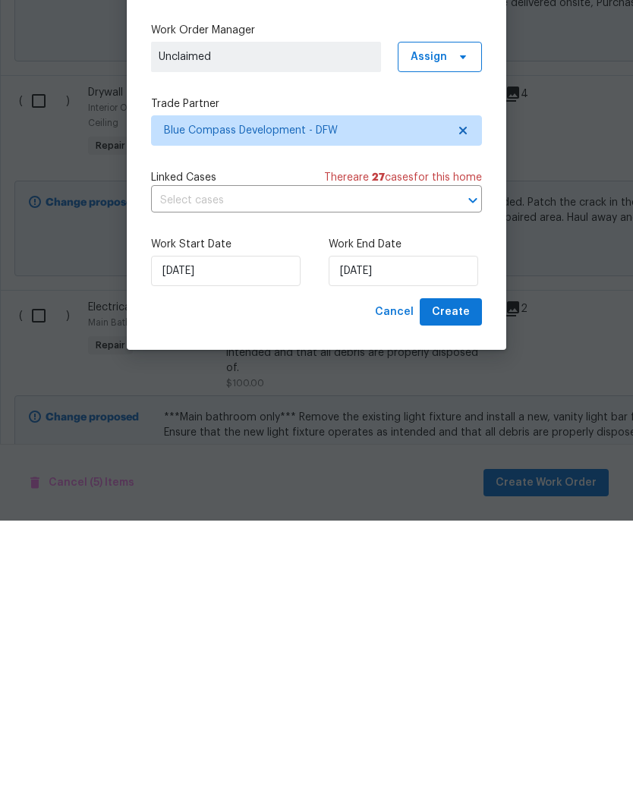
scroll to position [61, 0]
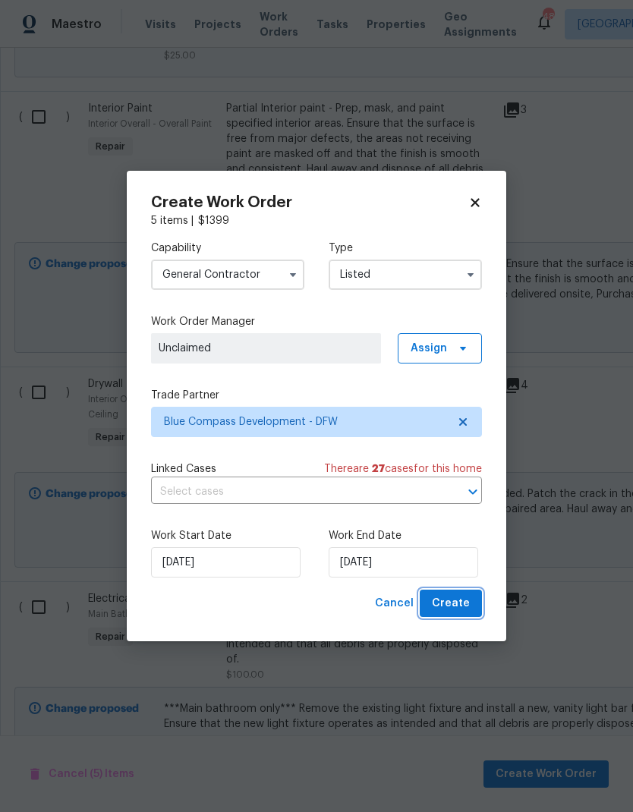
click at [471, 599] on button "Create" at bounding box center [451, 604] width 62 height 28
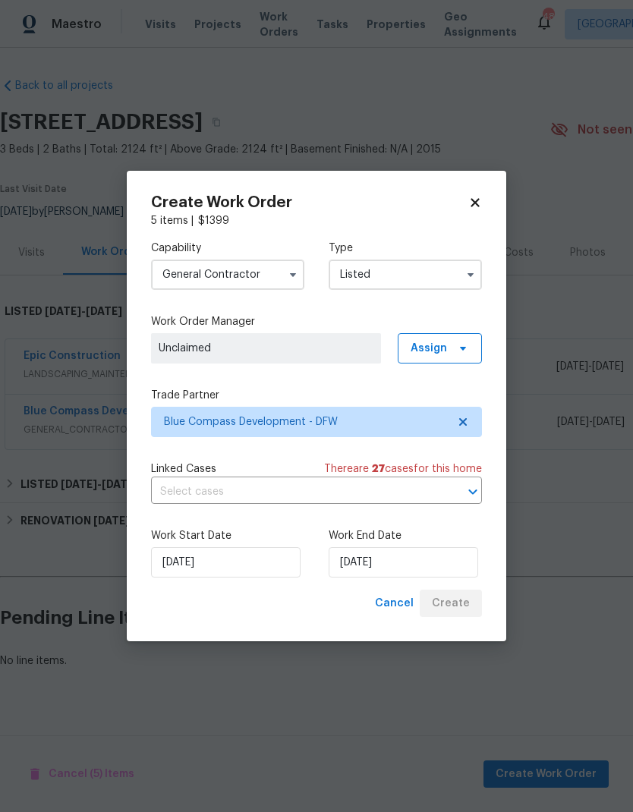
scroll to position [0, 0]
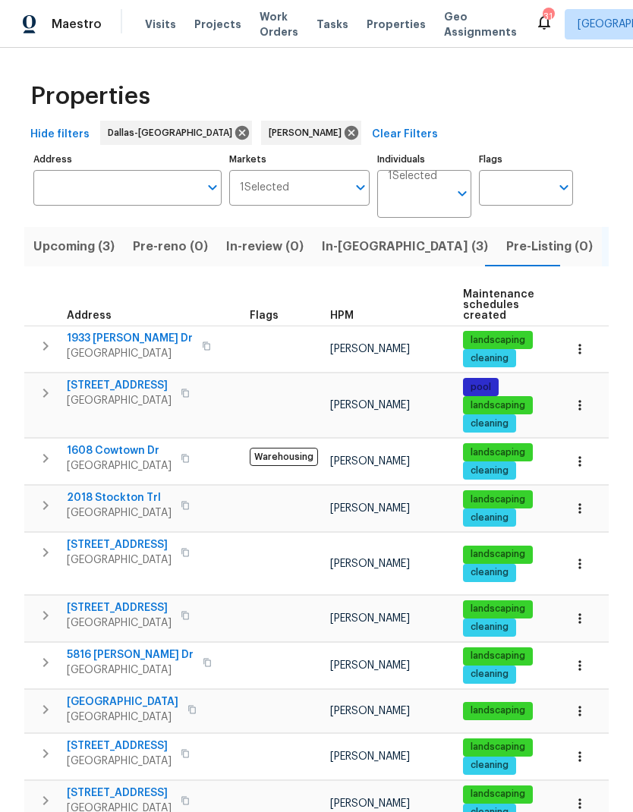
click at [581, 469] on icon "button" at bounding box center [580, 461] width 15 height 15
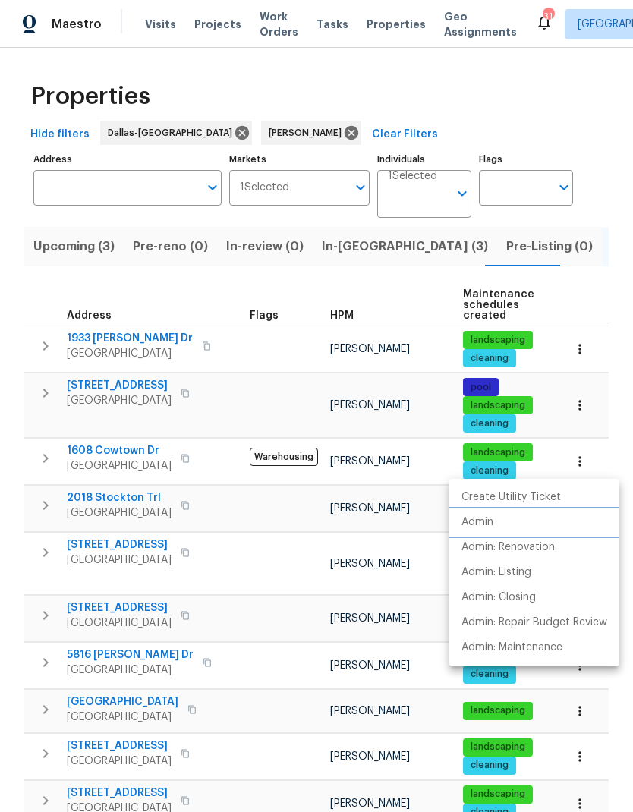
click at [502, 522] on li "Admin" at bounding box center [535, 522] width 170 height 25
click at [307, 134] on div at bounding box center [316, 406] width 633 height 812
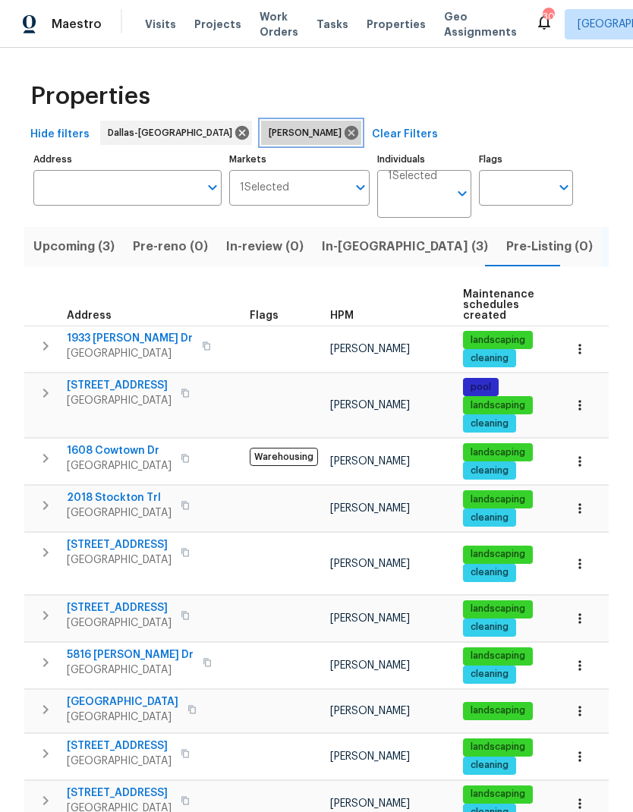
click at [343, 131] on icon at bounding box center [351, 133] width 17 height 17
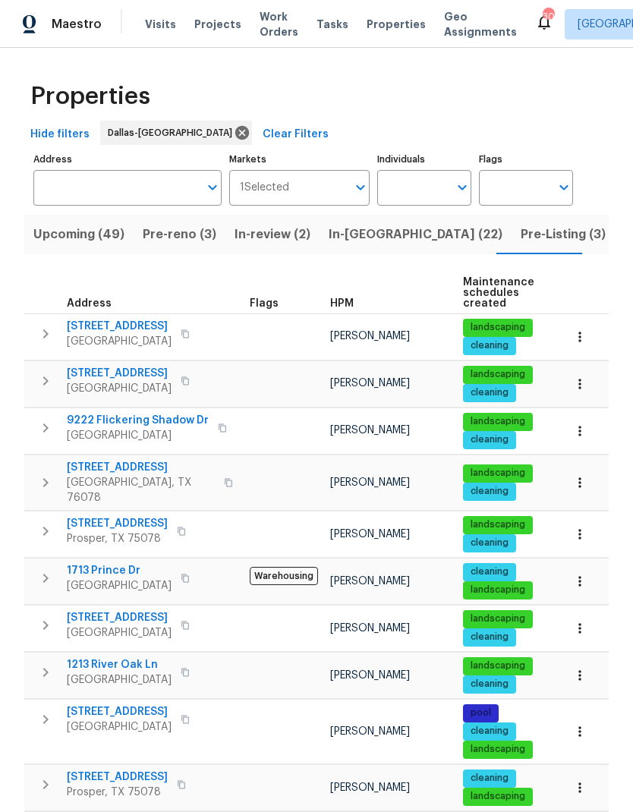
click at [112, 185] on input "Address" at bounding box center [116, 188] width 166 height 36
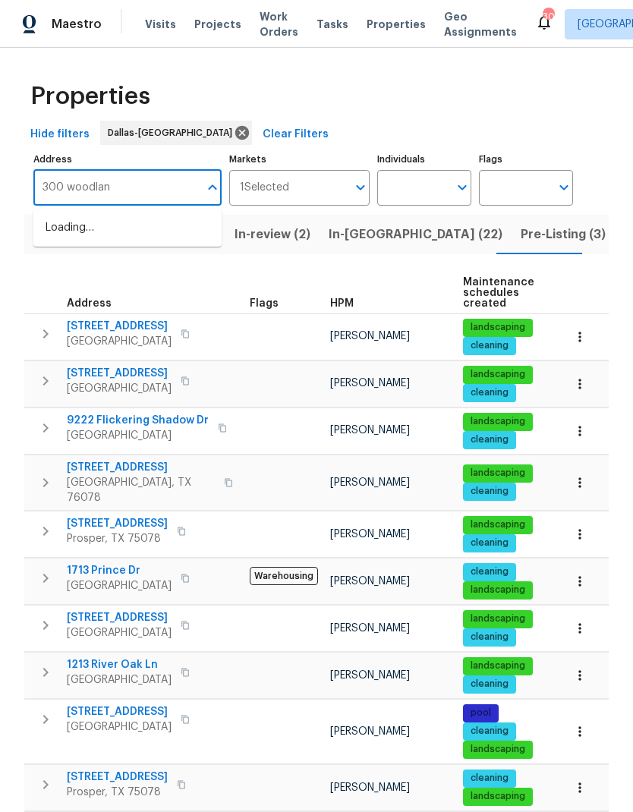
type input "300 woodland"
click at [107, 238] on li "[STREET_ADDRESS]" at bounding box center [127, 228] width 188 height 25
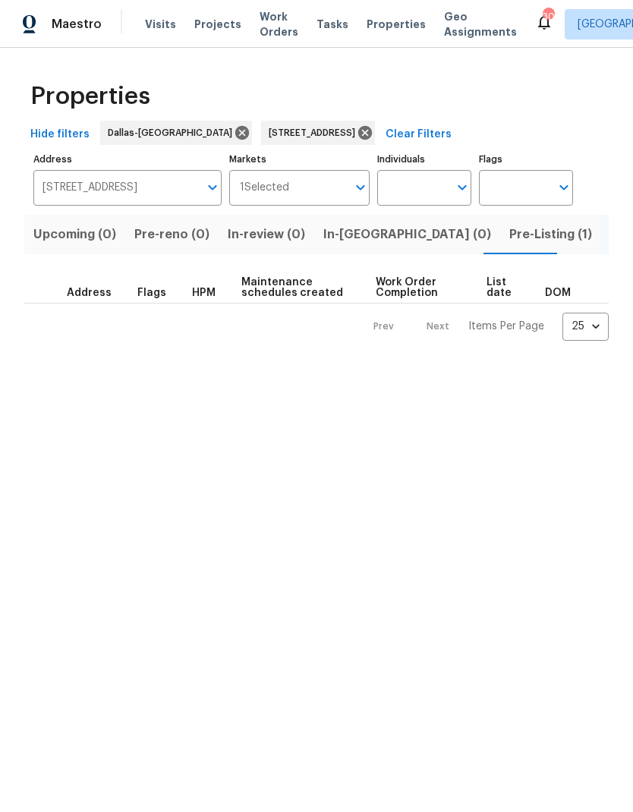
click at [509, 226] on span "Pre-Listing (1)" at bounding box center [550, 234] width 83 height 21
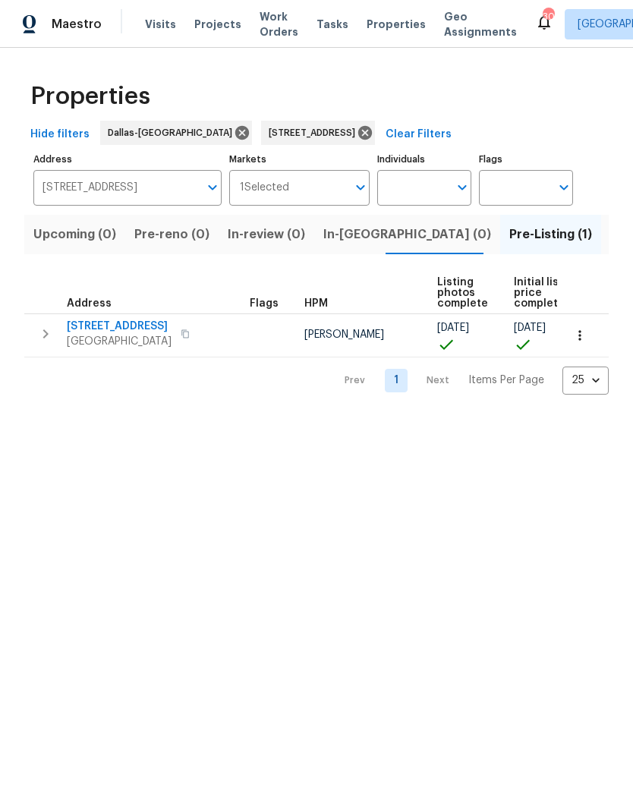
click at [114, 323] on span "[STREET_ADDRESS]" at bounding box center [119, 326] width 105 height 15
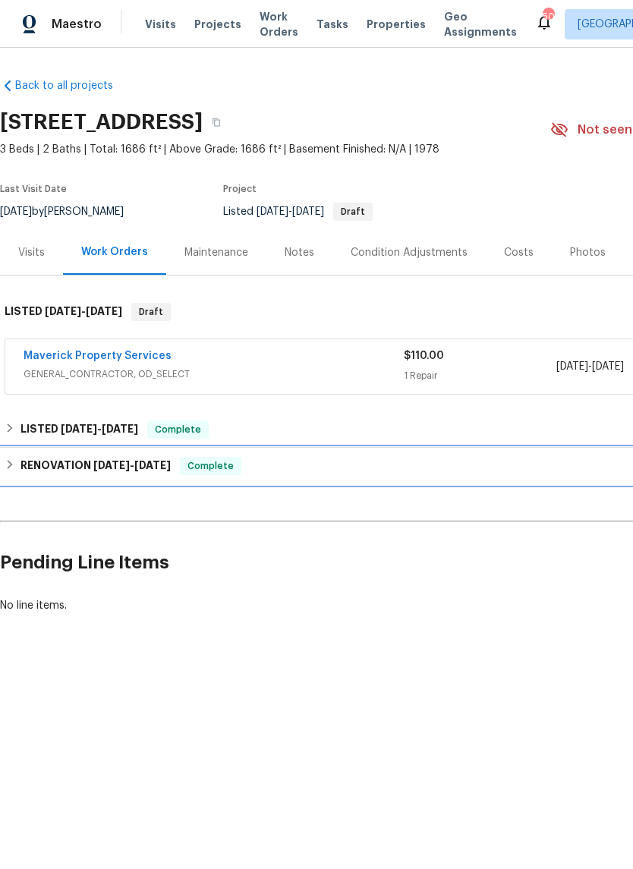
click at [80, 459] on h6 "RENOVATION [DATE] - [DATE]" at bounding box center [96, 466] width 150 height 18
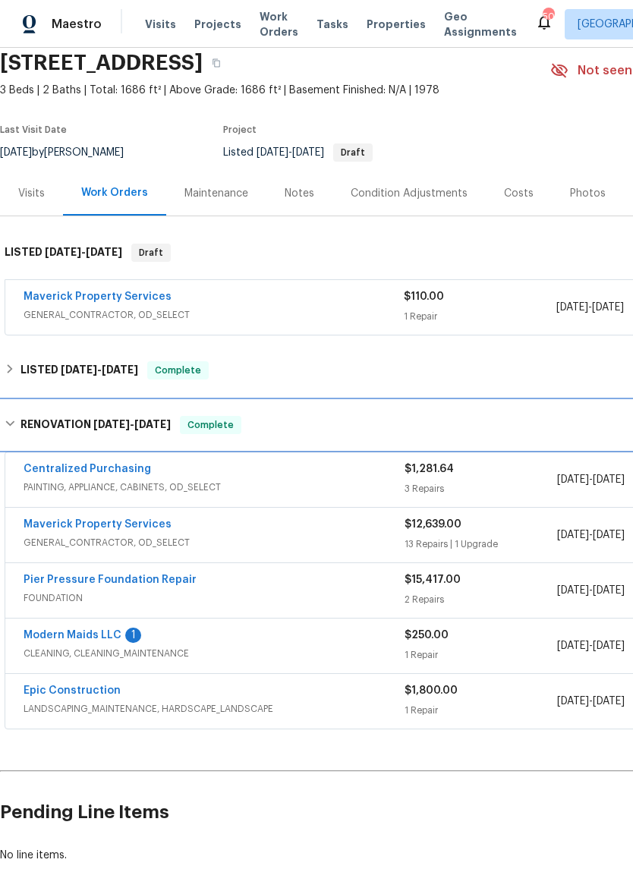
scroll to position [59, 0]
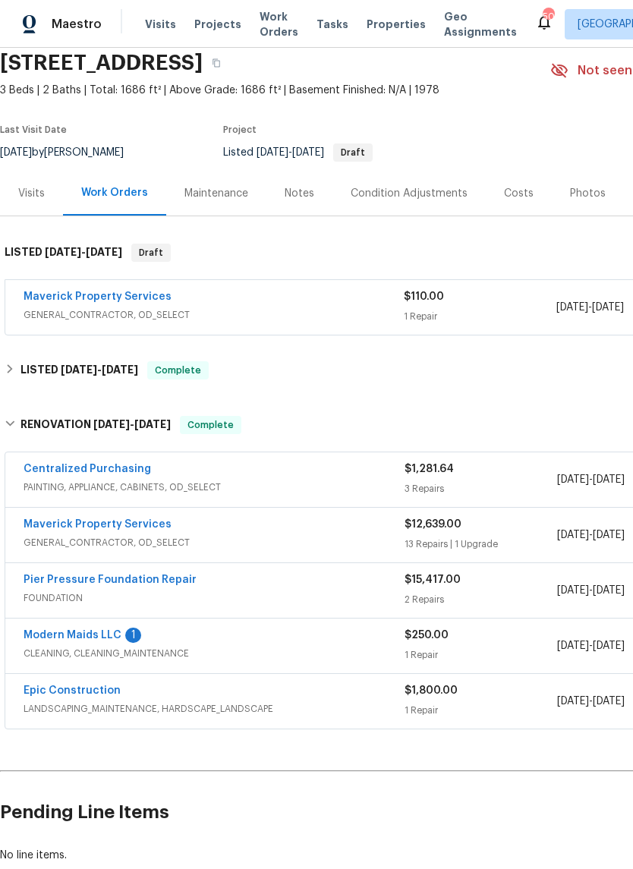
click at [415, 189] on div "Condition Adjustments" at bounding box center [409, 193] width 117 height 15
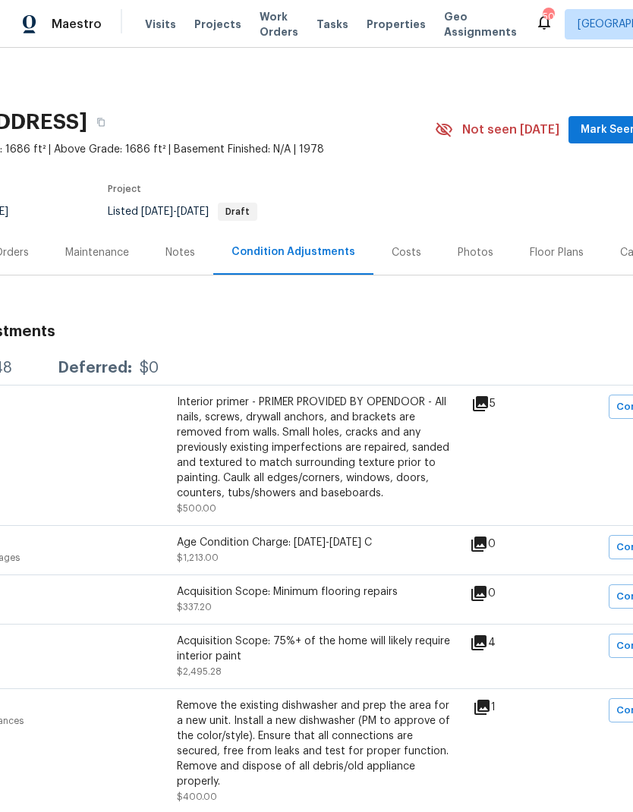
scroll to position [0, 123]
